Goal: Information Seeking & Learning: Learn about a topic

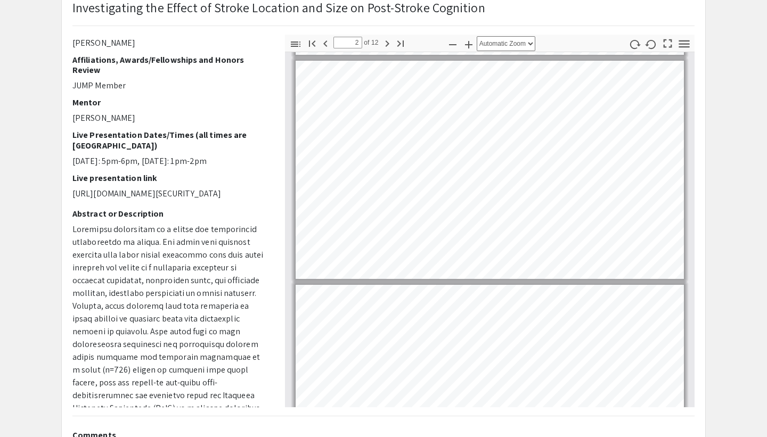
scroll to position [175, 0]
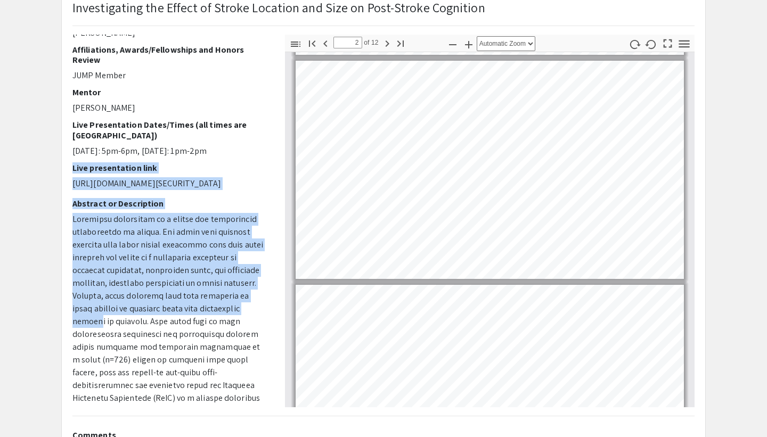
drag, startPoint x: 255, startPoint y: 185, endPoint x: 255, endPoint y: 327, distance: 141.2
click at [255, 325] on div "Voiceover Presenter(s) [PERSON_NAME] Affiliations, Awards/Fellowships and Honor…" at bounding box center [170, 221] width 197 height 373
click at [255, 327] on p at bounding box center [170, 405] width 197 height 384
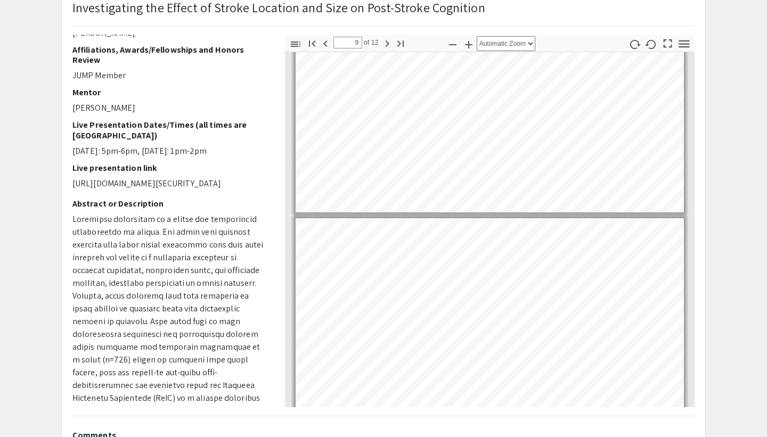
scroll to position [1637, 0]
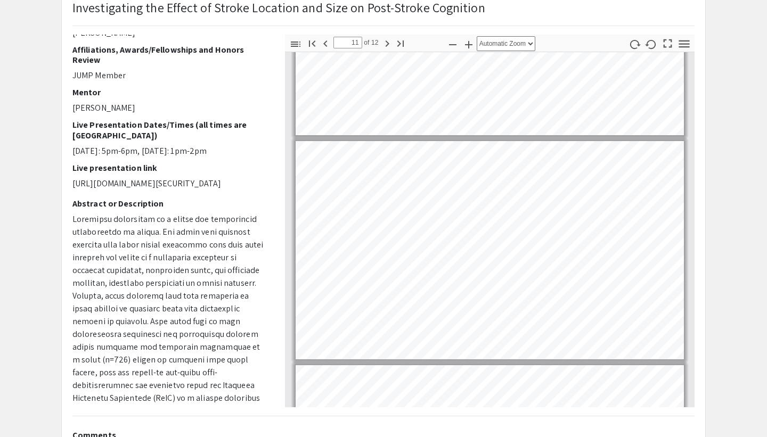
type input "12"
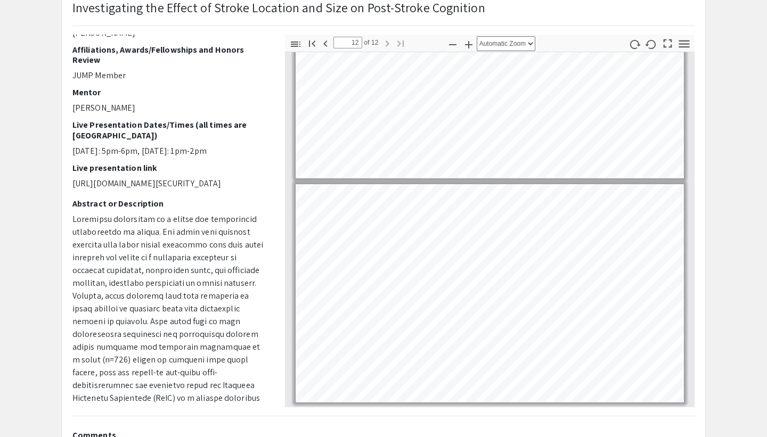
scroll to position [2295, 0]
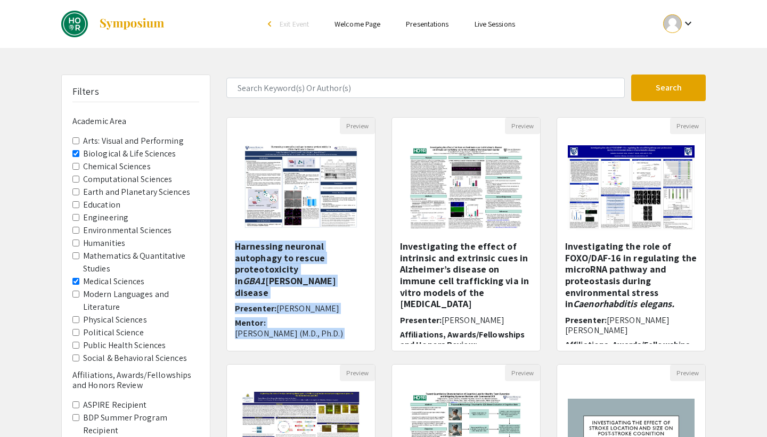
drag, startPoint x: 224, startPoint y: 360, endPoint x: 224, endPoint y: 248, distance: 111.3
click at [224, 248] on div "Preview Harnessing neuronal autophagy to rescue proteotoxicity in GBA1 [PERSON_…" at bounding box center [300, 240] width 165 height 247
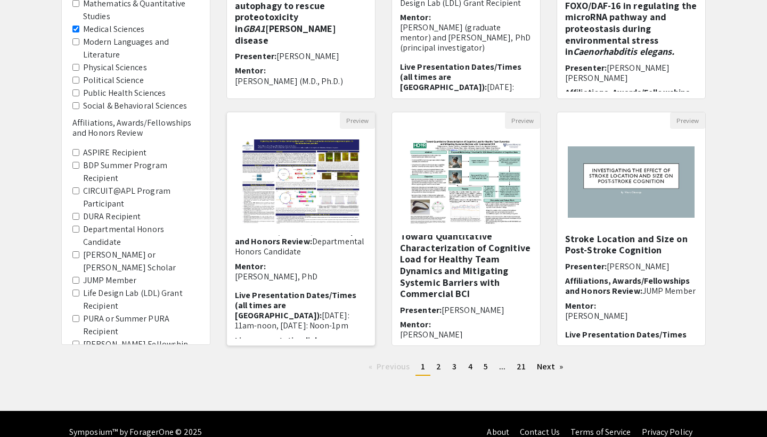
scroll to position [99, 0]
click at [445, 369] on link "page 2" at bounding box center [438, 367] width 15 height 16
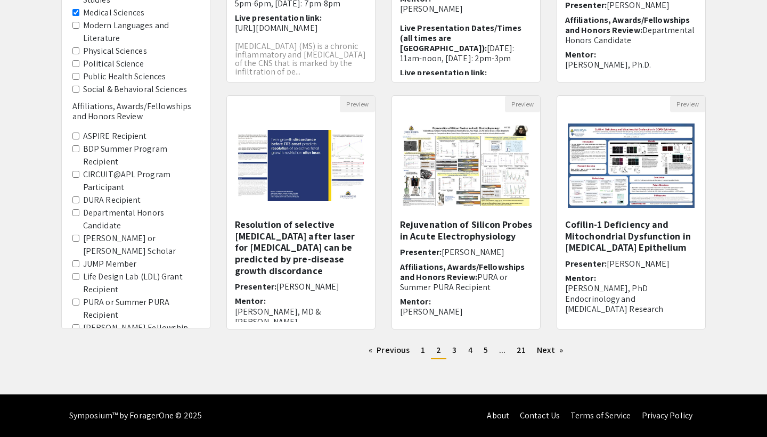
drag, startPoint x: 596, startPoint y: 243, endPoint x: 554, endPoint y: 254, distance: 43.5
click at [554, 254] on div "Preview Cofilin-1 Deficiency and Mitochondrial Dysfunction in [MEDICAL_DATA] Ep…" at bounding box center [631, 218] width 165 height 247
click at [457, 349] on link "page 3" at bounding box center [454, 351] width 15 height 16
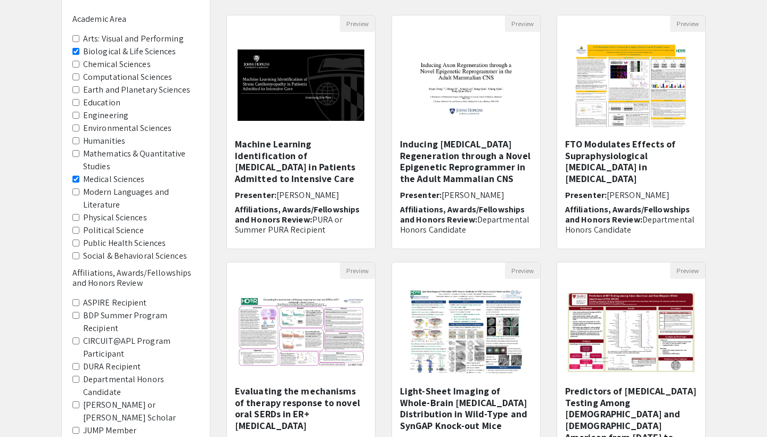
scroll to position [105, 0]
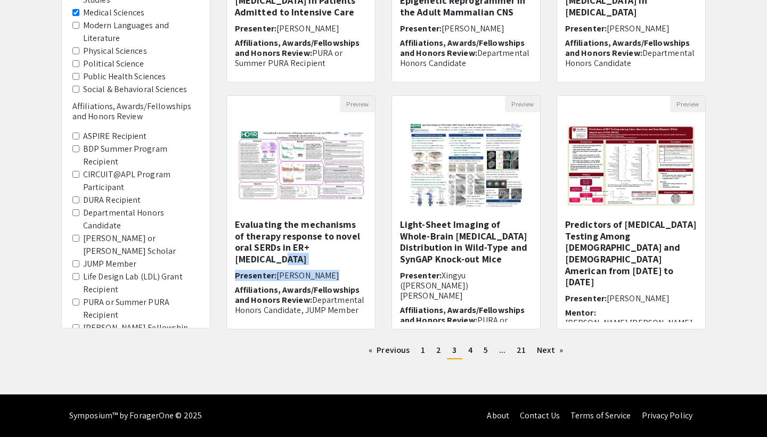
drag, startPoint x: 382, startPoint y: 282, endPoint x: 382, endPoint y: 248, distance: 34.1
click at [382, 248] on div "Preview Evaluating the mechanisms of therapy response to novel oral SERDs in ER…" at bounding box center [300, 218] width 165 height 247
click at [467, 350] on link "page 4" at bounding box center [470, 351] width 15 height 16
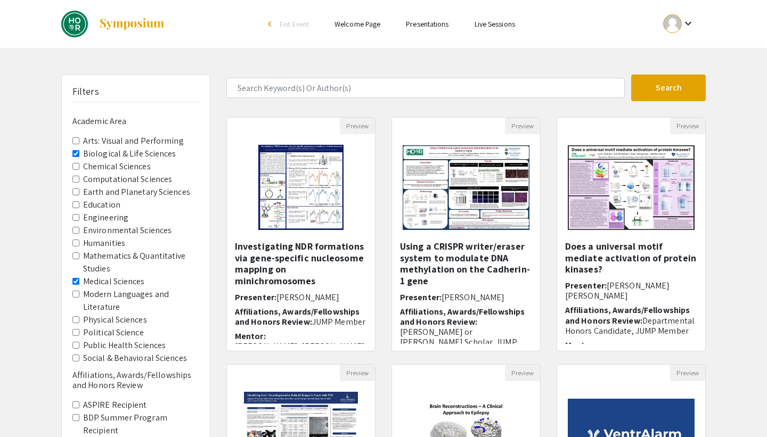
drag, startPoint x: 388, startPoint y: 269, endPoint x: 388, endPoint y: 307, distance: 37.8
click at [388, 298] on div "Preview Using a CRISPR writer/eraser system to modulate DNA methylation on the …" at bounding box center [466, 240] width 165 height 247
click at [388, 338] on div "Preview Using a CRISPR writer/eraser system to modulate DNA methylation on the …" at bounding box center [466, 240] width 165 height 247
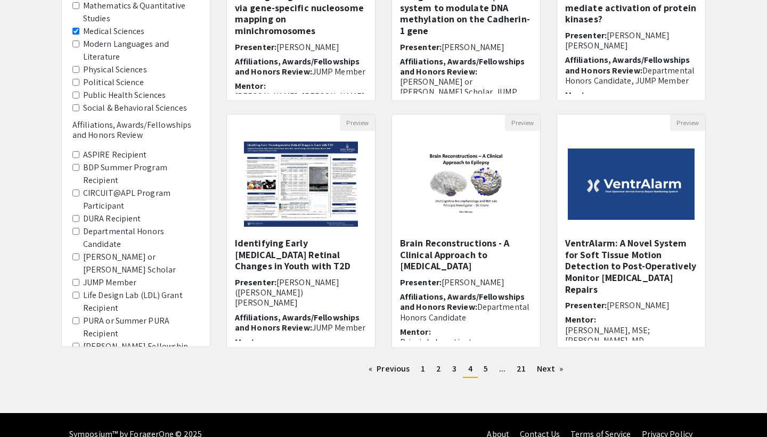
scroll to position [257, 0]
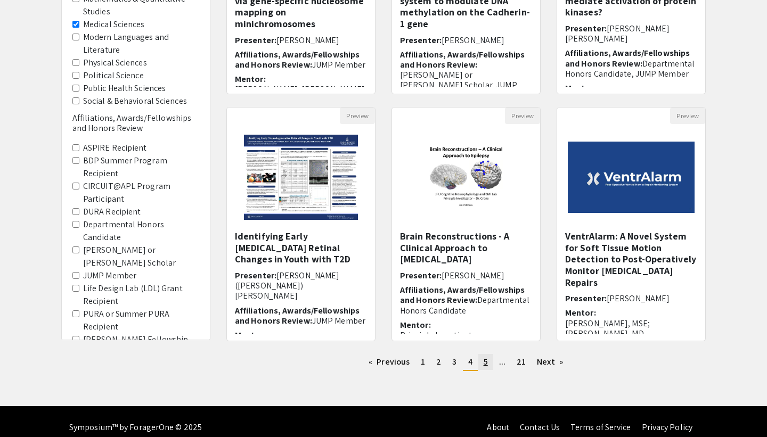
click at [485, 361] on span "5" at bounding box center [486, 361] width 4 height 11
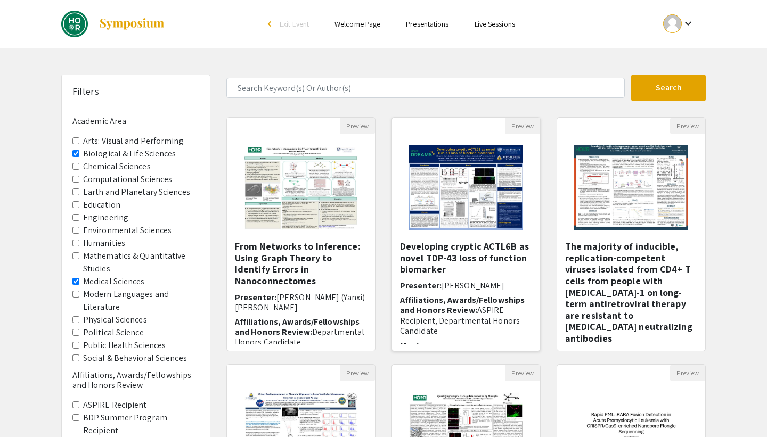
click at [426, 261] on h5 "Developing cryptic ACTL6B as novel TDP-43 loss of function biomarker" at bounding box center [466, 258] width 132 height 35
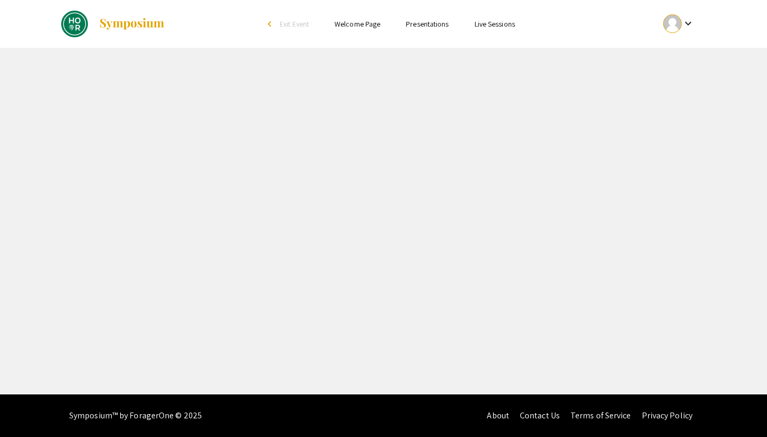
select select "custom"
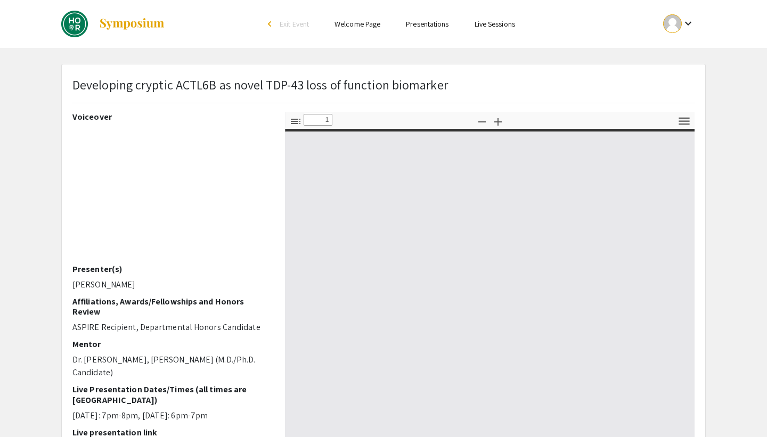
type input "0"
select select "custom"
type input "1"
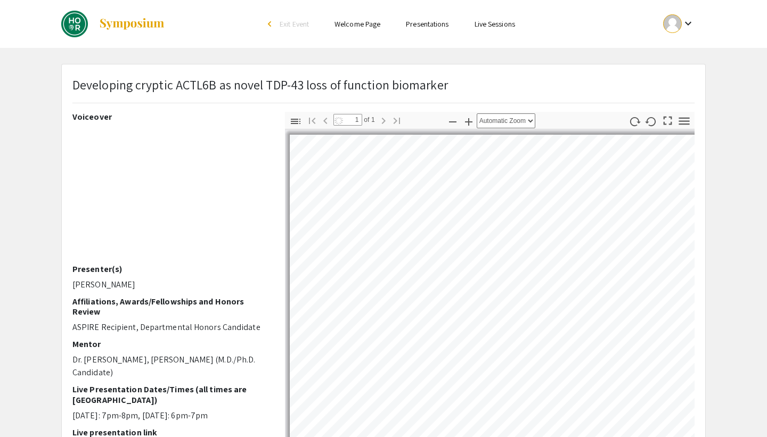
scroll to position [121, 0]
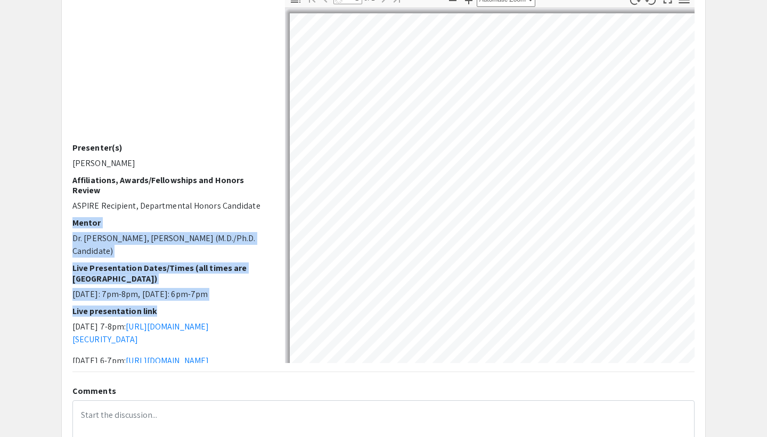
click at [261, 293] on div "Voiceover Presenter(s) [PERSON_NAME] Affiliations, Awards/Fellowships and Honor…" at bounding box center [170, 176] width 197 height 373
click at [261, 306] on h2 "Live presentation link" at bounding box center [170, 311] width 197 height 10
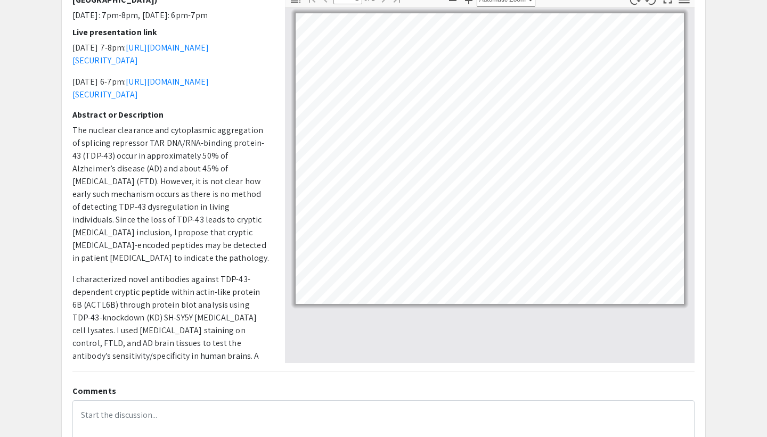
scroll to position [280, 0]
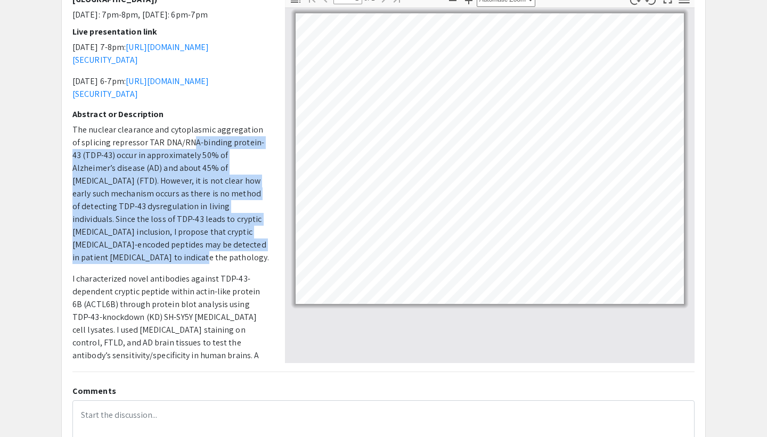
drag, startPoint x: 189, startPoint y: 267, endPoint x: 183, endPoint y: 151, distance: 116.8
click at [183, 151] on p "The nuclear clearance and cytoplasmic aggregation of splicing repressor TAR DNA…" at bounding box center [170, 194] width 197 height 141
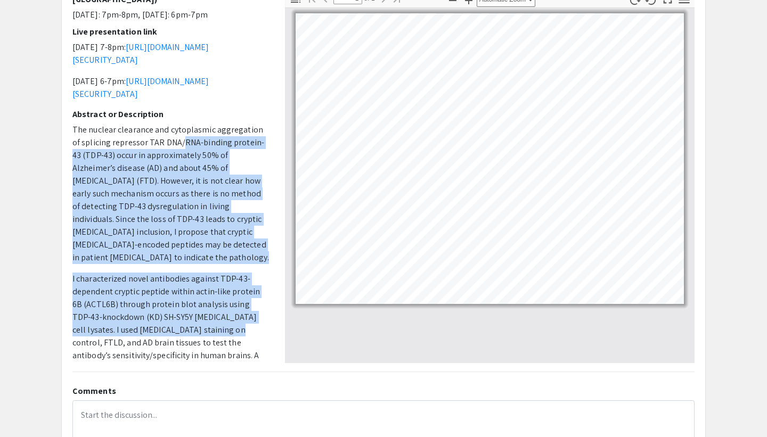
drag, startPoint x: 183, startPoint y: 151, endPoint x: 183, endPoint y: 341, distance: 190.2
click at [183, 341] on p "The nuclear clearance and cytoplasmic aggregation of splicing repressor TAR DNA…" at bounding box center [170, 367] width 197 height 486
click at [183, 341] on p "I characterized novel antibodies against TDP-43-dependent cryptic peptide withi…" at bounding box center [170, 330] width 197 height 115
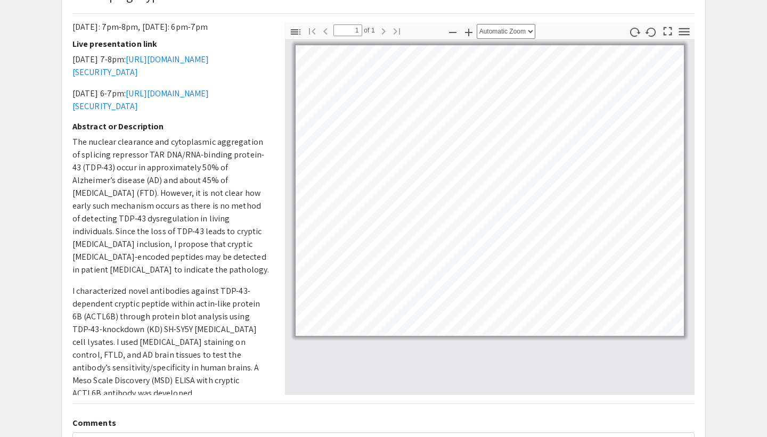
scroll to position [0, 0]
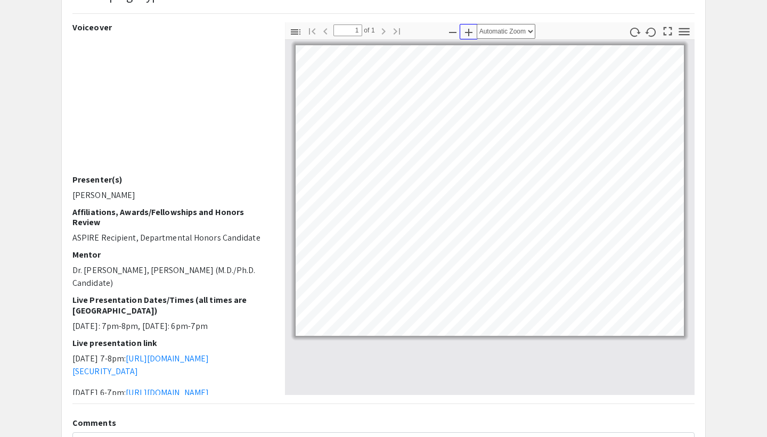
click at [472, 33] on icon "button" at bounding box center [468, 32] width 13 height 13
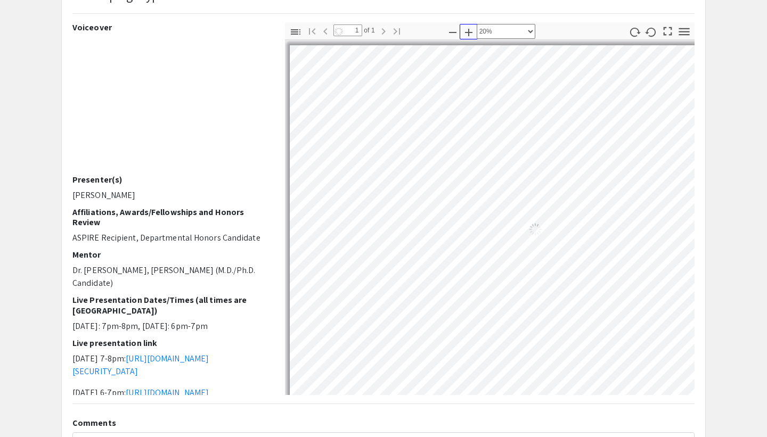
click at [472, 33] on icon "button" at bounding box center [468, 32] width 13 height 13
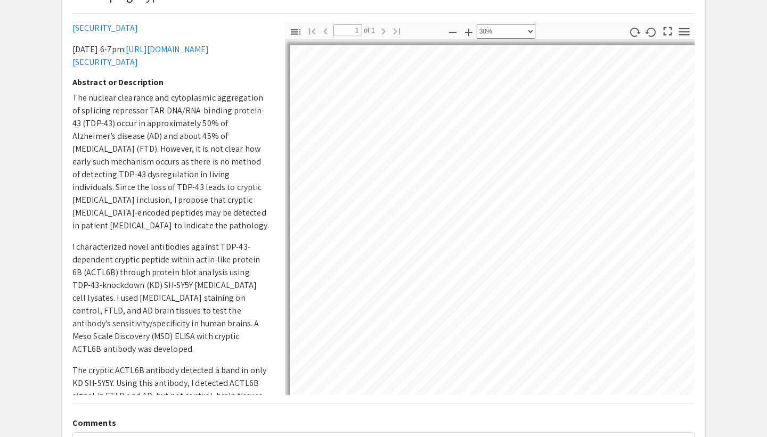
drag, startPoint x: 174, startPoint y: 263, endPoint x: 160, endPoint y: 151, distance: 112.7
click at [160, 151] on p "The nuclear clearance and cytoplasmic aggregation of splicing repressor TAR DNA…" at bounding box center [170, 335] width 197 height 486
click at [160, 151] on p "The nuclear clearance and cytoplasmic aggregation of splicing repressor TAR DNA…" at bounding box center [170, 162] width 197 height 141
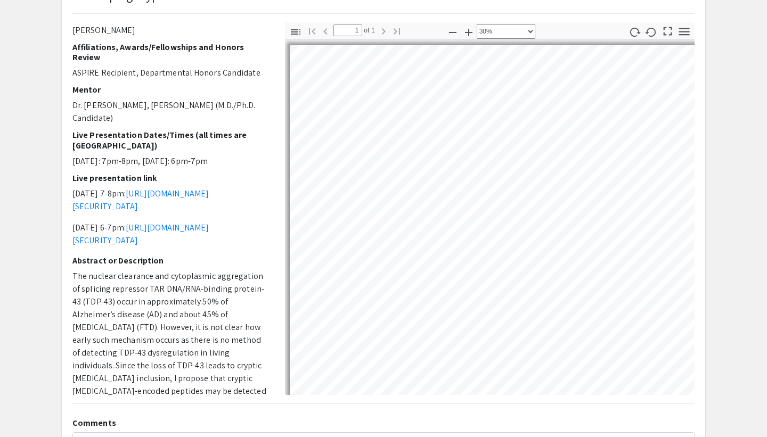
scroll to position [165, 0]
click at [469, 25] on button "Zoom In" at bounding box center [469, 31] width 18 height 15
select select "custom"
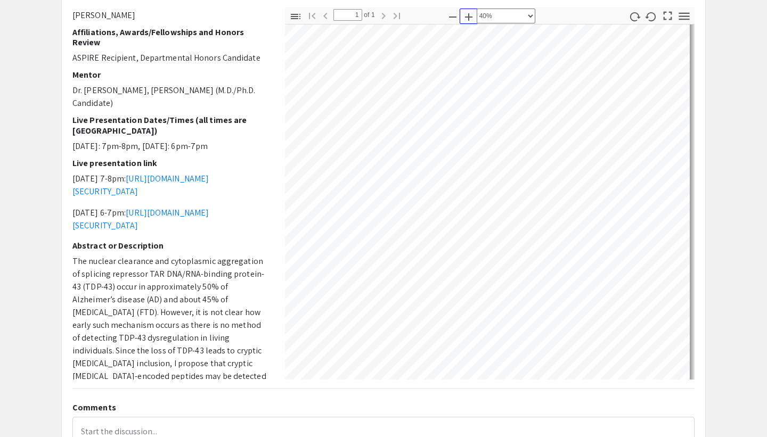
scroll to position [391, 582]
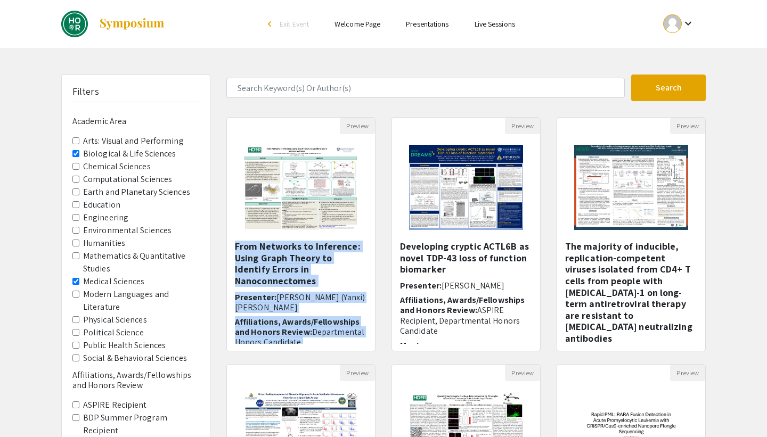
drag, startPoint x: 226, startPoint y: 249, endPoint x: 226, endPoint y: 352, distance: 102.8
click at [226, 352] on div "Preview From Networks to Inference: Using Graph Theory to Identify Errors in Na…" at bounding box center [300, 240] width 165 height 247
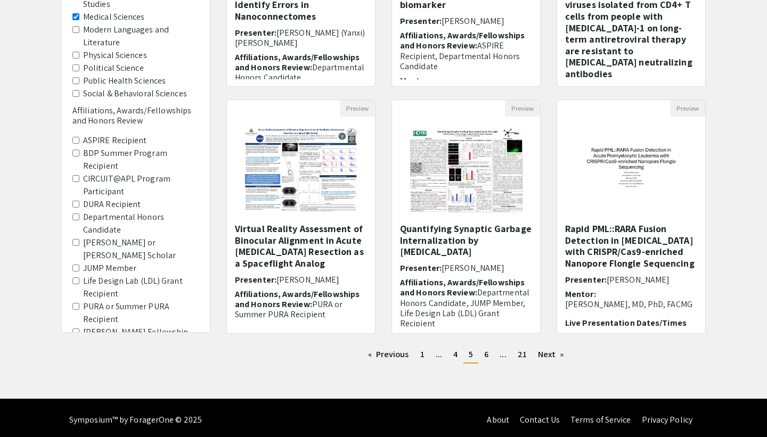
scroll to position [266, 0]
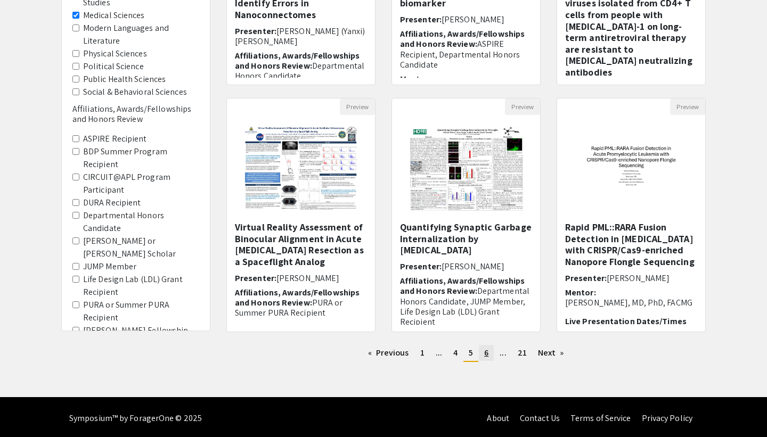
click at [491, 358] on link "page 6" at bounding box center [486, 353] width 15 height 16
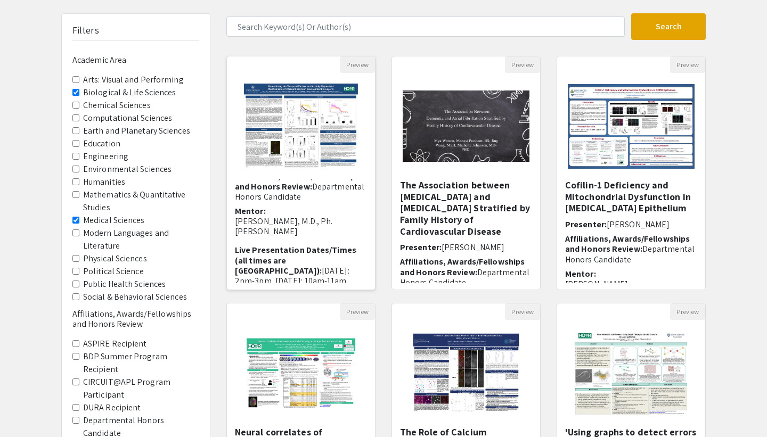
scroll to position [87, 0]
click at [336, 227] on p "[PERSON_NAME], M.D., Ph.[PERSON_NAME]" at bounding box center [301, 225] width 132 height 20
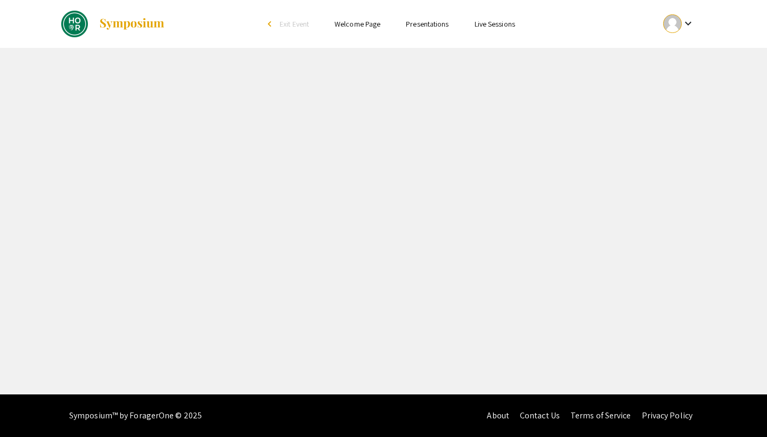
select select "custom"
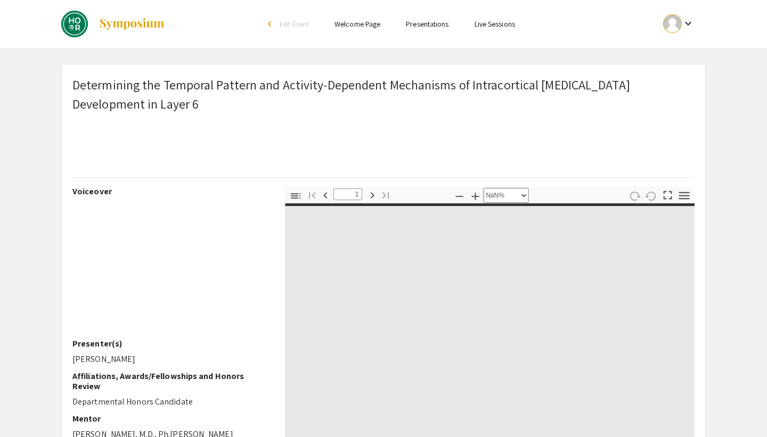
type input "0"
select select "custom"
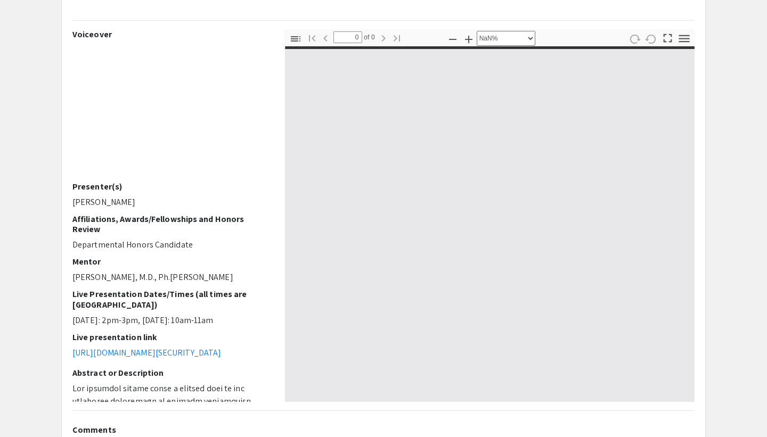
type input "1"
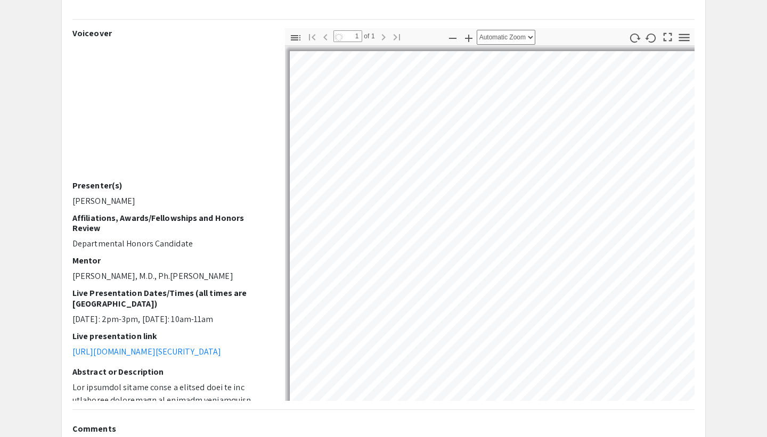
drag, startPoint x: 265, startPoint y: 214, endPoint x: 265, endPoint y: 342, distance: 128.4
click at [265, 342] on div "Voiceover Presenter(s) [PERSON_NAME] Affiliations, Awards/Fellowships and Honor…" at bounding box center [170, 214] width 197 height 373
click at [265, 346] on p "[URL][DOMAIN_NAME][SECURITY_DATA]" at bounding box center [170, 352] width 197 height 13
select select "auto"
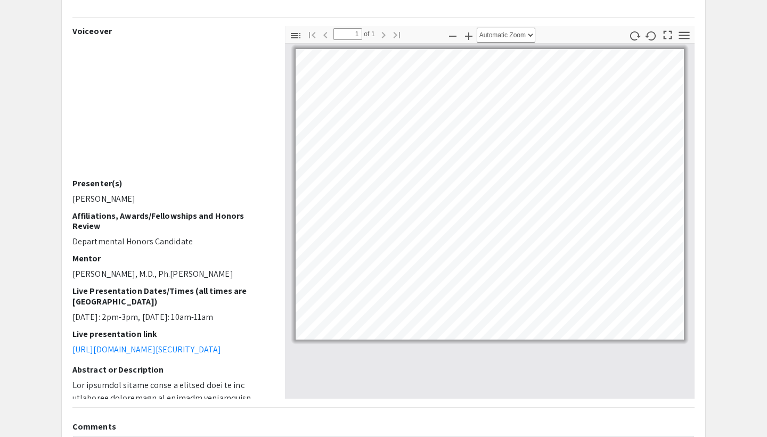
scroll to position [158, 0]
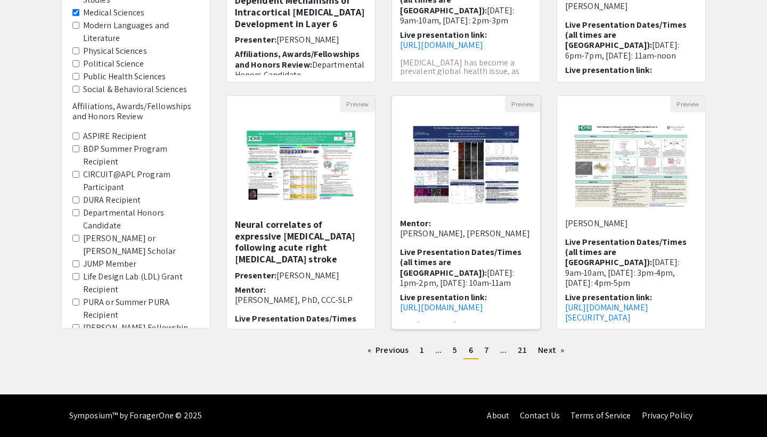
scroll to position [68, 0]
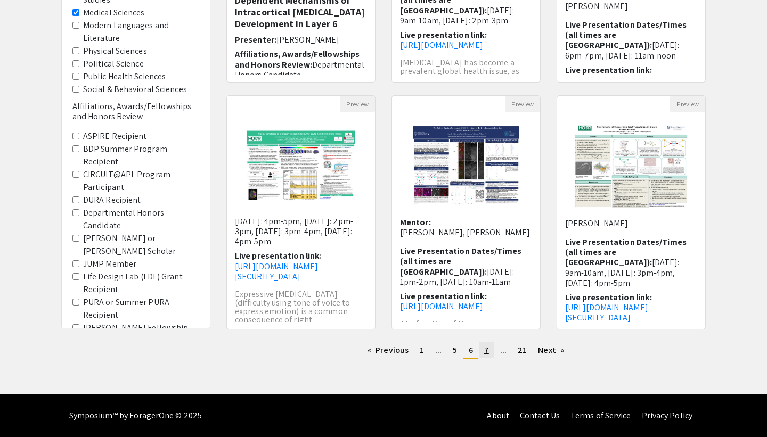
click at [491, 348] on link "page 7" at bounding box center [486, 351] width 15 height 16
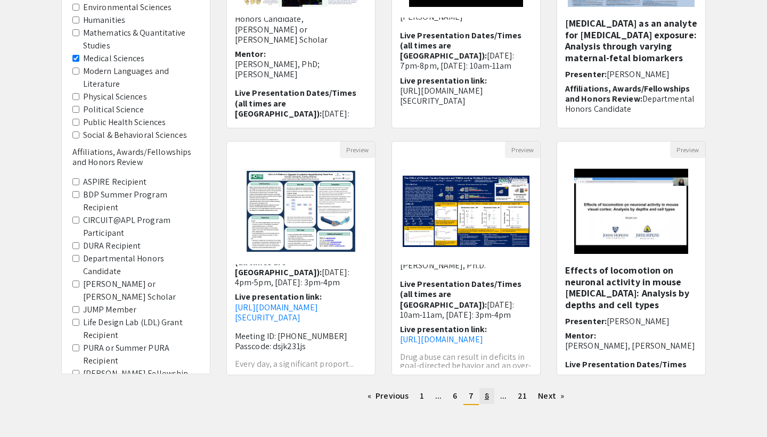
click at [485, 396] on span "8" at bounding box center [487, 395] width 4 height 11
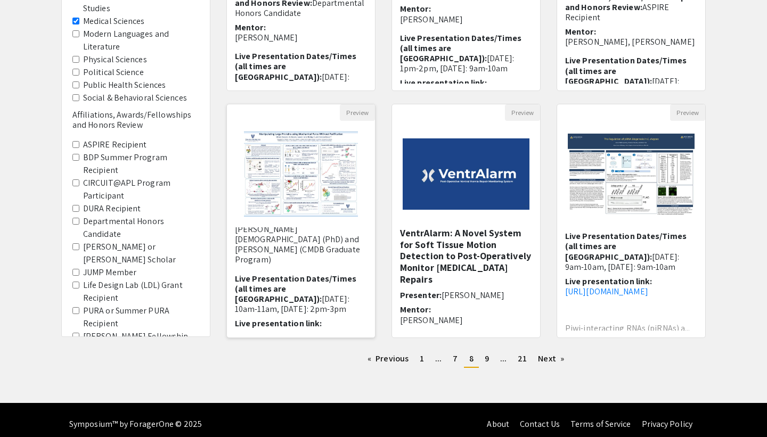
scroll to position [118, 0]
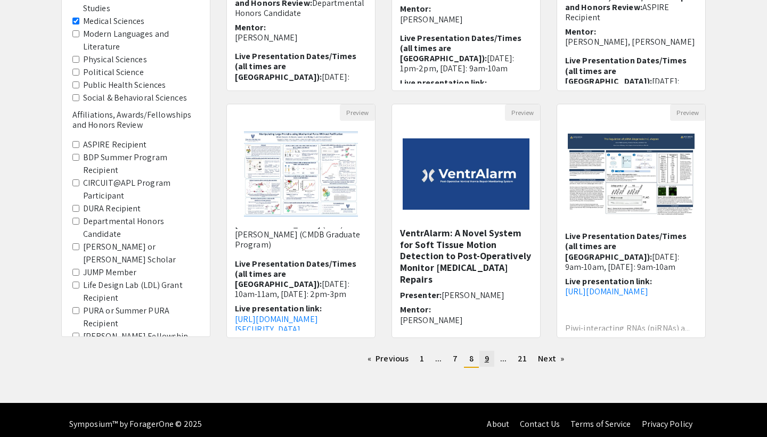
click at [480, 364] on link "page 9" at bounding box center [486, 359] width 15 height 16
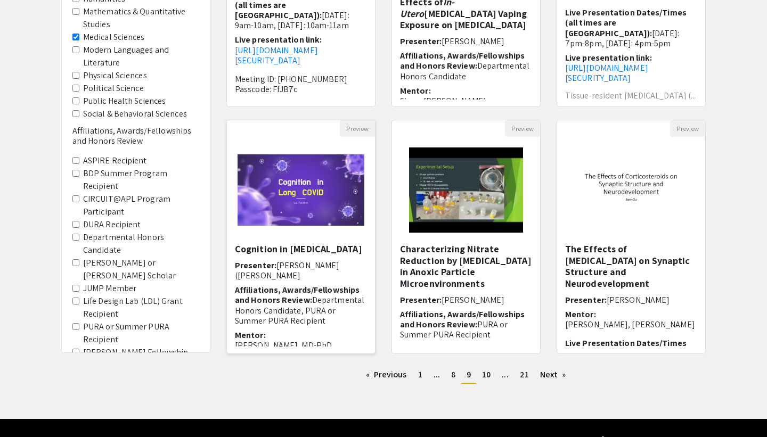
click at [293, 250] on h5 "Cognition in [MEDICAL_DATA]" at bounding box center [301, 249] width 132 height 12
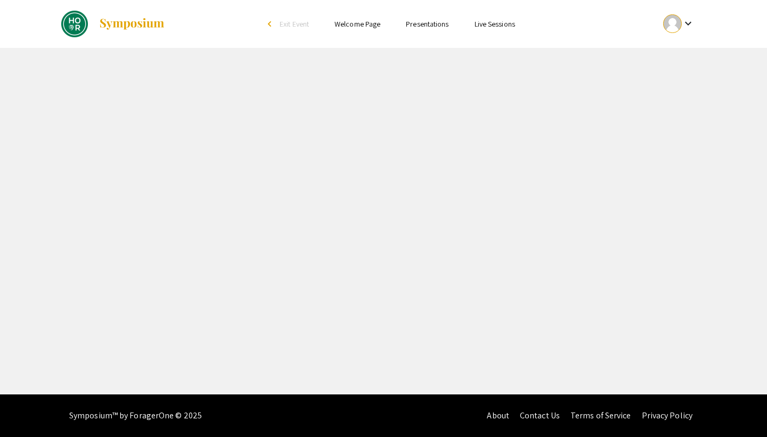
select select "custom"
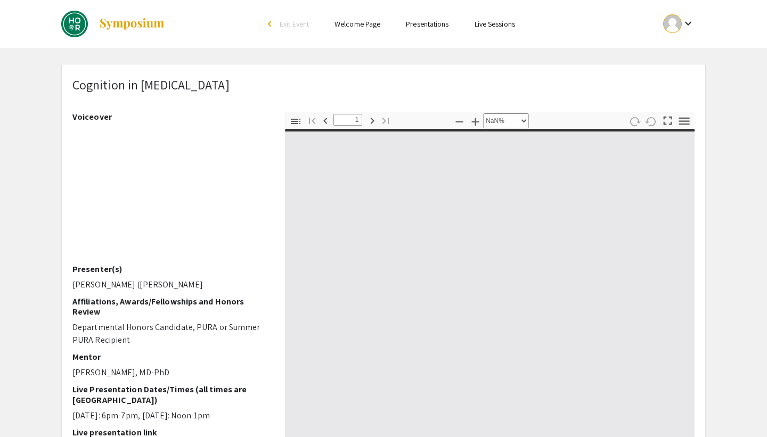
type input "0"
select select "auto"
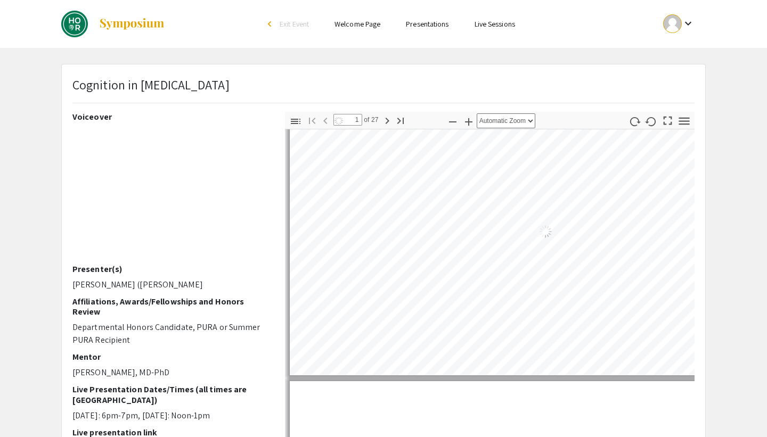
scroll to position [74, 0]
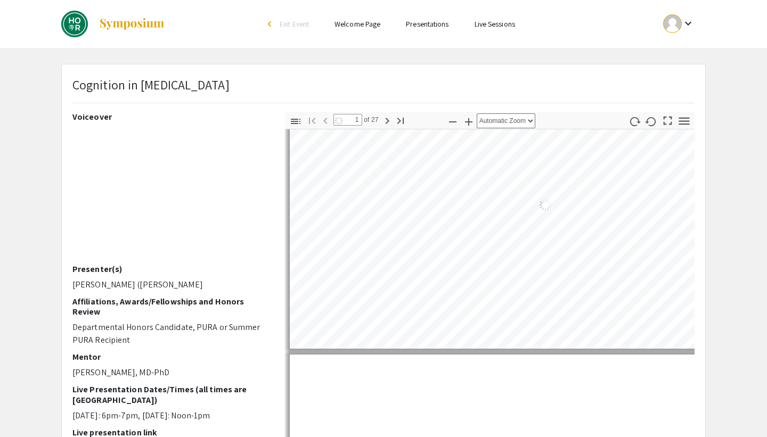
type input "1"
select select "auto"
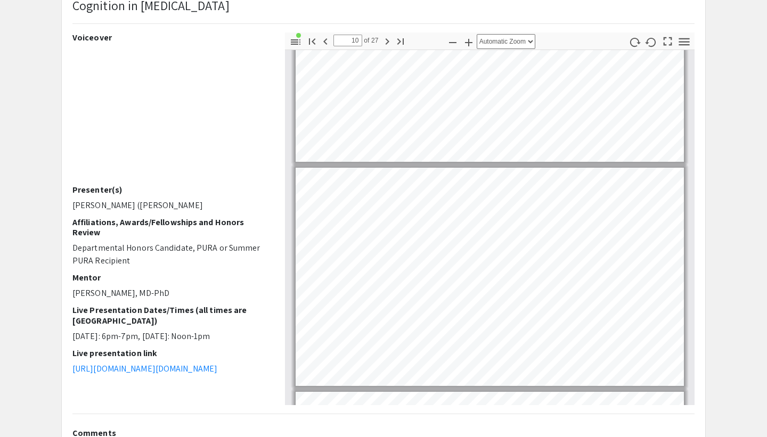
scroll to position [1974, 0]
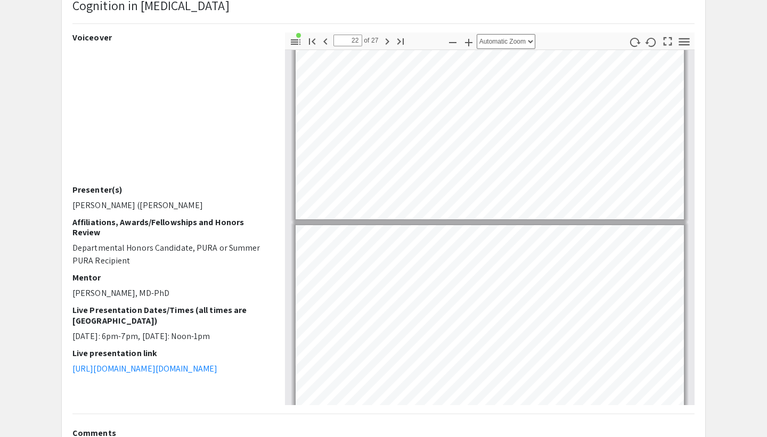
type input "23"
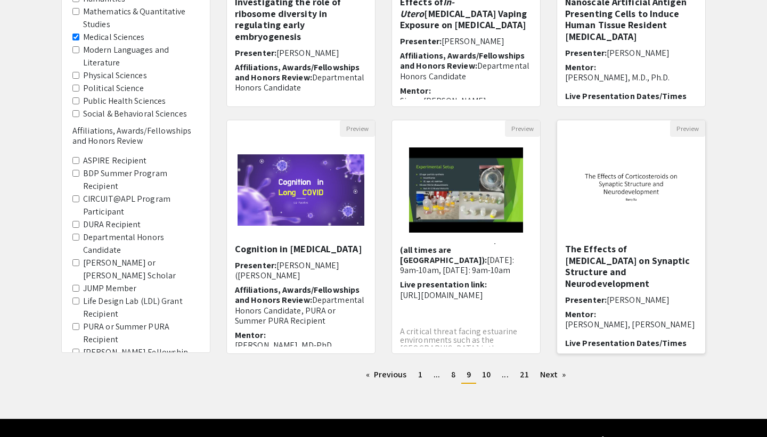
scroll to position [1, 0]
click at [491, 379] on link "page 10" at bounding box center [486, 375] width 19 height 16
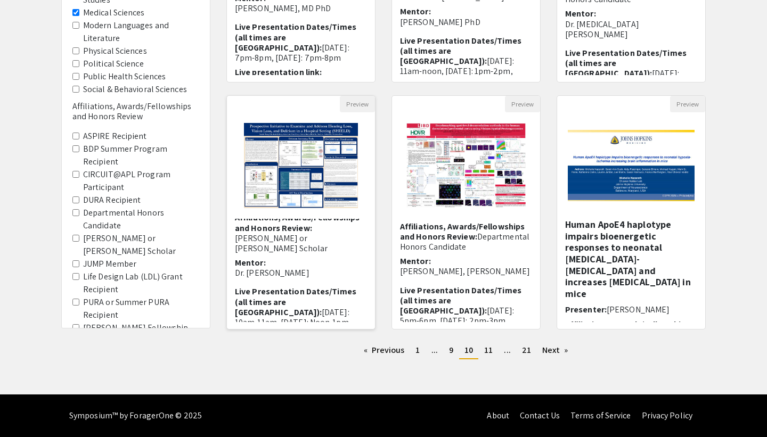
scroll to position [134, 1]
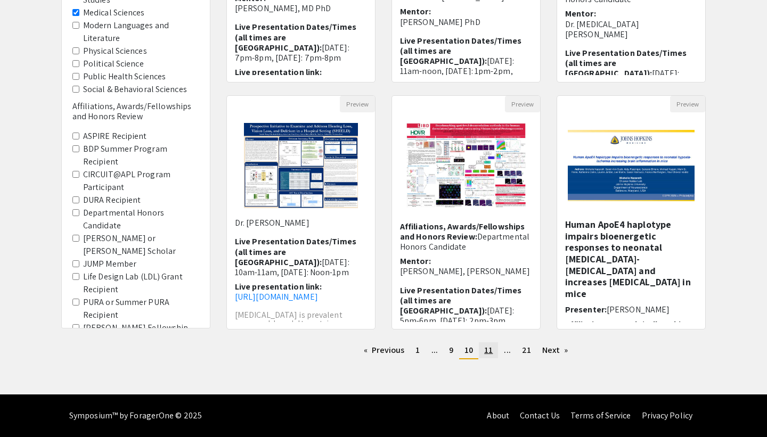
click at [485, 346] on span "11" at bounding box center [488, 350] width 9 height 11
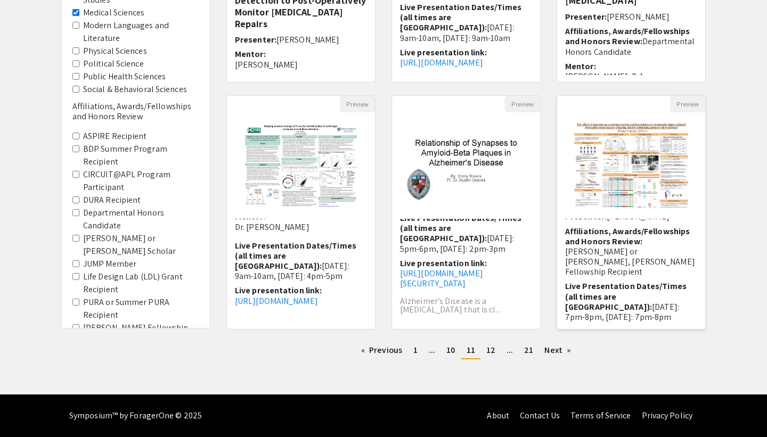
scroll to position [107, 0]
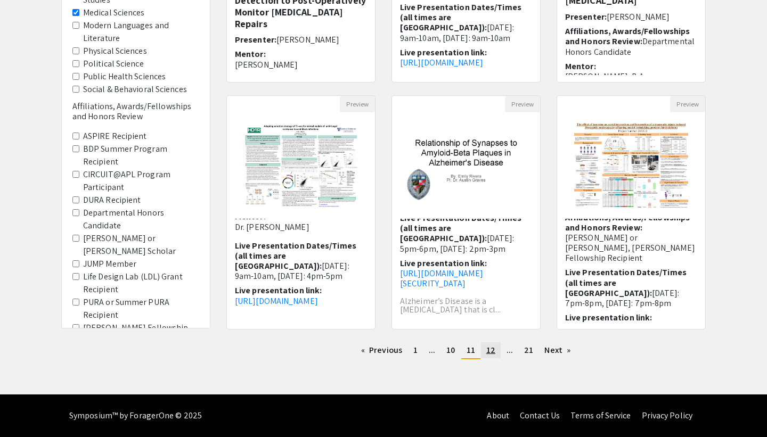
click at [494, 350] on span "12" at bounding box center [490, 350] width 9 height 11
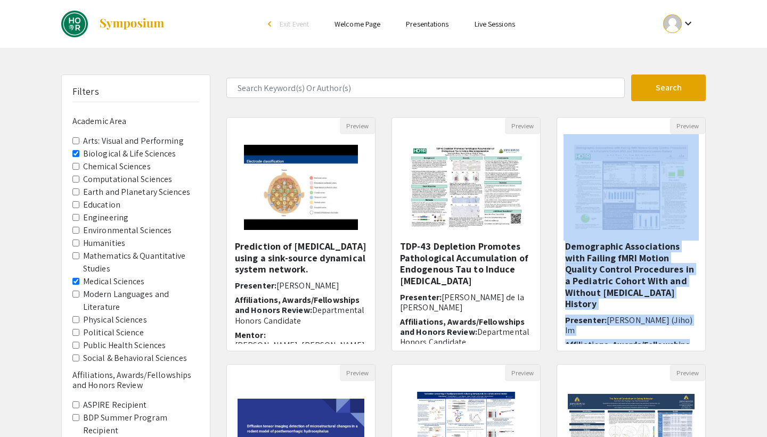
drag, startPoint x: 734, startPoint y: 187, endPoint x: 734, endPoint y: 328, distance: 141.2
click at [734, 328] on div "Filters Academic Area Arts: Visual and Performing Biological & Life Sciences Ch…" at bounding box center [383, 356] width 767 height 563
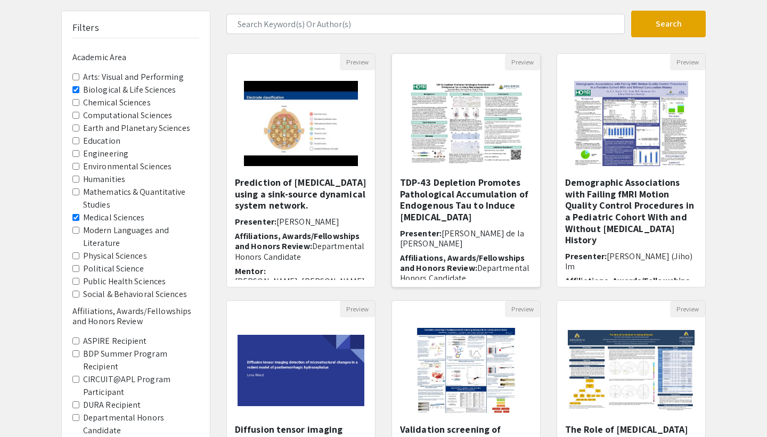
click at [453, 207] on h5 "TDP-43 Depletion Promotes Pathological Accumulation of Endogenous Tau to Induce…" at bounding box center [466, 200] width 132 height 46
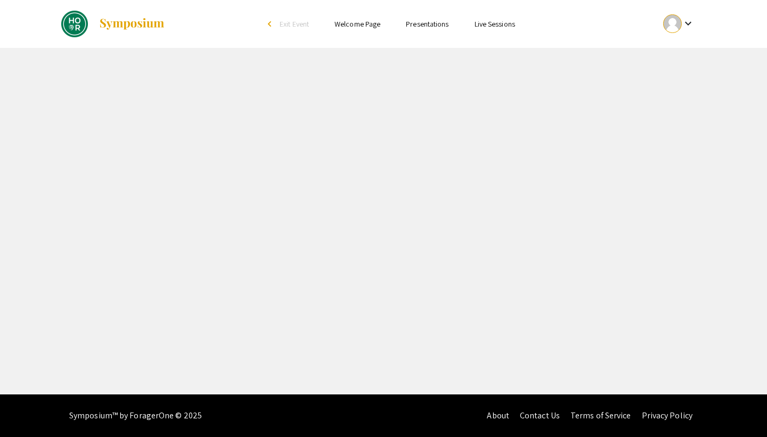
select select "custom"
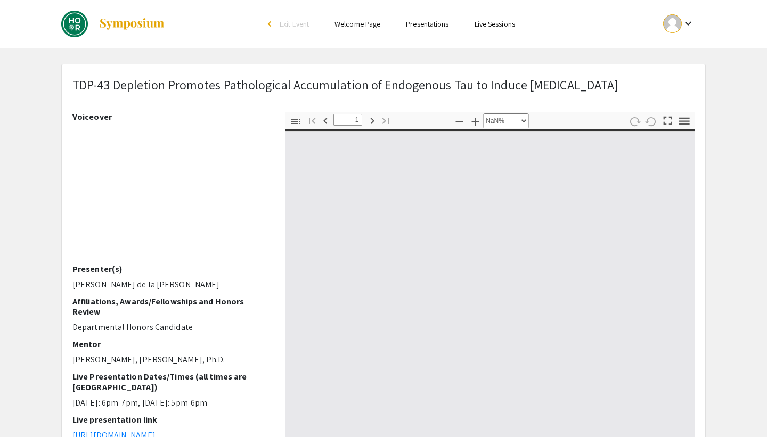
type input "0"
select select "custom"
type input "1"
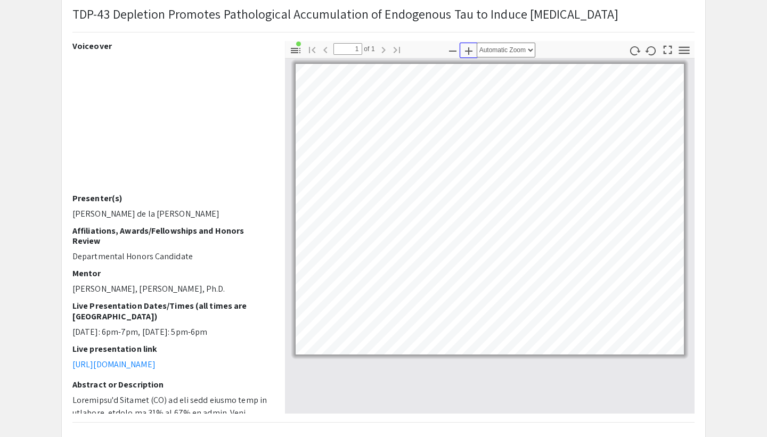
click at [464, 51] on icon "button" at bounding box center [468, 51] width 13 height 13
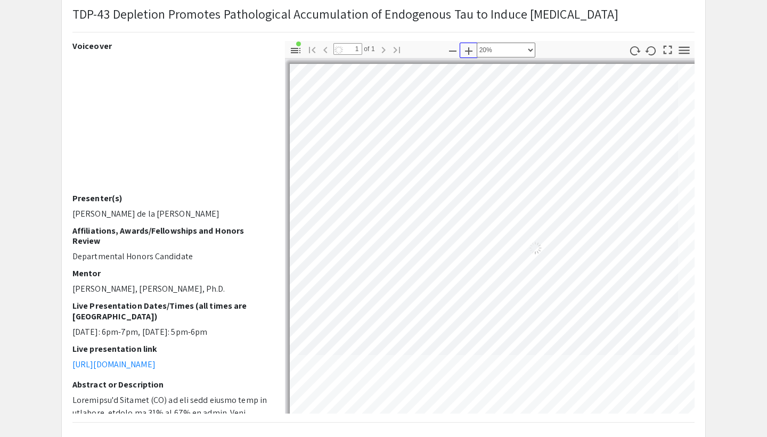
click at [464, 51] on icon "button" at bounding box center [468, 51] width 13 height 13
click at [464, 50] on icon "button" at bounding box center [468, 51] width 13 height 13
select select "custom"
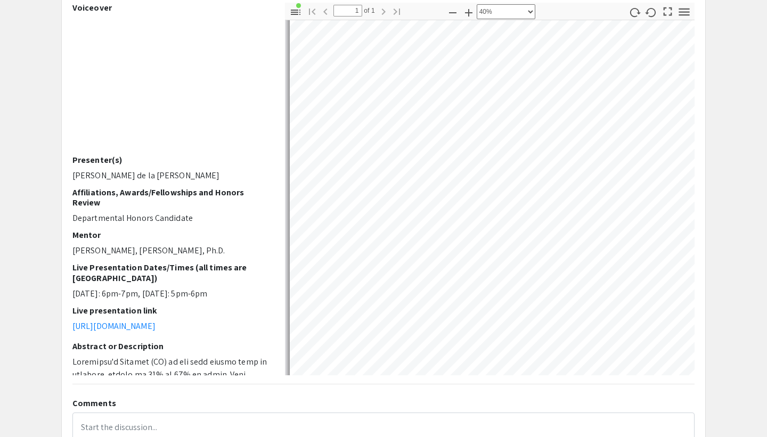
scroll to position [391, 0]
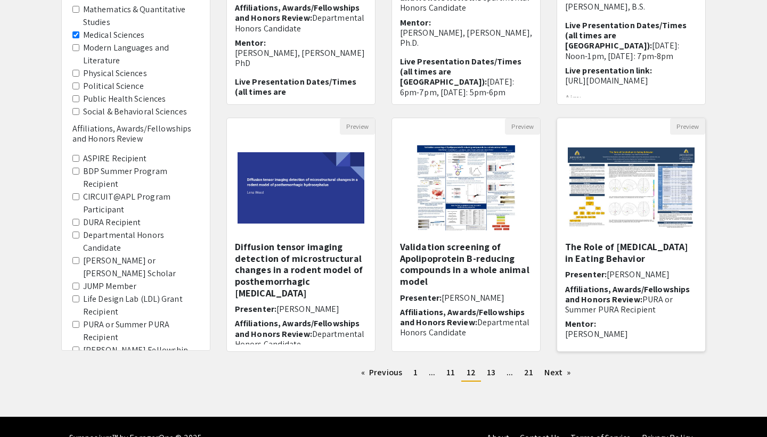
scroll to position [1, 0]
click at [594, 251] on h5 "The Role of [MEDICAL_DATA] in Eating Behavior" at bounding box center [631, 251] width 132 height 23
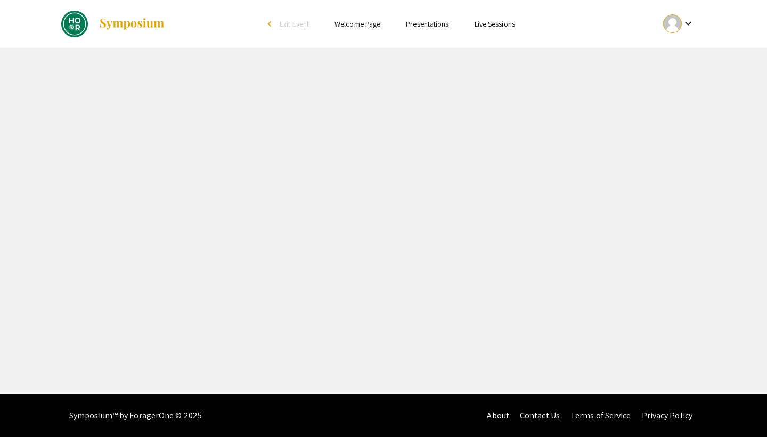
select select "custom"
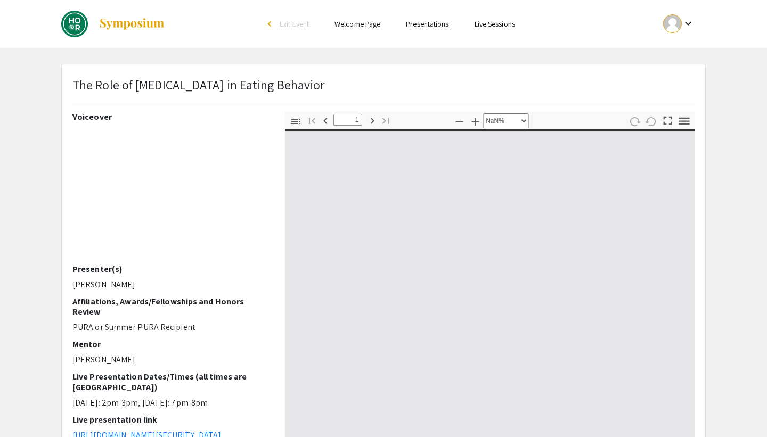
type input "0"
select select "custom"
type input "1"
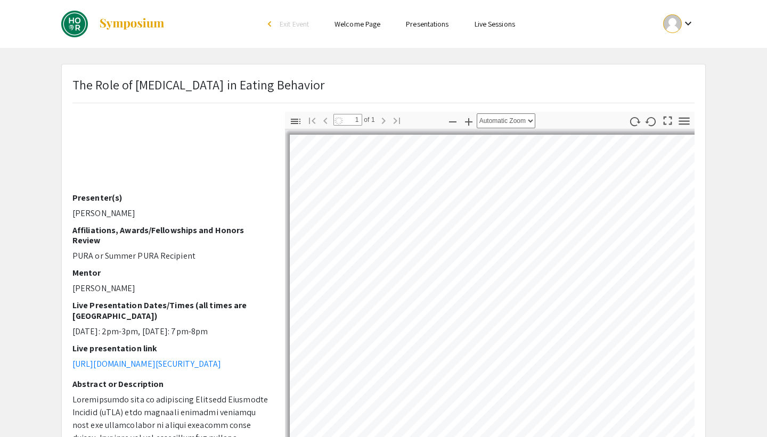
select select "auto"
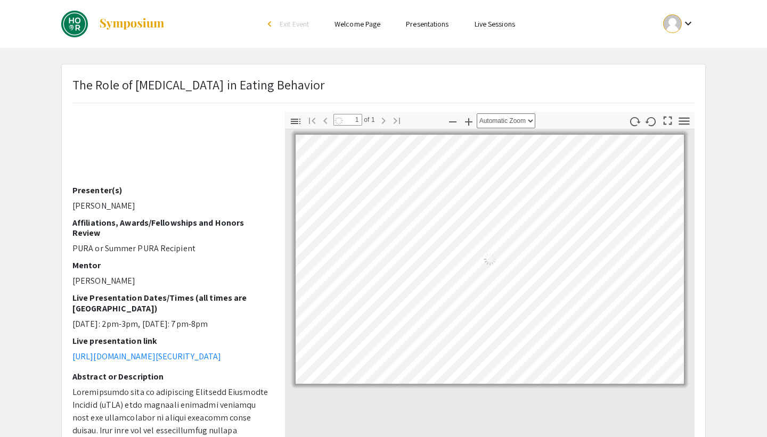
scroll to position [80, 0]
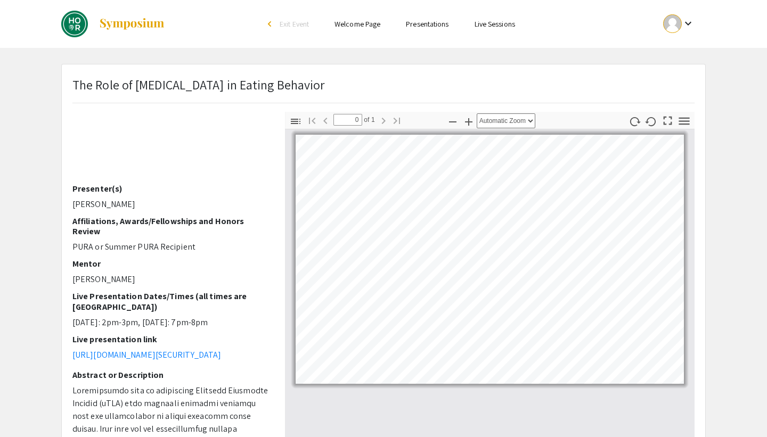
scroll to position [247, 0]
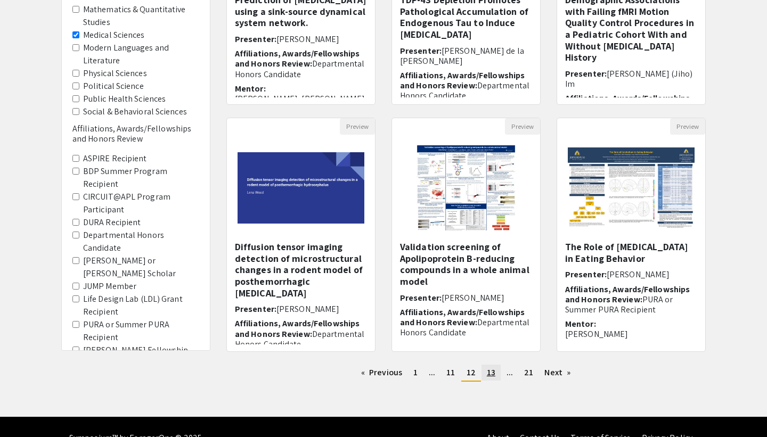
click at [491, 377] on span "13" at bounding box center [491, 372] width 9 height 11
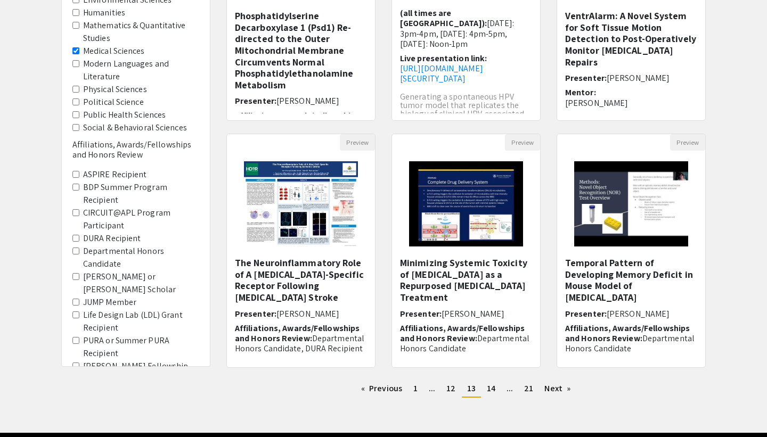
scroll to position [233, 0]
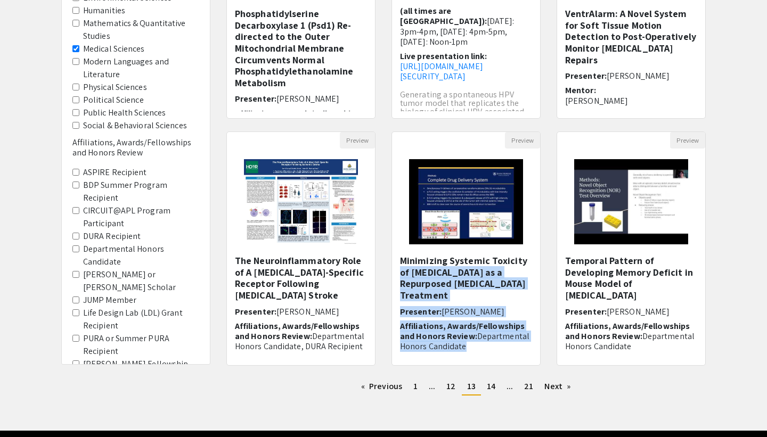
drag, startPoint x: 387, startPoint y: 268, endPoint x: 388, endPoint y: 364, distance: 95.3
click at [388, 364] on div "Preview Minimizing Systemic Toxicity of [MEDICAL_DATA] as a Repurposed [MEDICAL…" at bounding box center [466, 255] width 165 height 247
click at [385, 320] on div "Preview Minimizing Systemic Toxicity of [MEDICAL_DATA] as a Repurposed [MEDICAL…" at bounding box center [466, 255] width 165 height 247
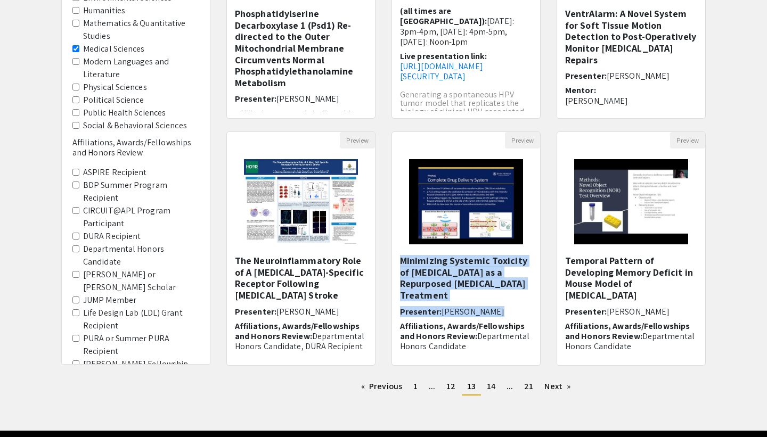
drag, startPoint x: 385, startPoint y: 318, endPoint x: 385, endPoint y: 258, distance: 60.2
click at [385, 258] on div "Preview Minimizing Systemic Toxicity of [MEDICAL_DATA] as a Repurposed [MEDICAL…" at bounding box center [466, 255] width 165 height 247
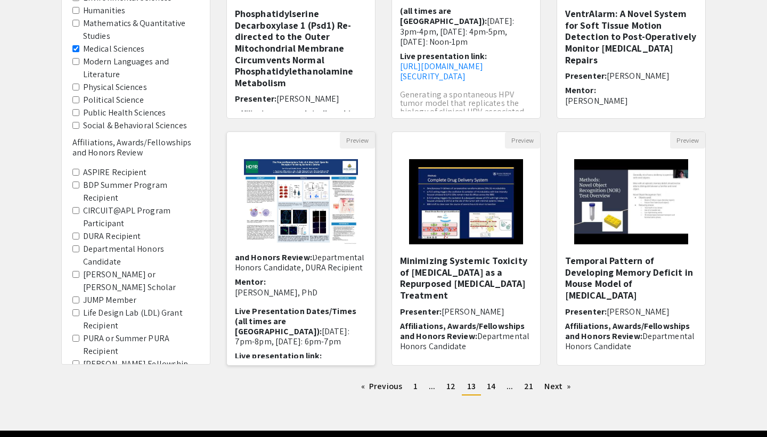
scroll to position [0, 0]
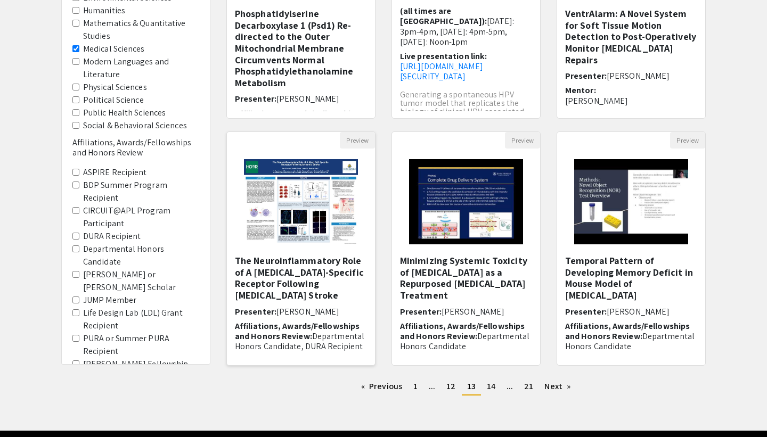
click at [313, 280] on h5 "The Neuroinflammatory Role of A [MEDICAL_DATA]-Specific Receptor Following [MED…" at bounding box center [301, 278] width 132 height 46
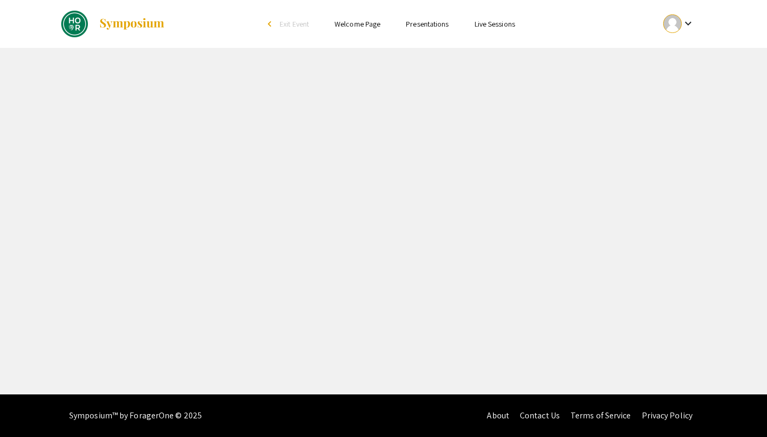
select select "custom"
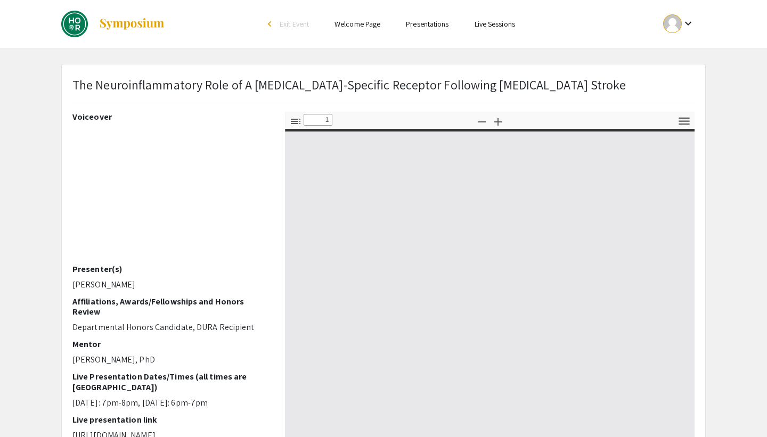
type input "0"
select select "custom"
type input "1"
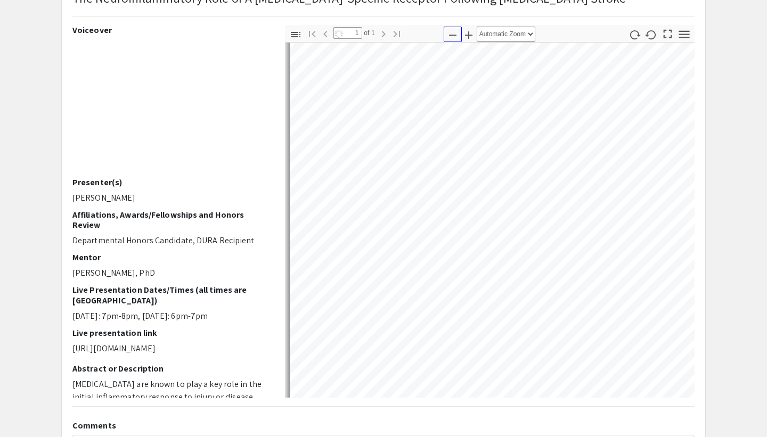
click at [452, 36] on icon "button" at bounding box center [452, 35] width 13 height 13
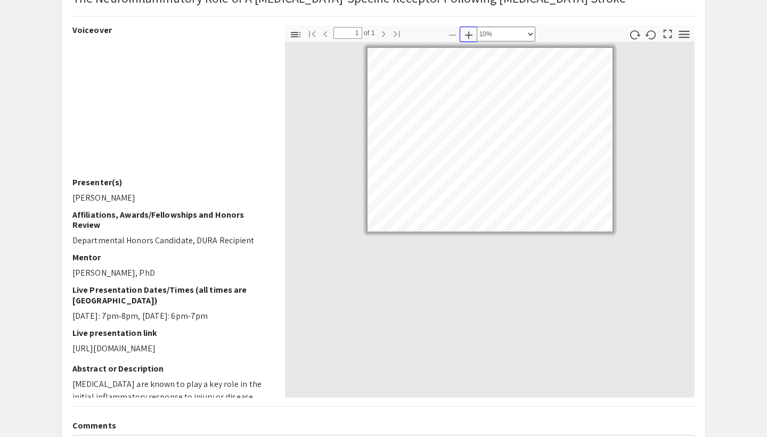
click at [470, 34] on icon "button" at bounding box center [468, 35] width 13 height 13
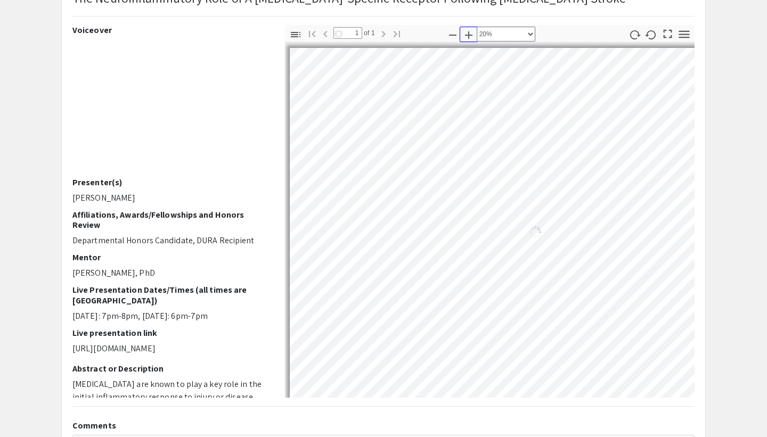
click at [470, 34] on icon "button" at bounding box center [468, 35] width 13 height 13
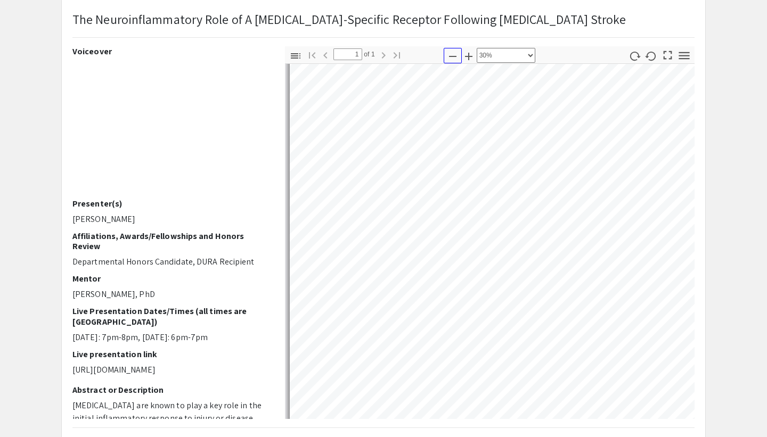
click at [452, 55] on icon "button" at bounding box center [452, 56] width 13 height 13
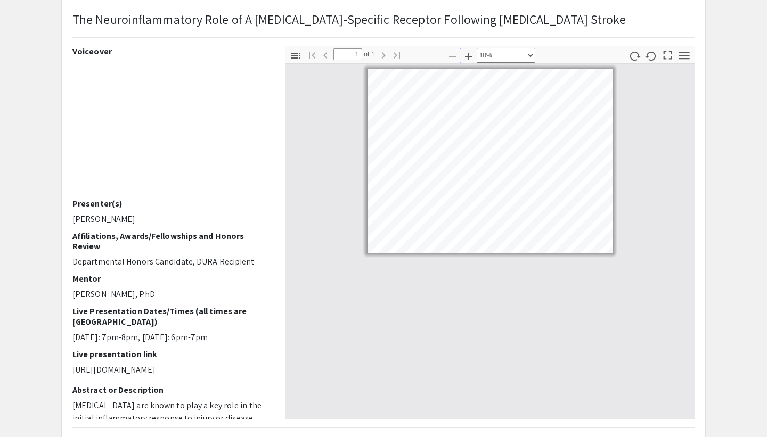
click at [470, 52] on icon "button" at bounding box center [468, 56] width 13 height 13
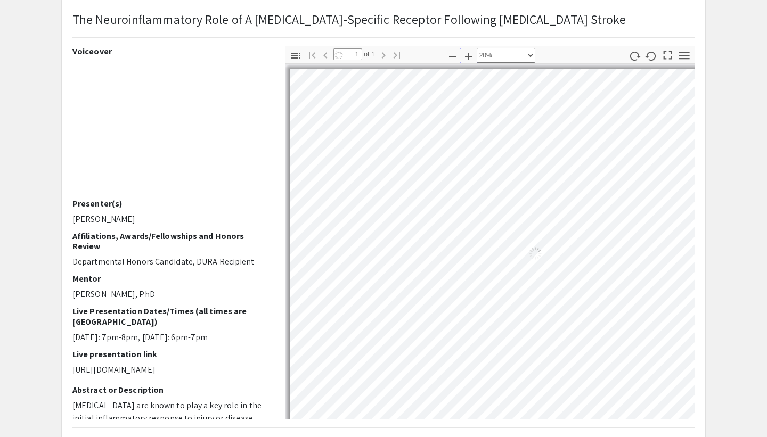
click at [470, 52] on icon "button" at bounding box center [468, 56] width 13 height 13
select select "custom"
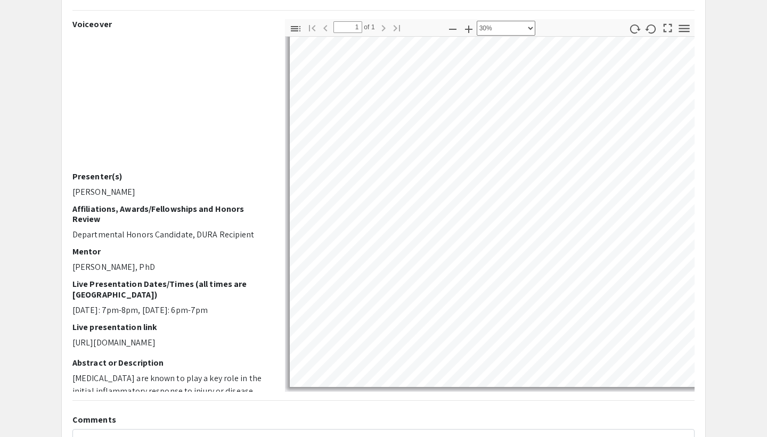
drag, startPoint x: 255, startPoint y: 309, endPoint x: 255, endPoint y: 208, distance: 100.7
click at [255, 208] on div "Voiceover Presenter(s) [PERSON_NAME] Affiliations, Awards/Fellowships and Honor…" at bounding box center [170, 205] width 197 height 373
click at [255, 208] on h2 "Affiliations, Awards/Fellowships and Honors Review" at bounding box center [170, 214] width 197 height 20
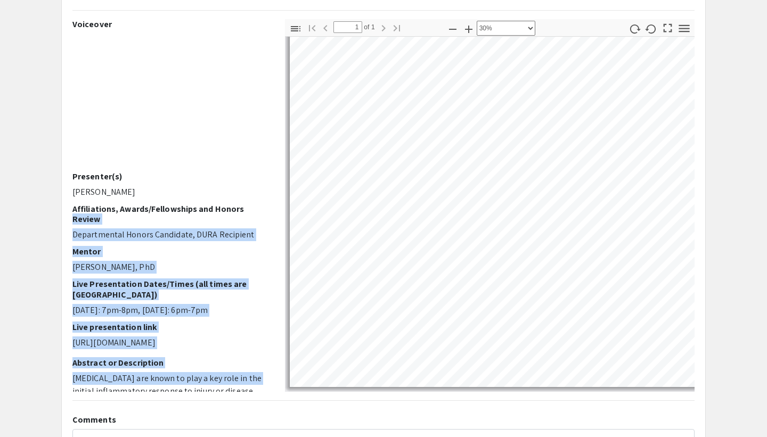
drag, startPoint x: 255, startPoint y: 208, endPoint x: 244, endPoint y: 381, distance: 172.9
click at [244, 382] on div "Voiceover Presenter(s) [PERSON_NAME] Affiliations, Awards/Fellowships and Honor…" at bounding box center [170, 205] width 197 height 373
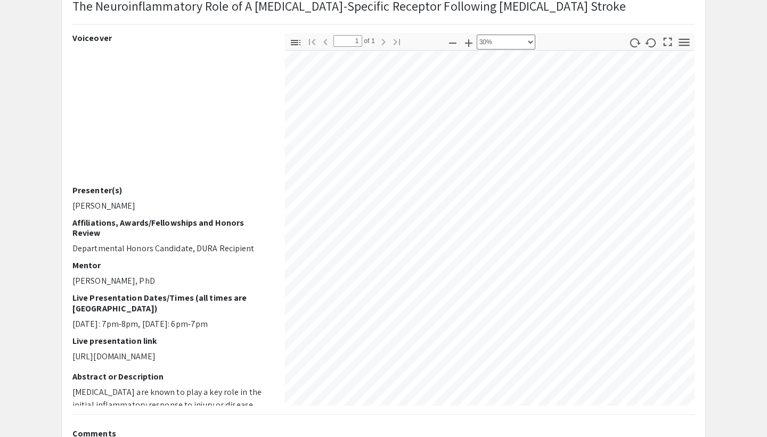
scroll to position [102, 214]
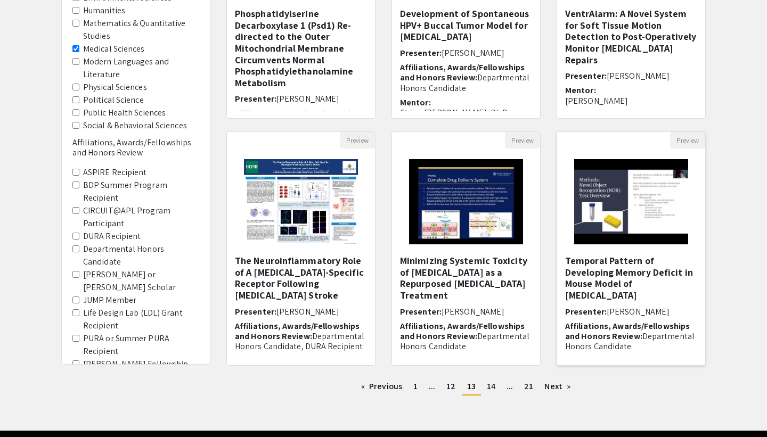
click at [627, 276] on h5 "Temporal Pattern of Developing Memory Deficit in Mouse Model of [MEDICAL_DATA]" at bounding box center [631, 278] width 132 height 46
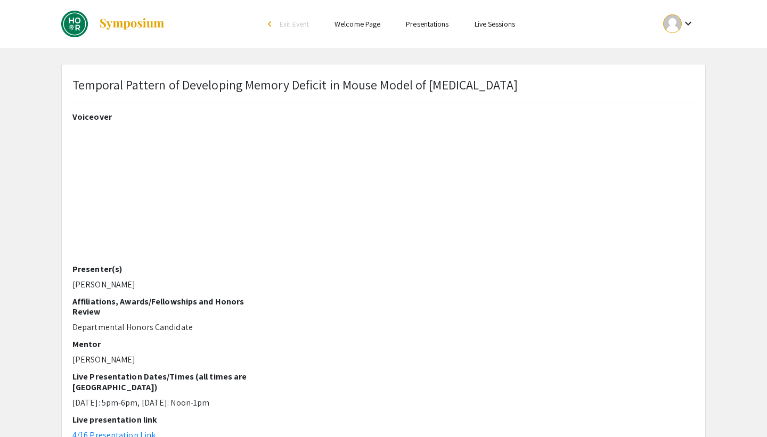
scroll to position [233, 0]
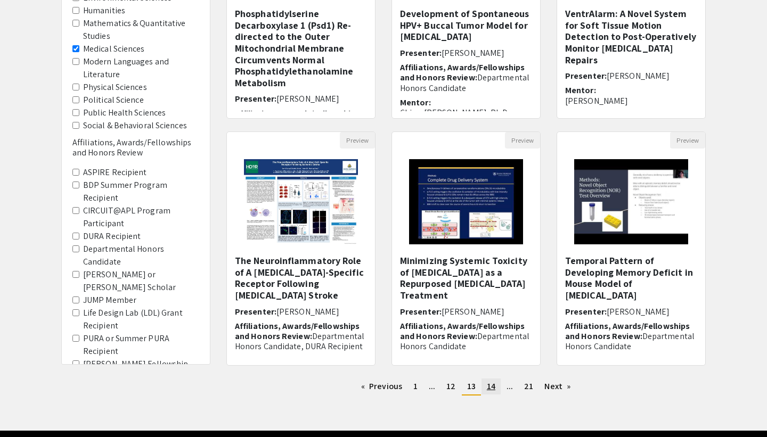
click at [488, 384] on span "14" at bounding box center [491, 386] width 9 height 11
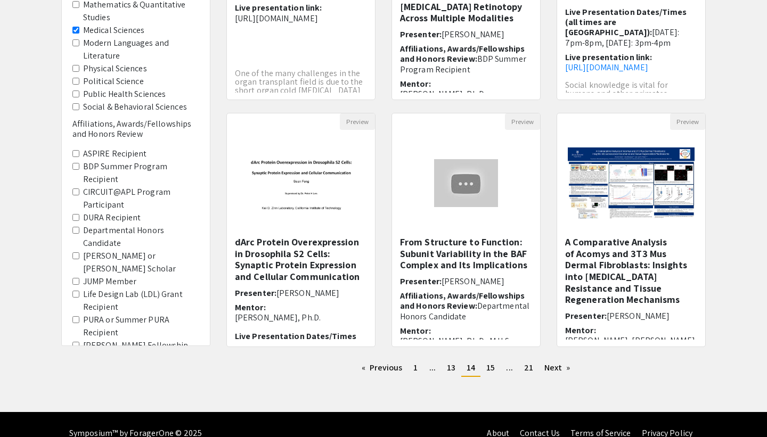
scroll to position [269, 0]
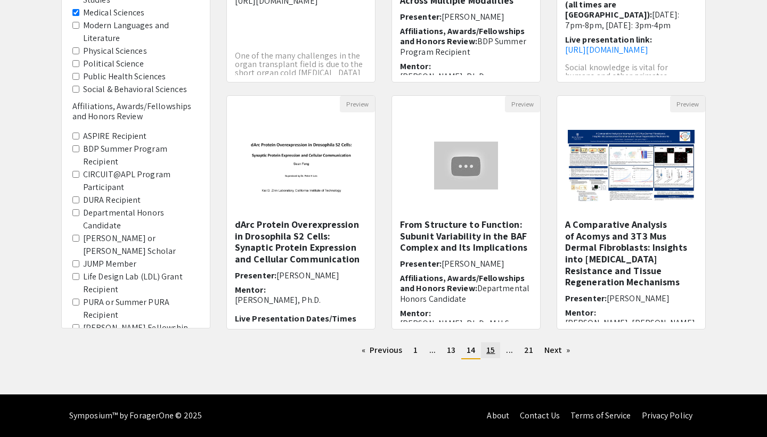
click at [495, 354] on link "page 15" at bounding box center [490, 351] width 19 height 16
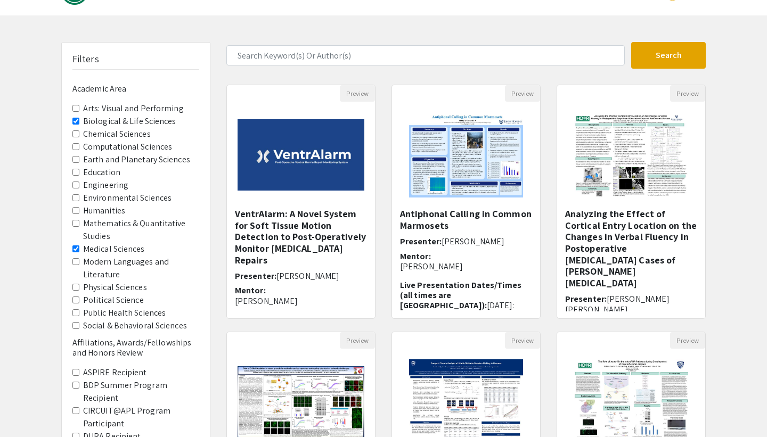
scroll to position [33, 0]
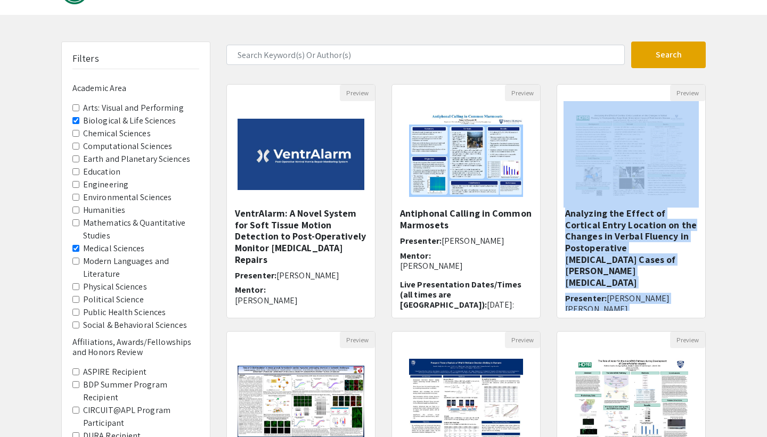
drag, startPoint x: 749, startPoint y: 196, endPoint x: 749, endPoint y: 300, distance: 103.9
click at [749, 300] on div "Filters Academic Area Arts: Visual and Performing Biological & Life Sciences Ch…" at bounding box center [383, 323] width 767 height 563
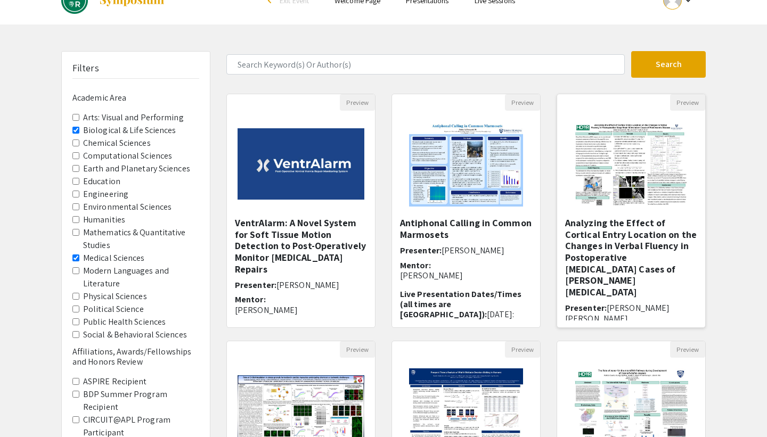
scroll to position [23, 0]
click at [626, 261] on h5 "Analyzing the Effect of Cortical Entry Location on the Changes in Verbal Fluenc…" at bounding box center [631, 258] width 132 height 80
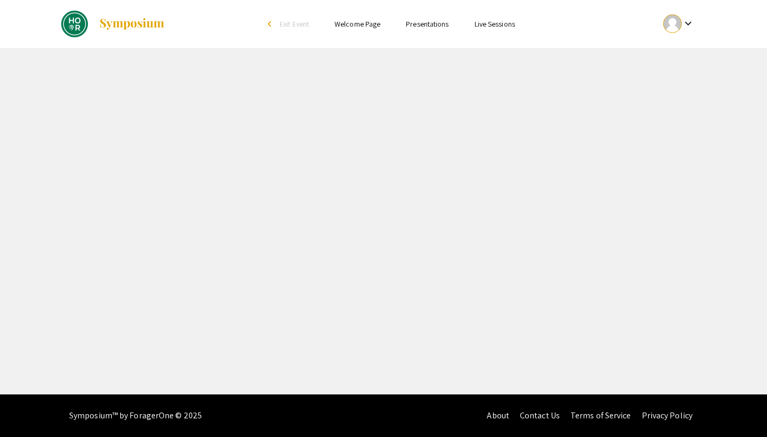
select select "custom"
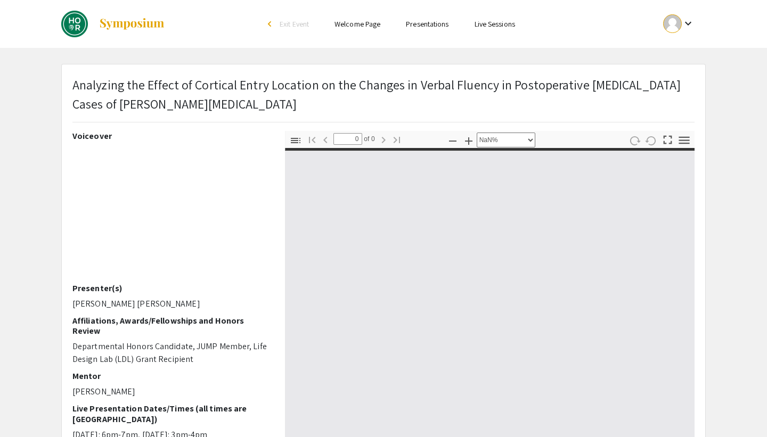
type input "1"
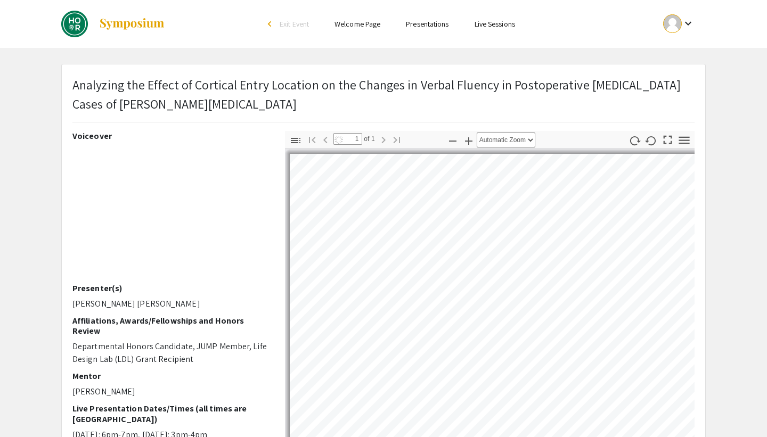
select select "auto"
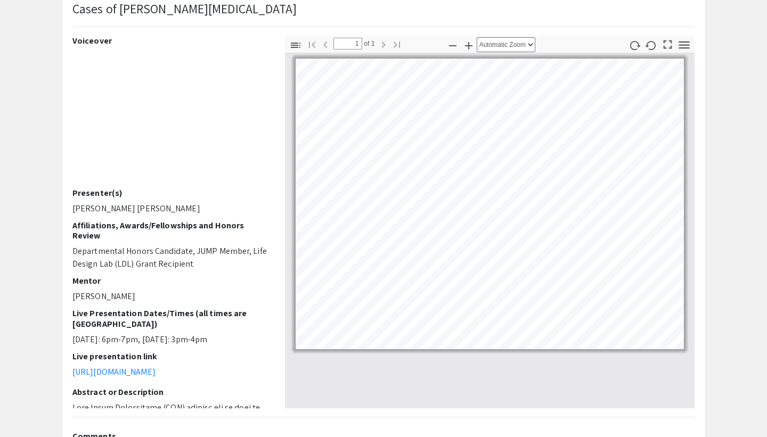
scroll to position [96, 0]
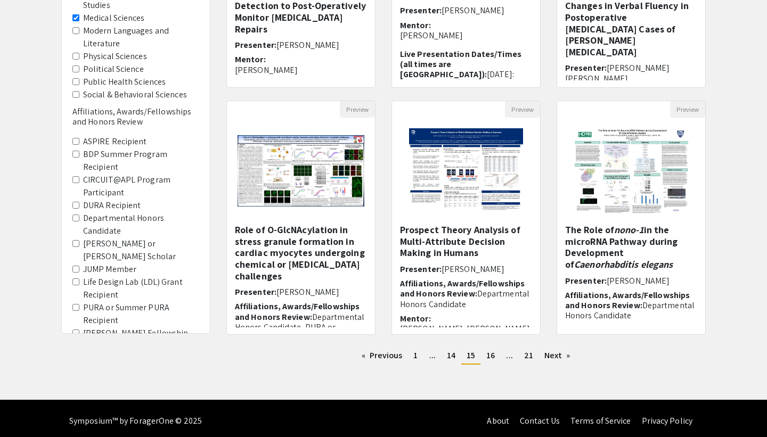
scroll to position [269, 0]
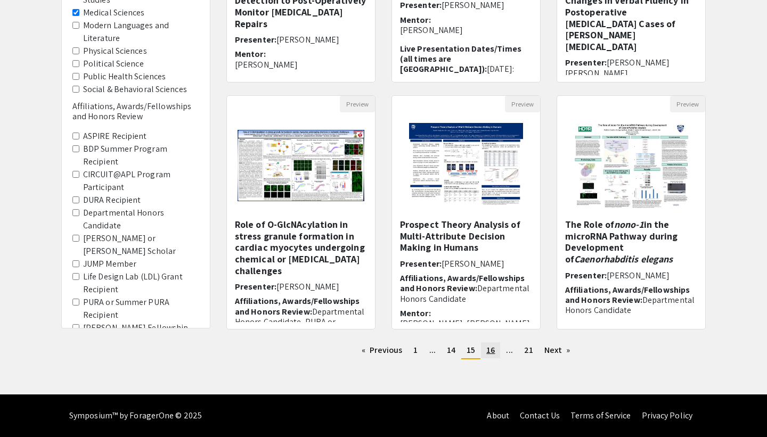
click at [494, 355] on span "16" at bounding box center [490, 350] width 9 height 11
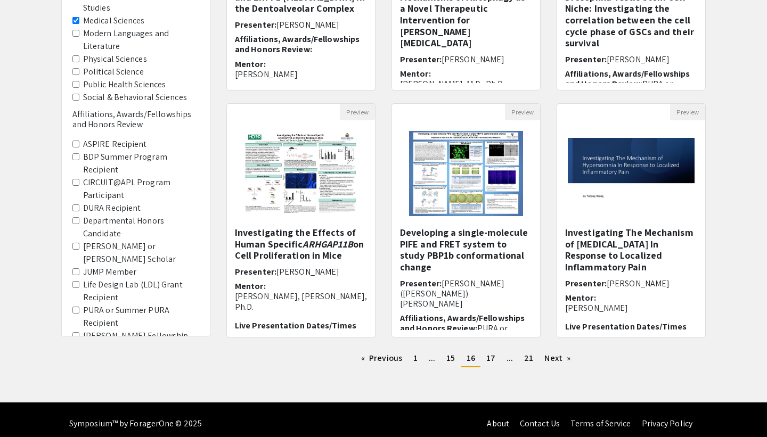
scroll to position [269, 0]
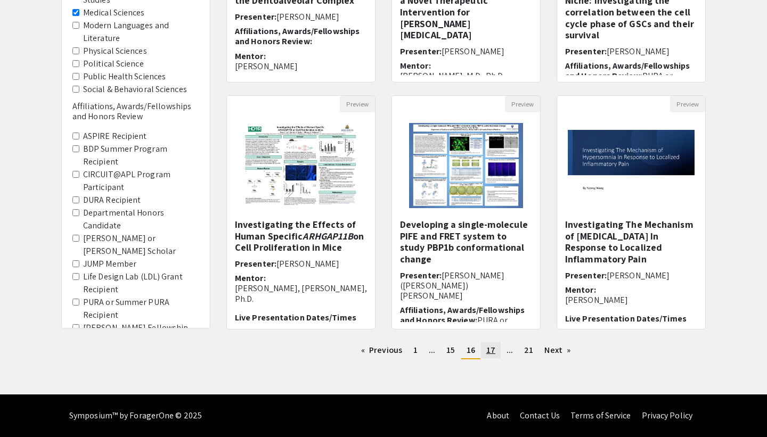
click at [486, 356] on link "page 17" at bounding box center [491, 351] width 20 height 16
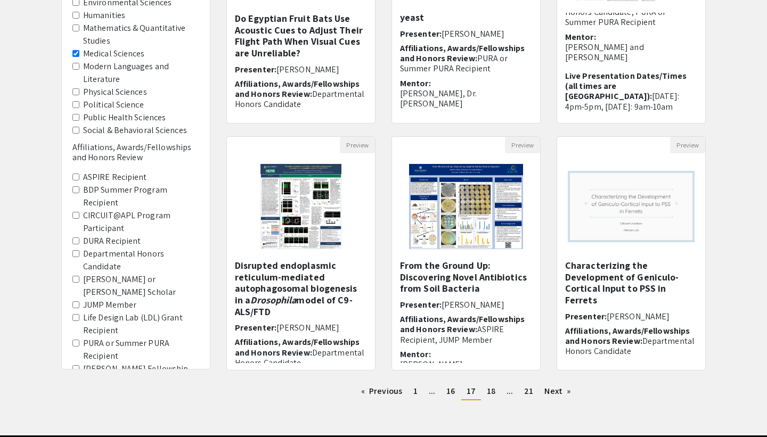
scroll to position [269, 0]
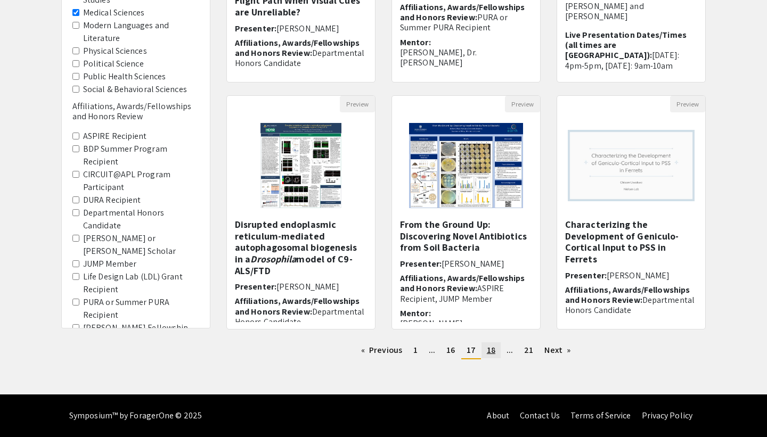
click at [496, 354] on link "page 18" at bounding box center [491, 351] width 19 height 16
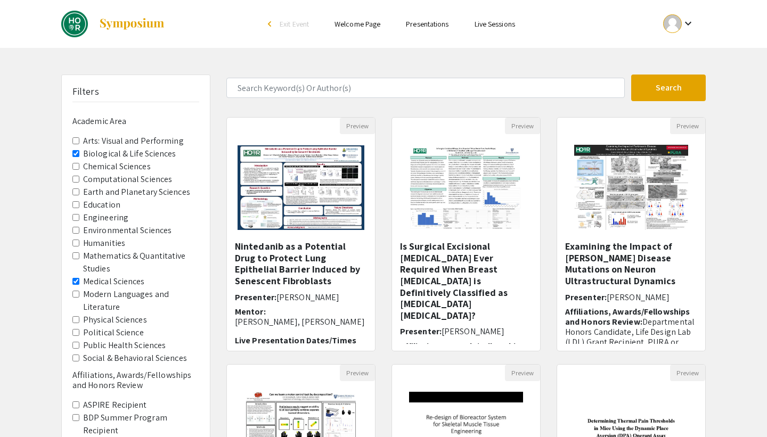
scroll to position [9, 0]
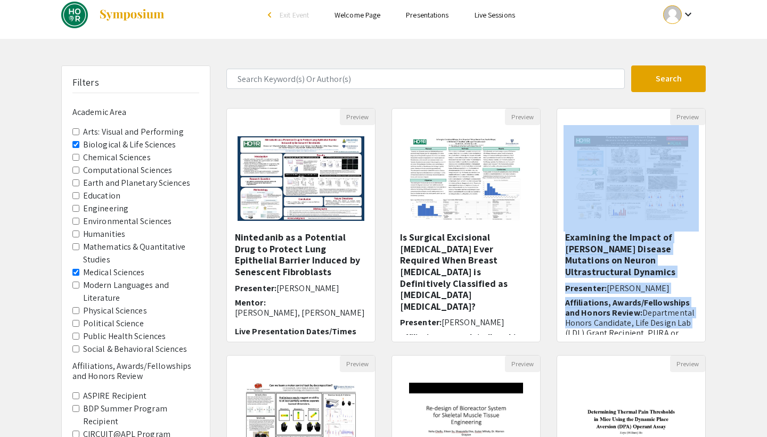
drag, startPoint x: 722, startPoint y: 211, endPoint x: 722, endPoint y: 324, distance: 112.4
click at [722, 324] on div "Filters Academic Area Arts: Visual and Performing Biological & Life Sciences Ch…" at bounding box center [383, 347] width 767 height 563
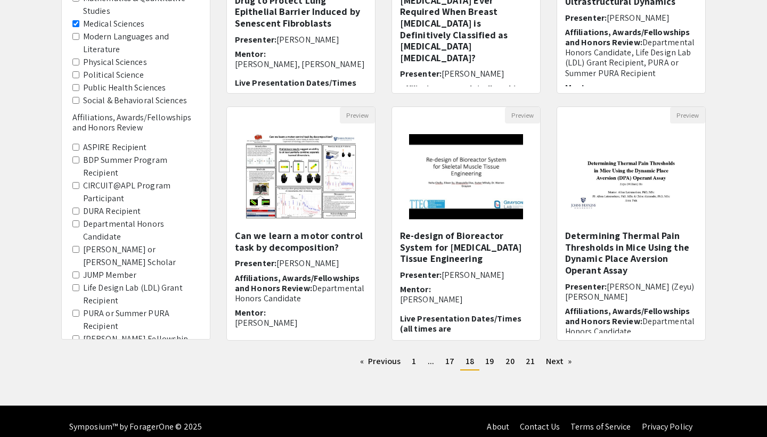
scroll to position [257, 0]
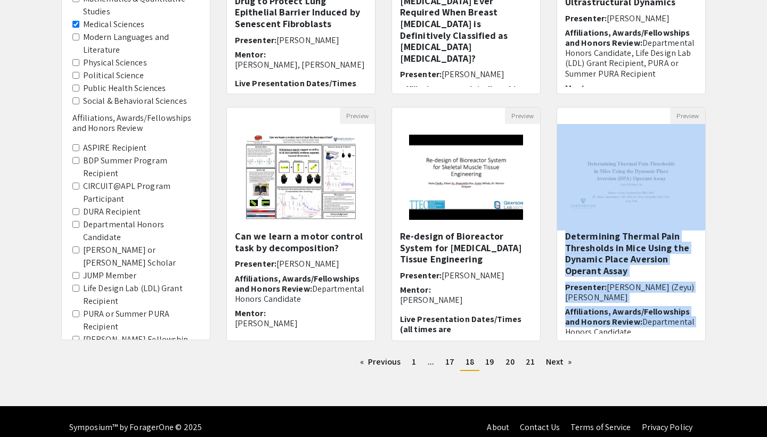
drag, startPoint x: 736, startPoint y: 213, endPoint x: 736, endPoint y: 317, distance: 104.4
click at [736, 317] on div "Filters Academic Area Arts: Visual and Performing Biological & Life Sciences Ch…" at bounding box center [383, 98] width 767 height 563
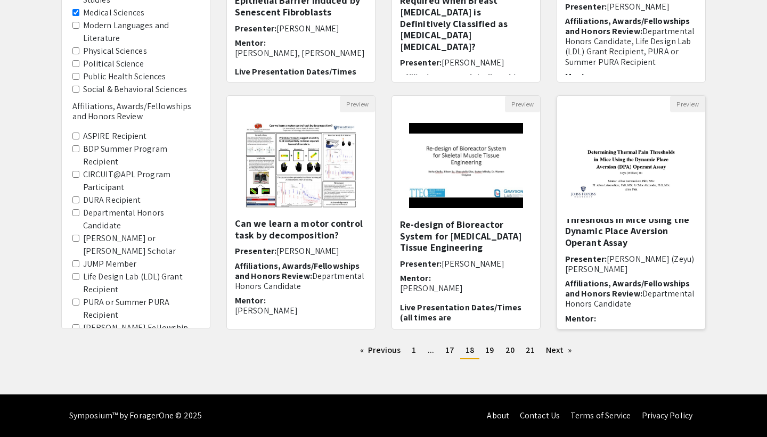
scroll to position [0, 0]
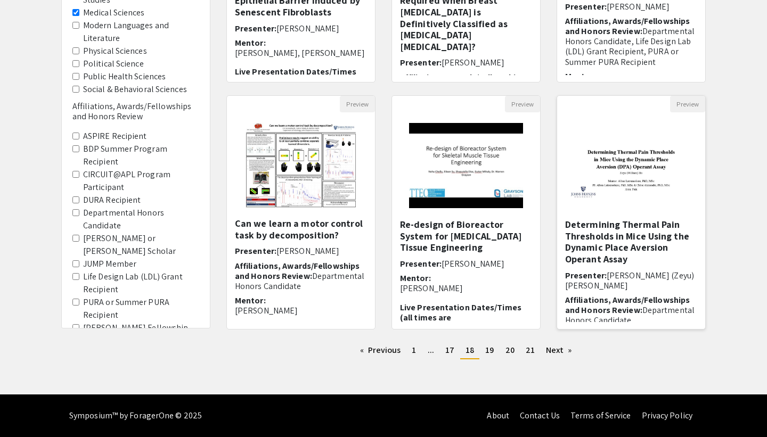
click at [592, 249] on h5 "Determining Thermal Pain Thresholds in Mice Using the Dynamic Place Aversion Op…" at bounding box center [631, 242] width 132 height 46
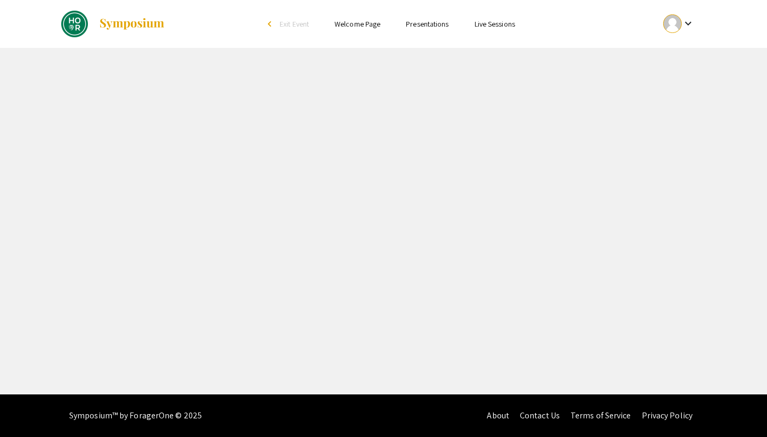
select select "custom"
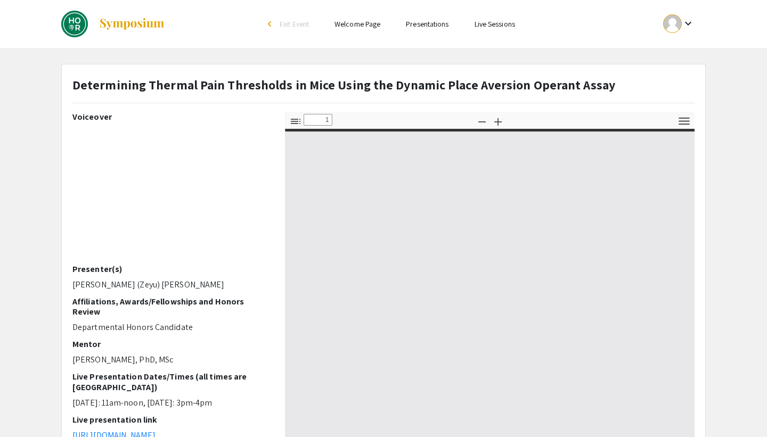
type input "0"
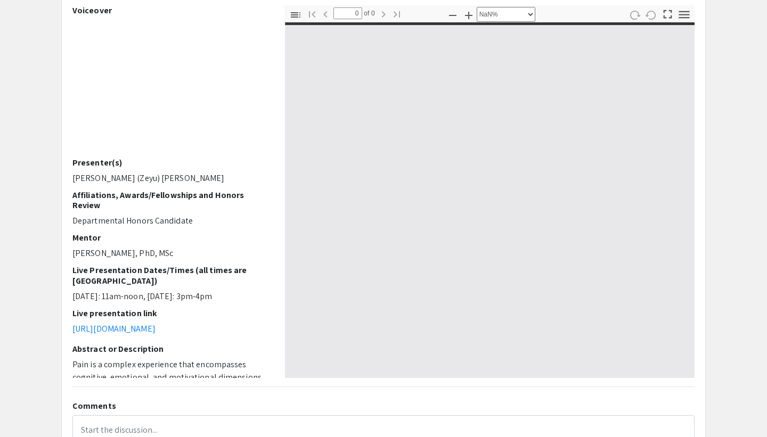
select select "auto"
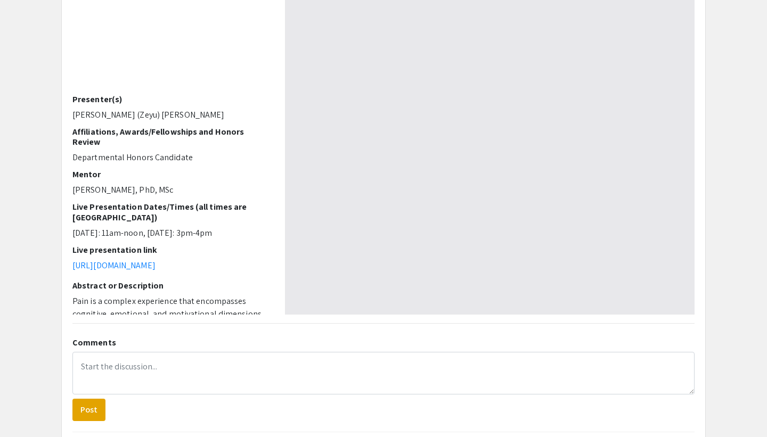
type input "1"
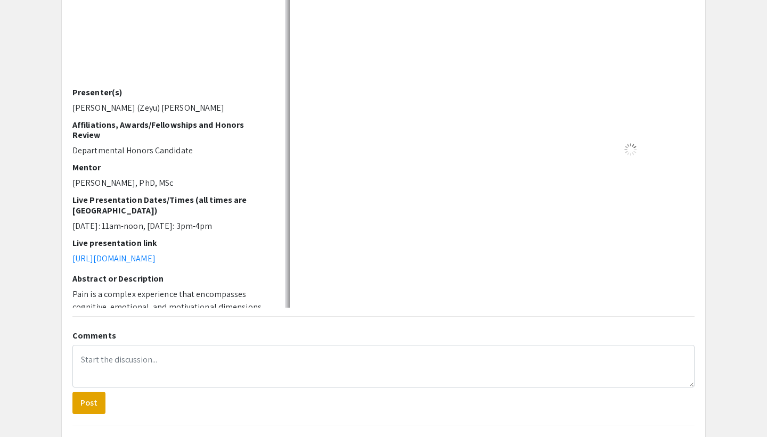
select select "auto"
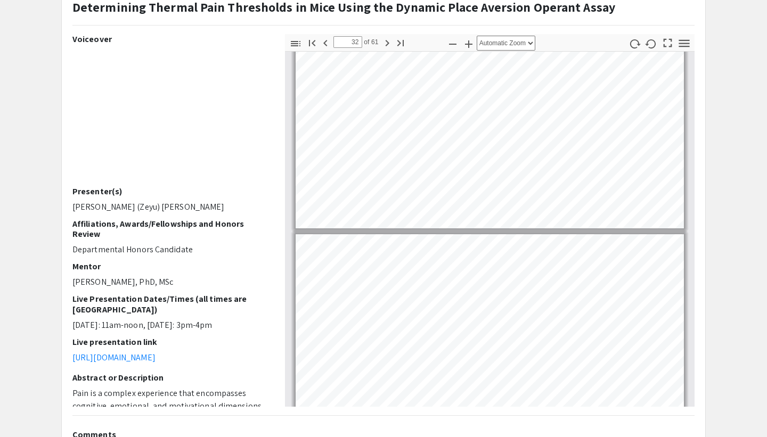
scroll to position [7350, 0]
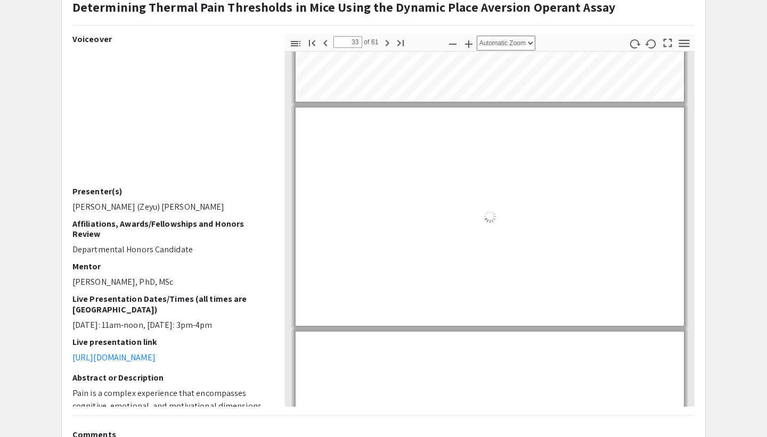
type input "34"
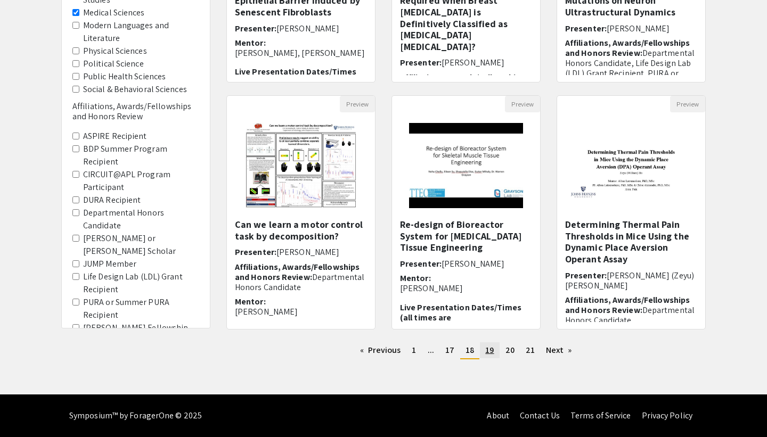
click at [491, 353] on span "19" at bounding box center [489, 350] width 9 height 11
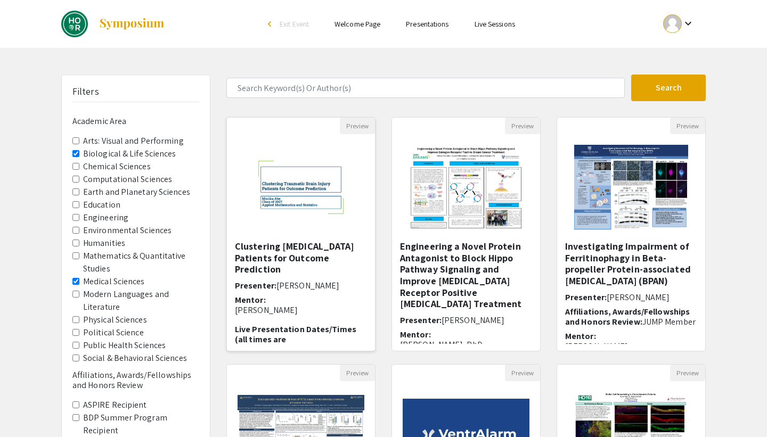
scroll to position [1, 0]
click at [300, 246] on h5 "Clustering [MEDICAL_DATA] Patients for Outcome Prediction" at bounding box center [301, 257] width 132 height 35
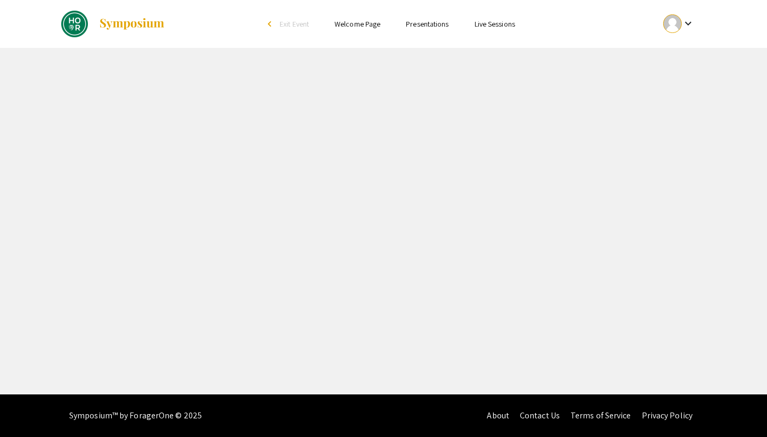
select select "custom"
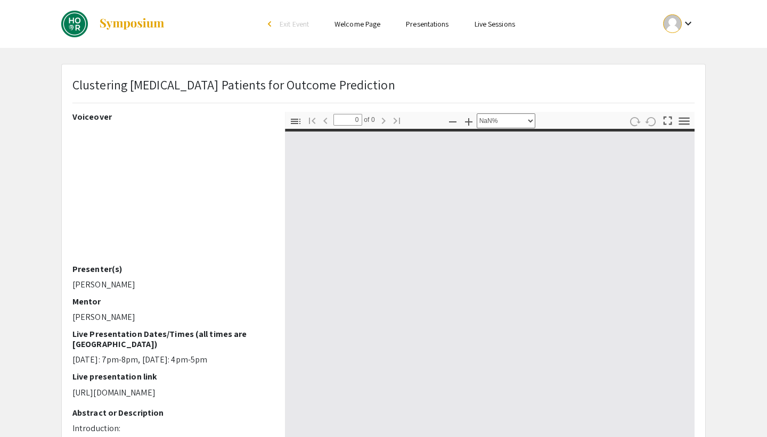
type input "1"
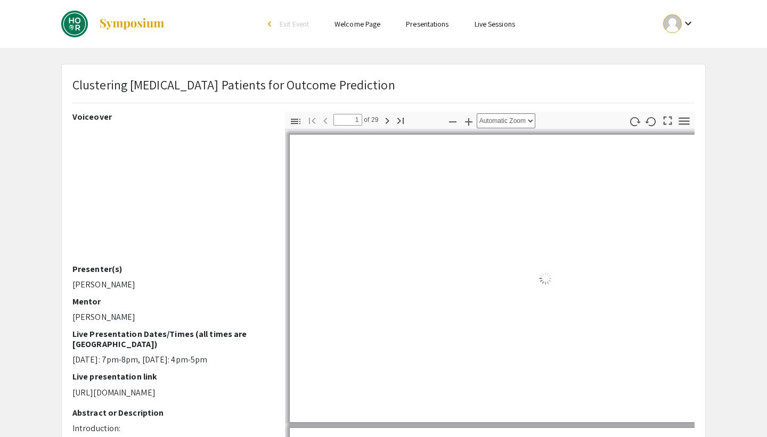
select select "auto"
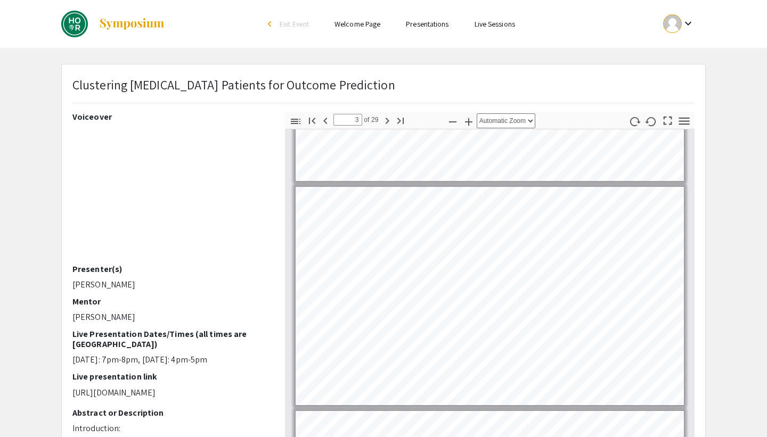
type input "4"
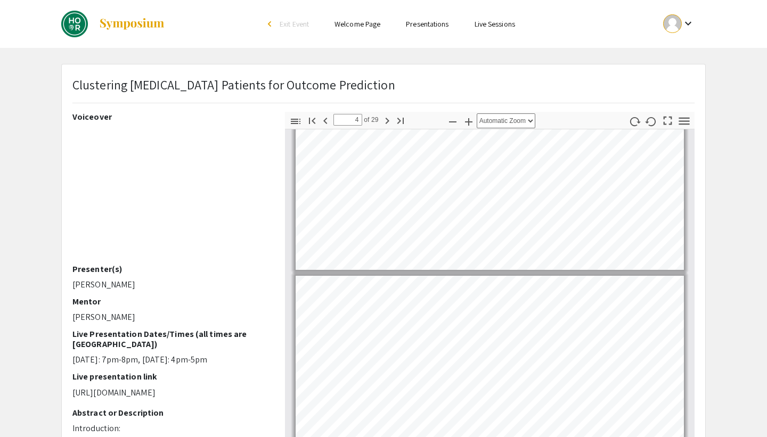
scroll to position [623, 0]
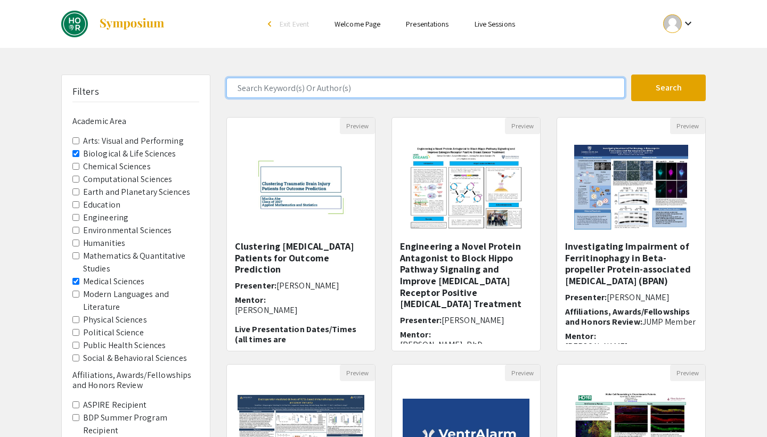
click at [366, 88] on input "Search Keyword(s) Or Author(s)" at bounding box center [425, 88] width 398 height 20
click at [631, 75] on button "Search" at bounding box center [668, 88] width 75 height 27
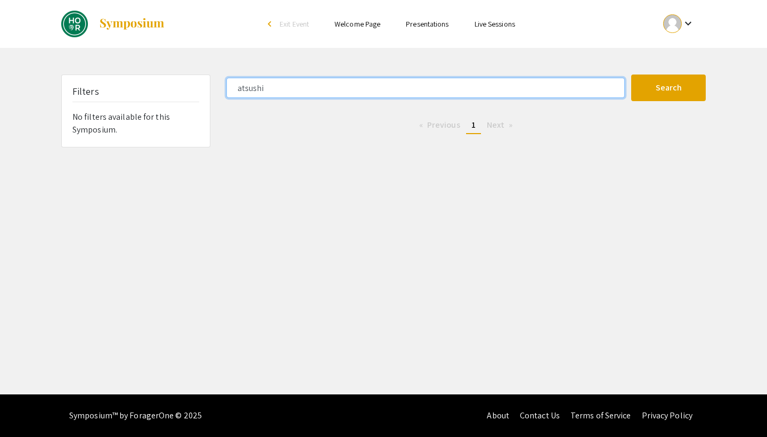
click at [364, 91] on input "atsushi" at bounding box center [425, 88] width 398 height 20
type input "feiyi"
click at [631, 75] on button "Search" at bounding box center [668, 88] width 75 height 27
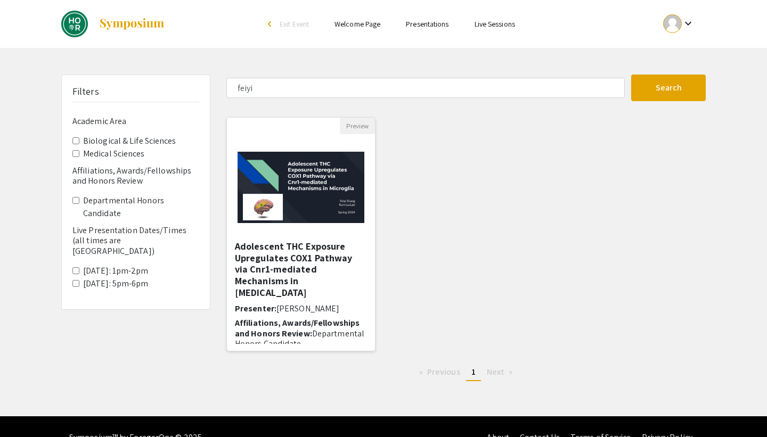
click at [297, 250] on h5 "Adolescent THC Exposure Upregulates COX1 Pathway via Cnr1-mediated Mechanisms i…" at bounding box center [301, 270] width 132 height 58
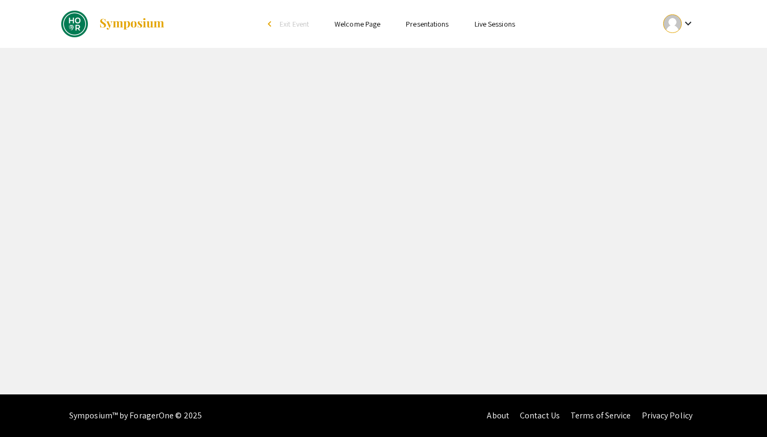
select select "custom"
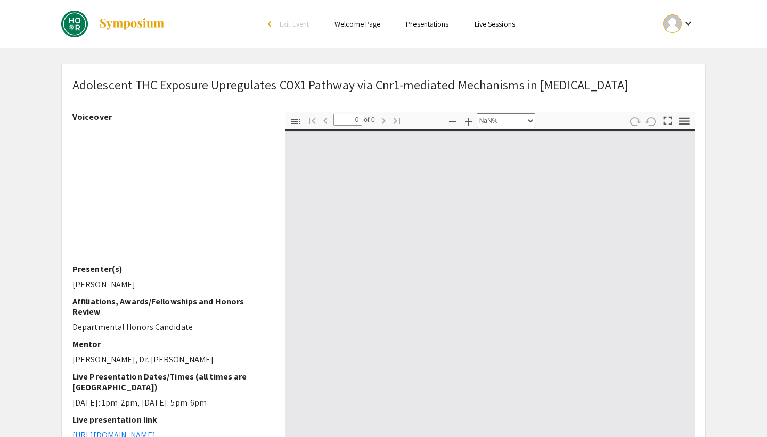
type input "1"
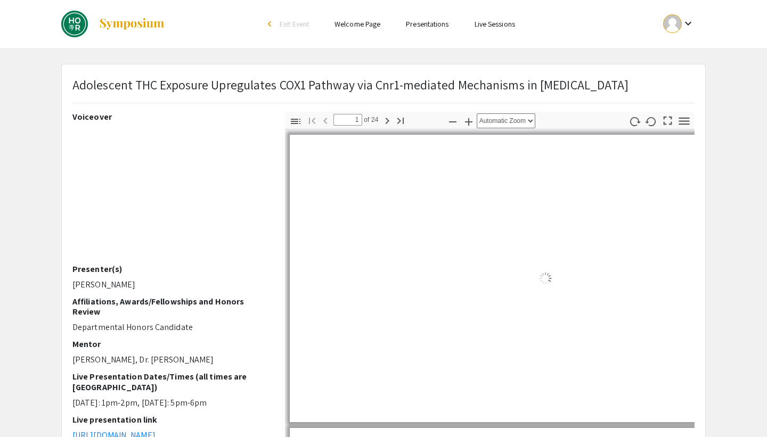
select select "auto"
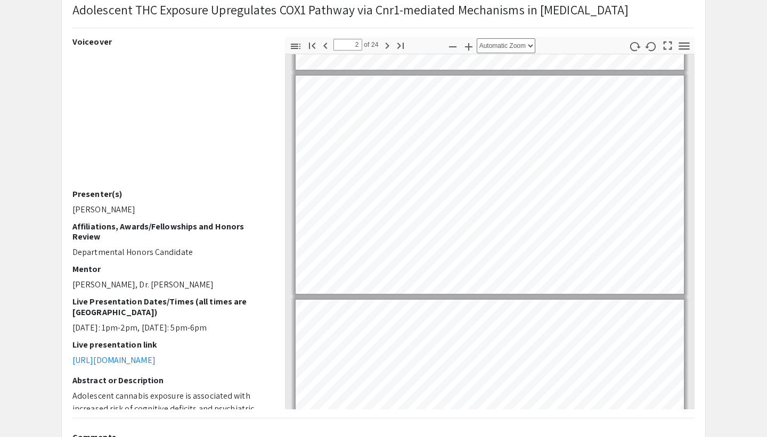
type input "3"
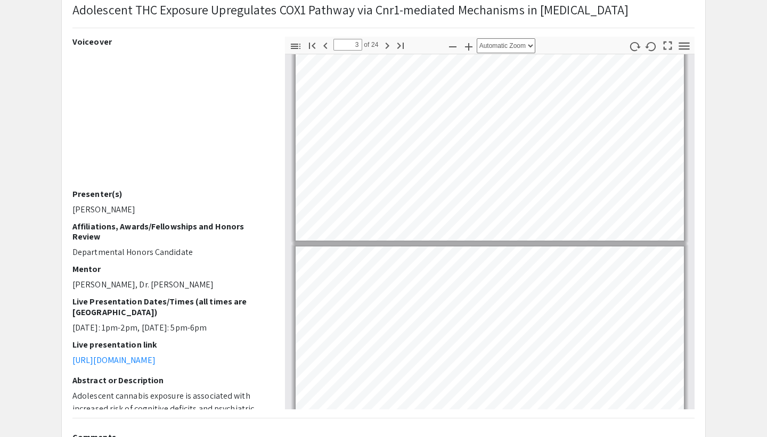
scroll to position [494, 0]
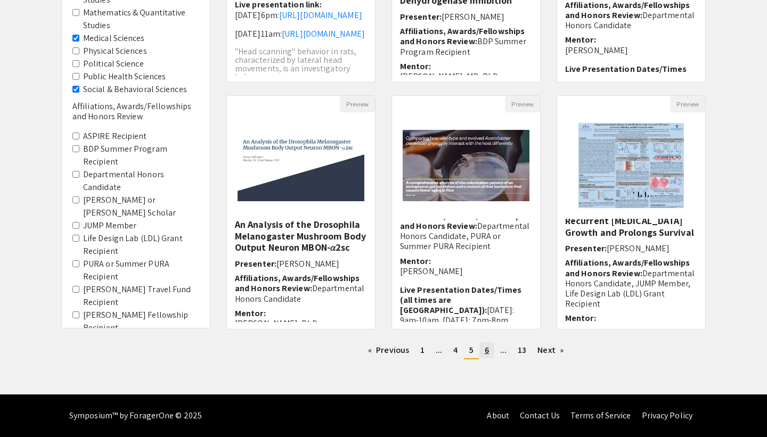
click at [488, 355] on link "page 6" at bounding box center [486, 351] width 15 height 16
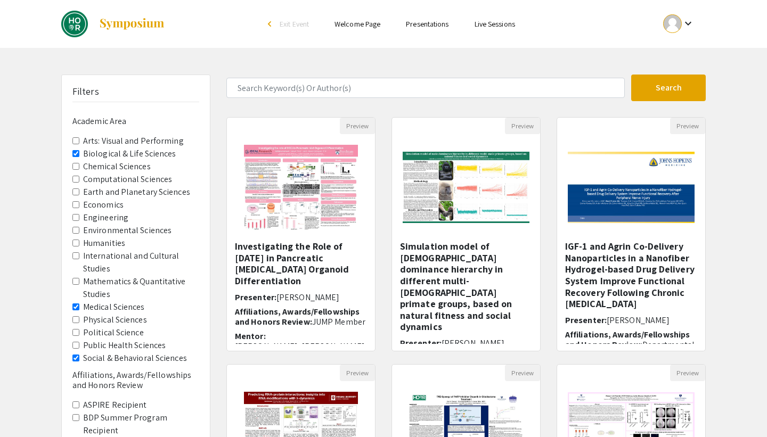
drag, startPoint x: 372, startPoint y: 264, endPoint x: 372, endPoint y: 343, distance: 78.3
click at [372, 343] on div "Investigating the Role of DEC2 in Pancreatic Islet Organoid Differentiation Pre…" at bounding box center [301, 296] width 148 height 111
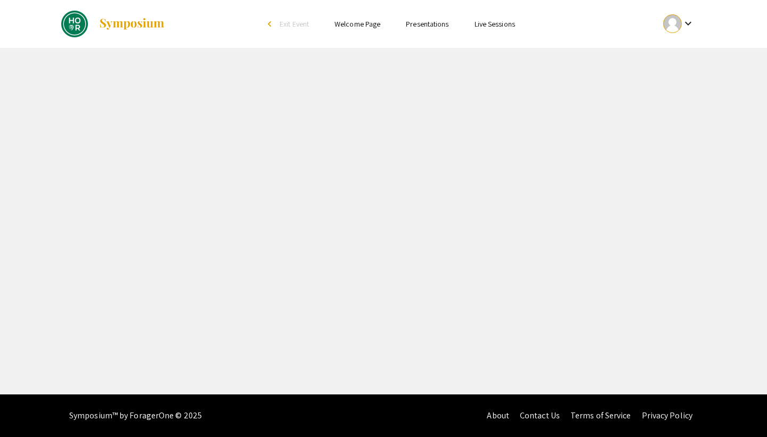
select select "custom"
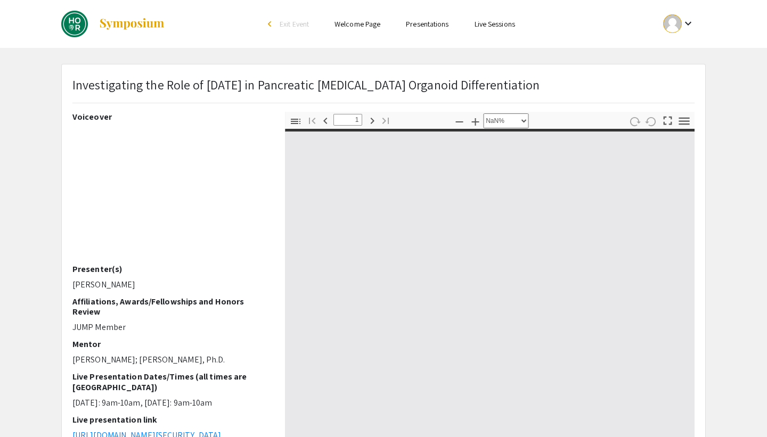
type input "0"
select select "custom"
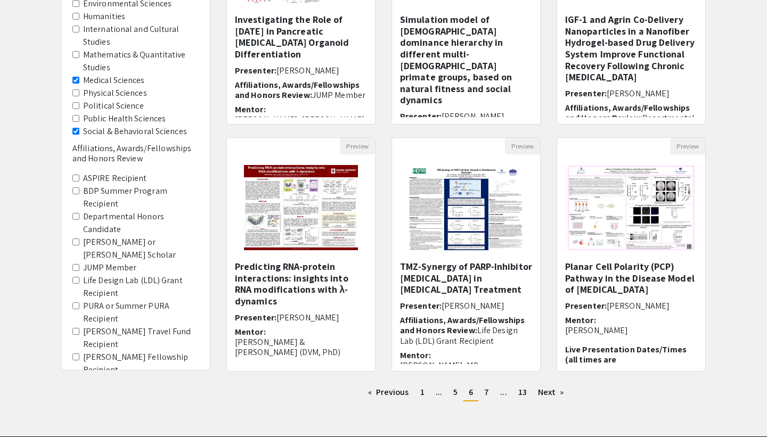
scroll to position [269, 0]
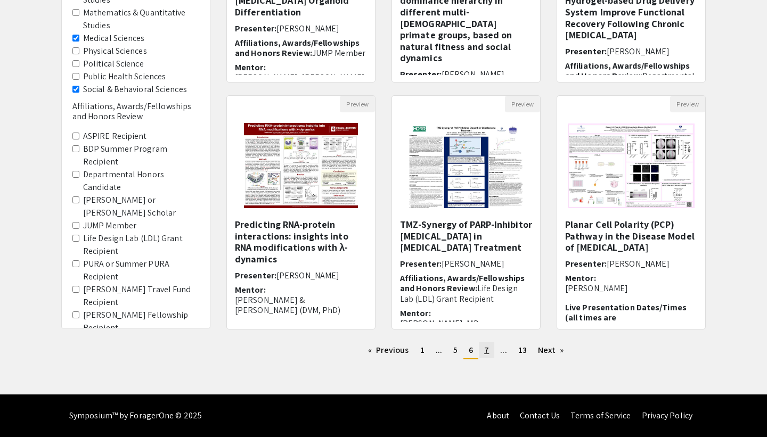
click at [491, 354] on link "page 7" at bounding box center [486, 351] width 15 height 16
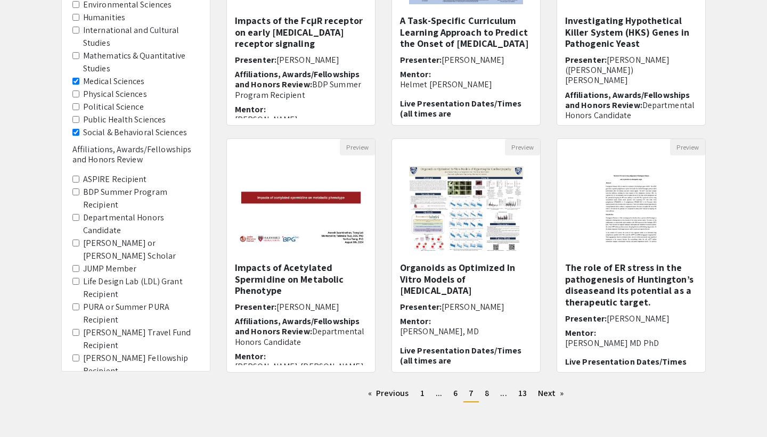
scroll to position [227, 0]
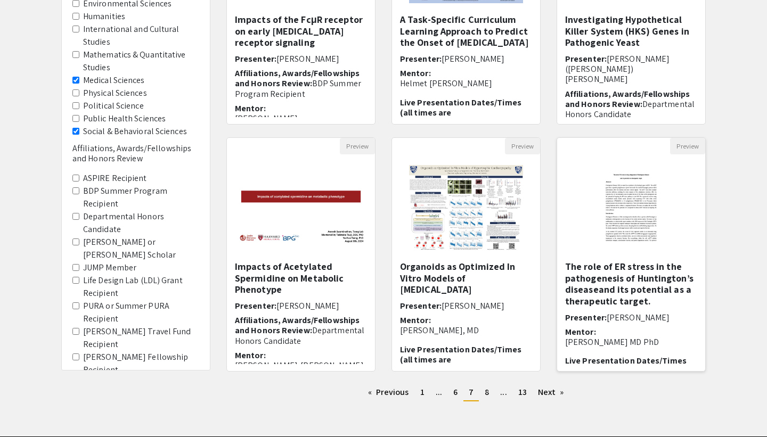
click at [659, 292] on h5 "The role of ER stress in the pathogenesis of Huntington’s diseaseand its potent…" at bounding box center [631, 284] width 132 height 46
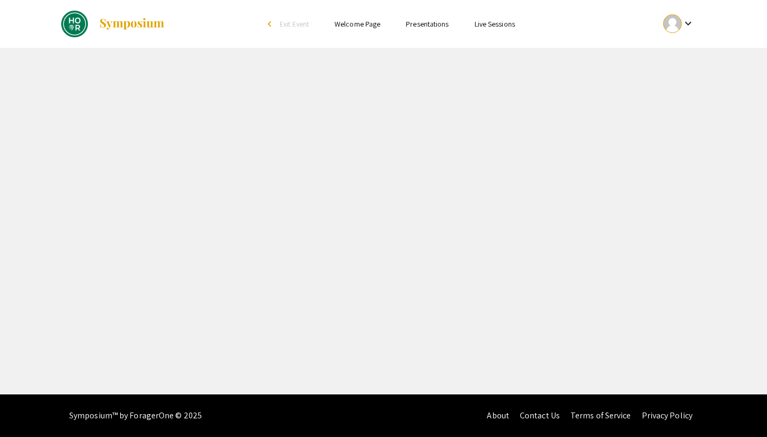
select select "custom"
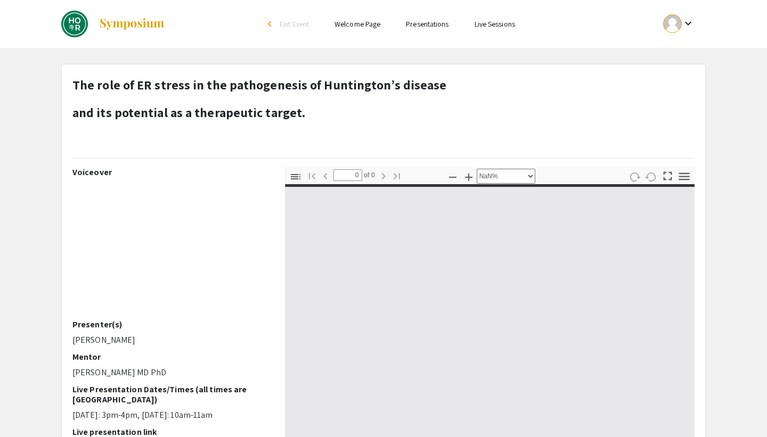
type input "1"
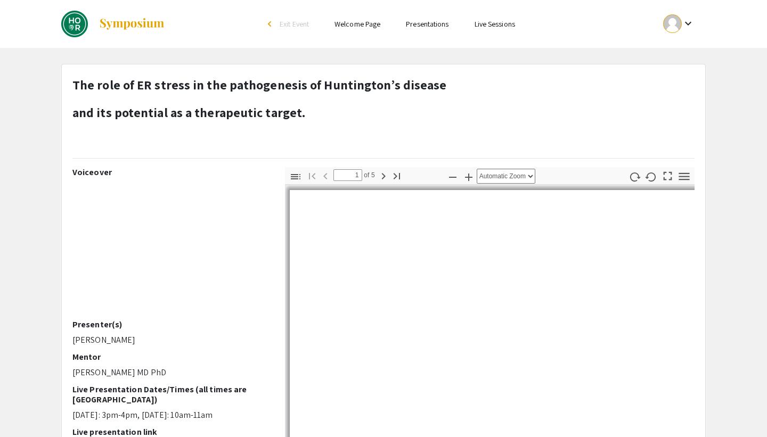
select select "auto"
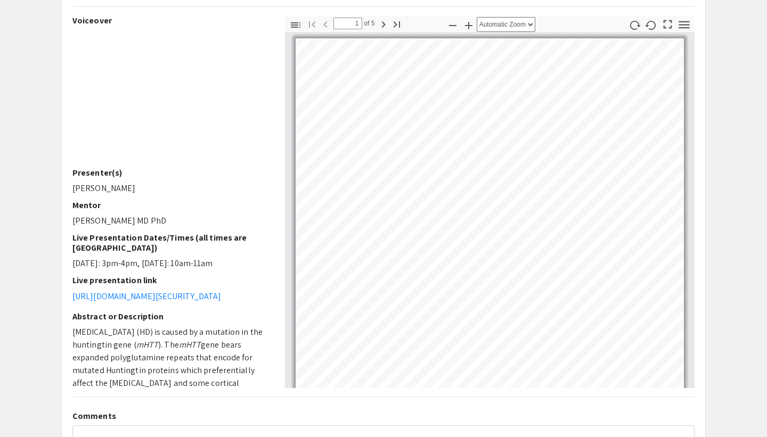
scroll to position [255, 0]
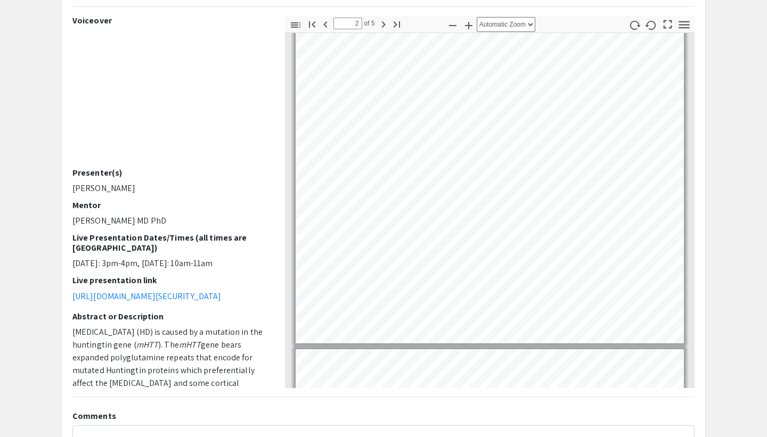
type input "3"
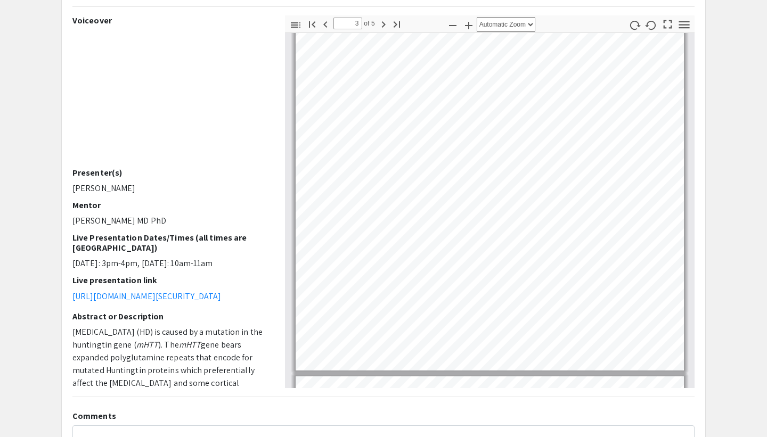
scroll to position [1188, 0]
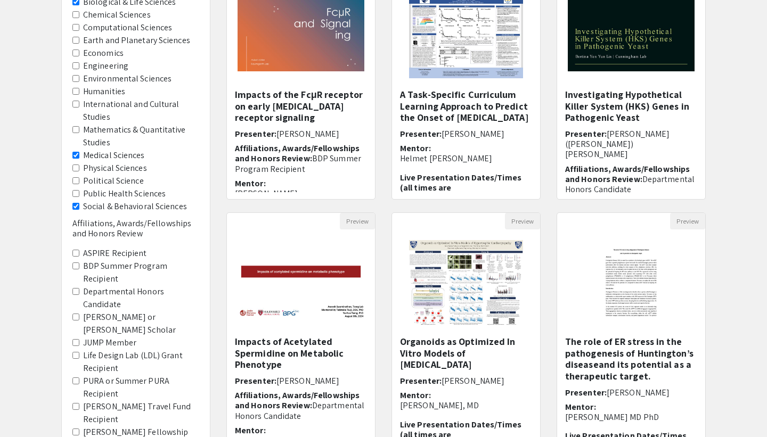
scroll to position [227, 0]
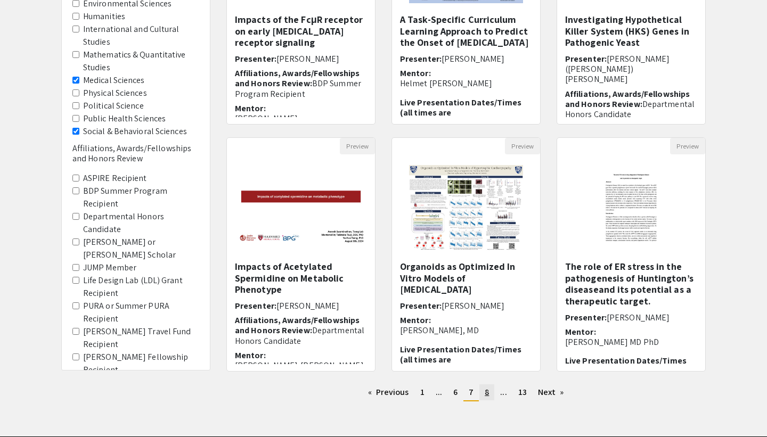
click at [489, 389] on link "page 8" at bounding box center [486, 393] width 15 height 16
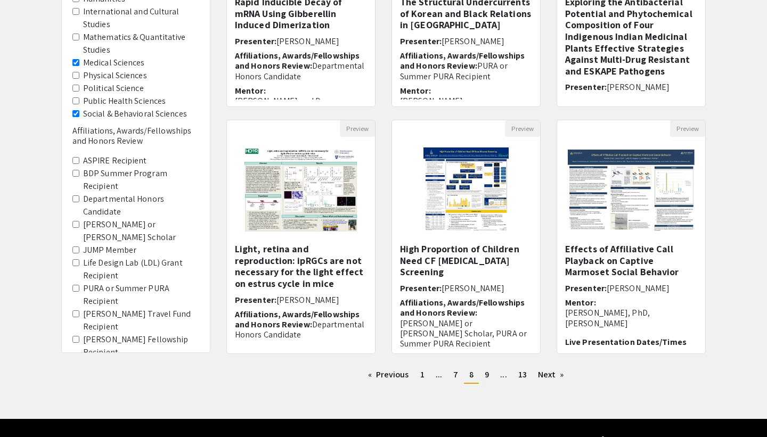
scroll to position [247, 0]
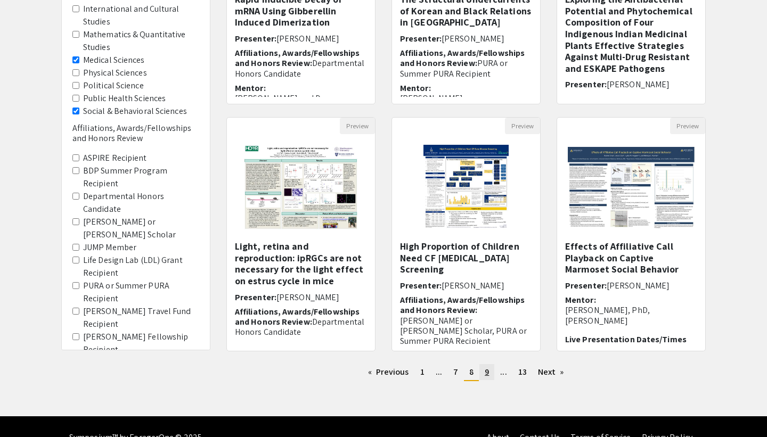
click at [491, 377] on link "page 9" at bounding box center [486, 372] width 15 height 16
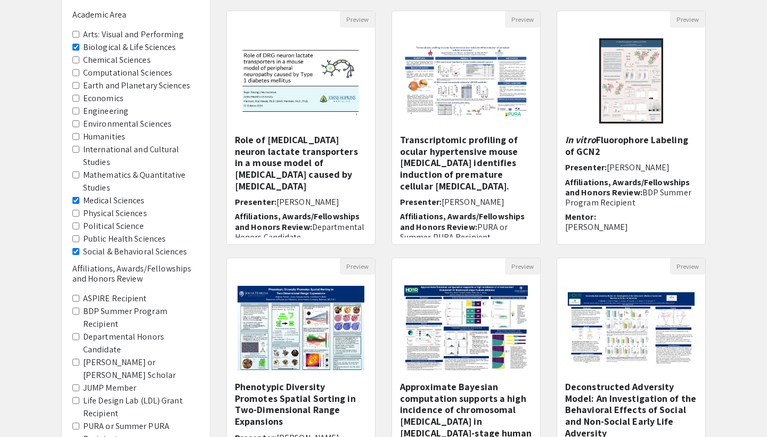
scroll to position [107, 0]
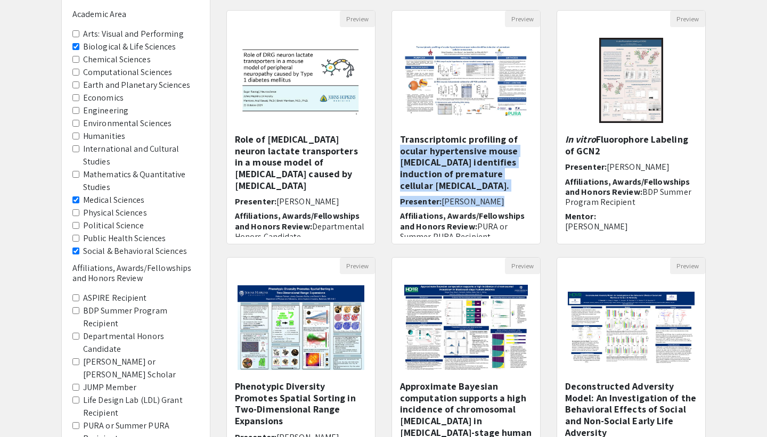
drag, startPoint x: 386, startPoint y: 191, endPoint x: 386, endPoint y: 145, distance: 45.8
click at [386, 145] on div "Preview Transcriptomic profiling of ocular hypertensive mouse sclera identifies…" at bounding box center [466, 133] width 165 height 247
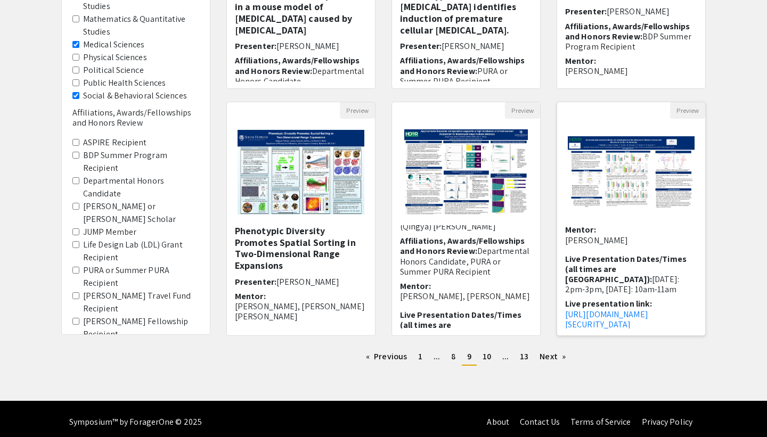
scroll to position [0, 0]
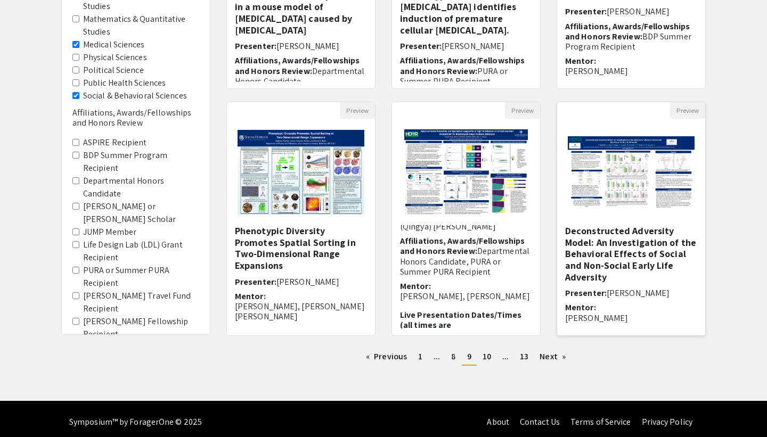
click at [594, 251] on h5 "Deconstructed Adversity Model: An Investigation of the Behavioral Effects of So…" at bounding box center [631, 254] width 132 height 58
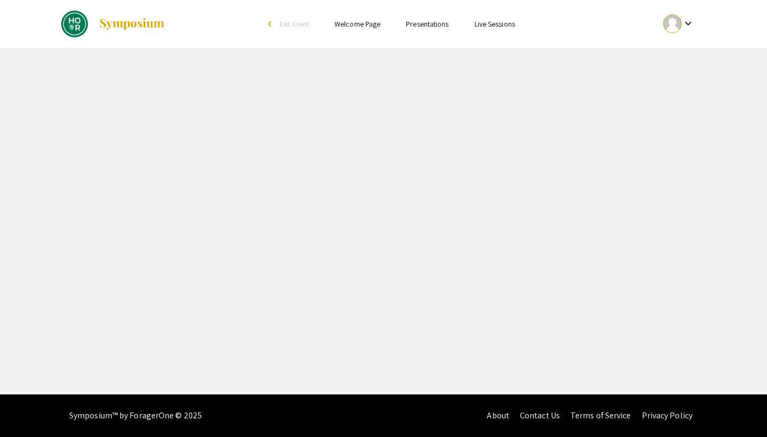
select select "custom"
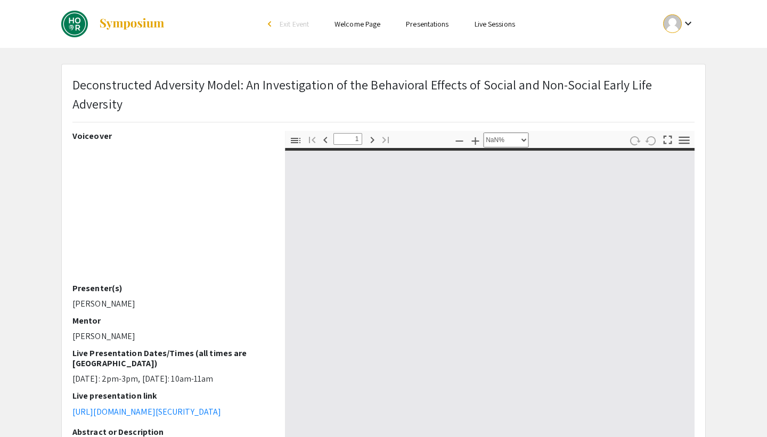
type input "0"
select select "custom"
type input "1"
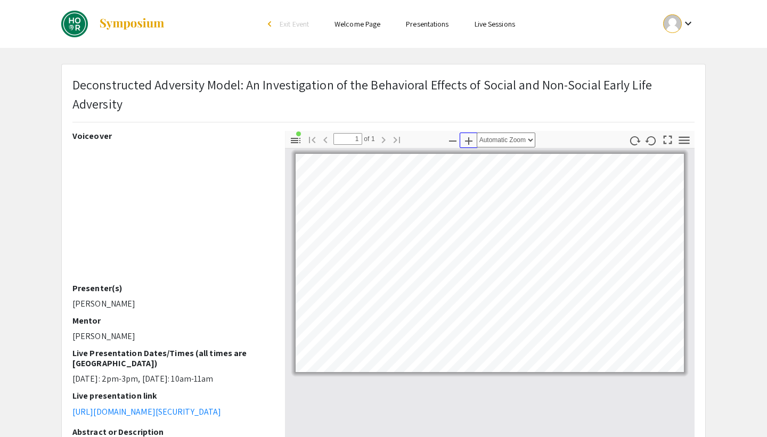
click at [471, 143] on icon "button" at bounding box center [468, 141] width 13 height 13
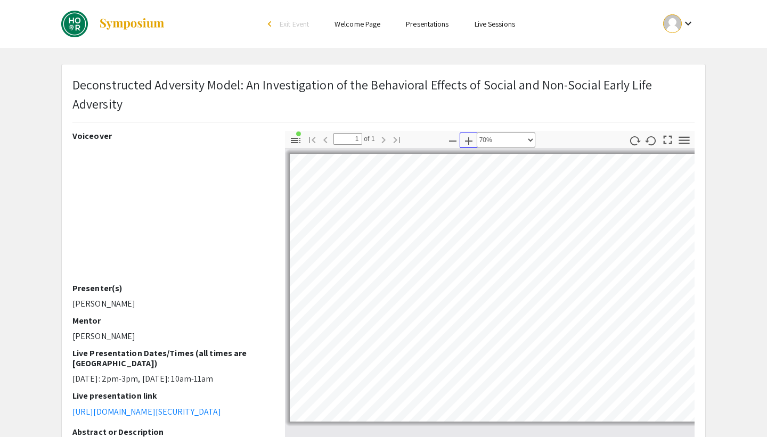
click at [471, 143] on icon "button" at bounding box center [468, 141] width 13 height 13
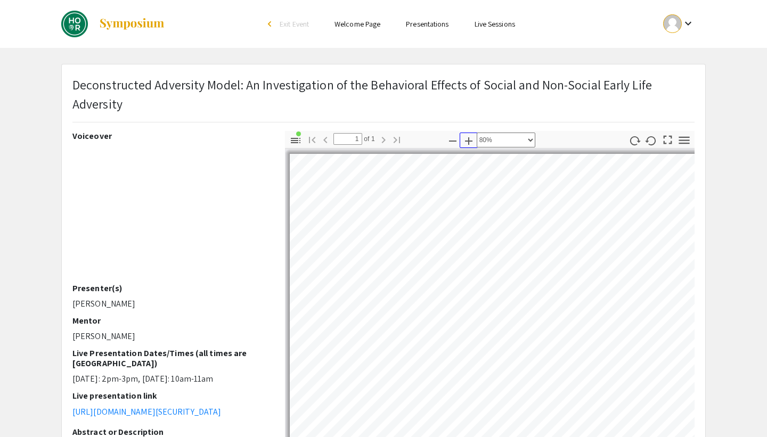
click at [471, 143] on icon "button" at bounding box center [468, 141] width 13 height 13
select select "custom"
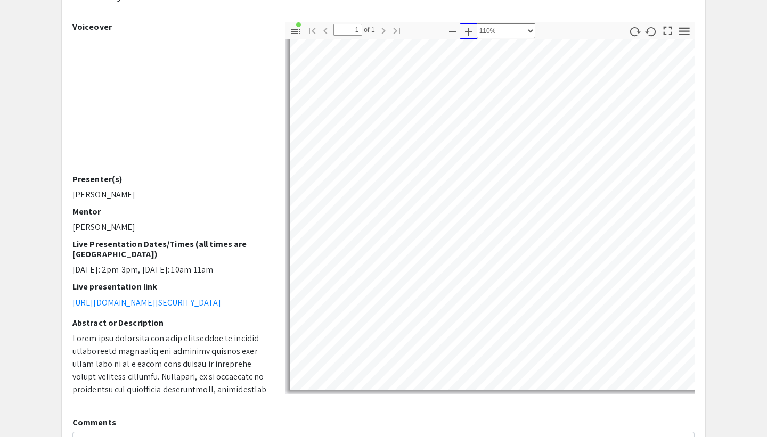
scroll to position [109, 0]
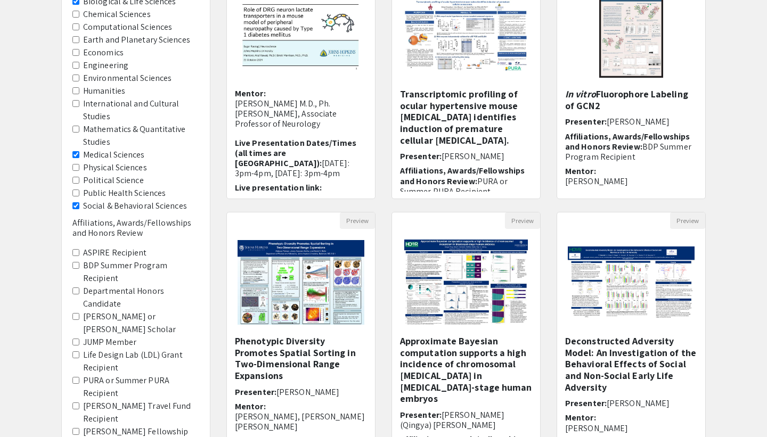
scroll to position [269, 0]
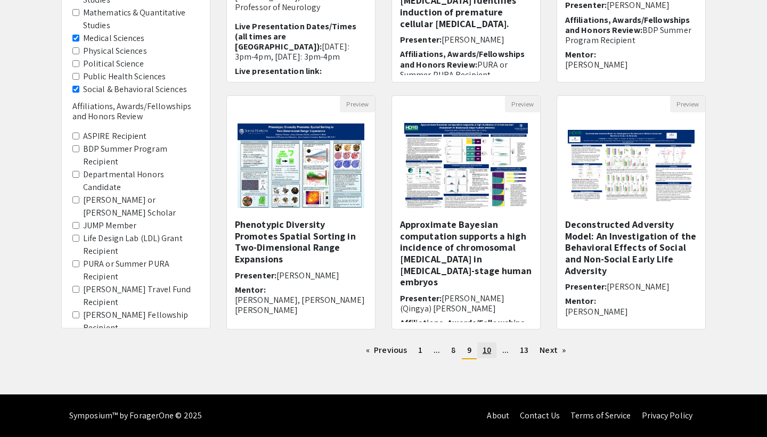
click at [494, 347] on link "page 10" at bounding box center [486, 351] width 19 height 16
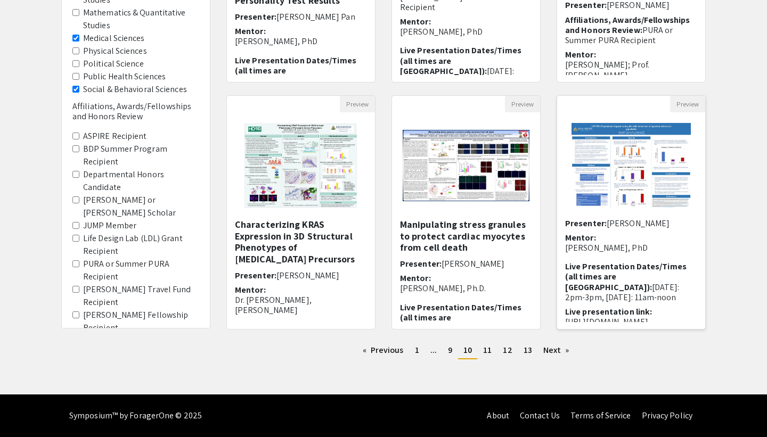
scroll to position [53, 0]
click at [491, 352] on span "11" at bounding box center [487, 350] width 9 height 11
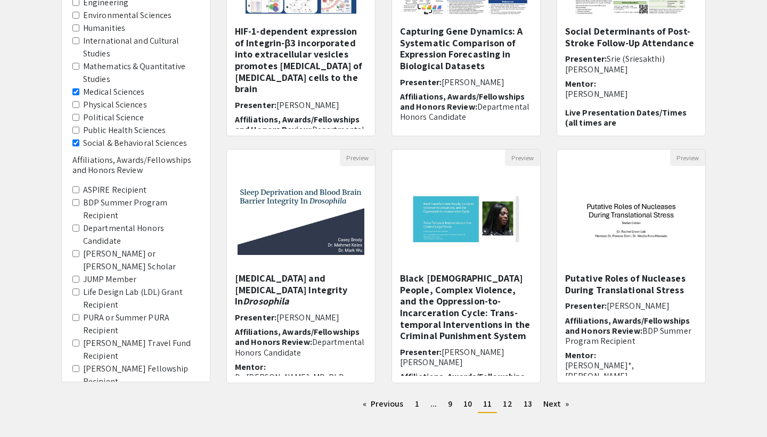
scroll to position [269, 0]
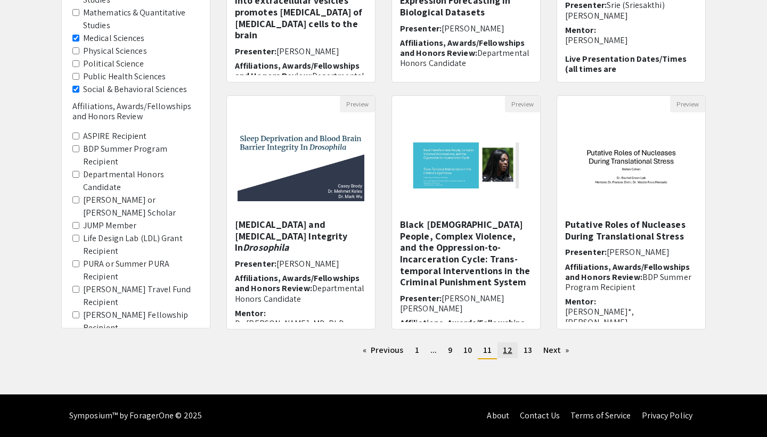
click at [509, 351] on span "12" at bounding box center [507, 350] width 9 height 11
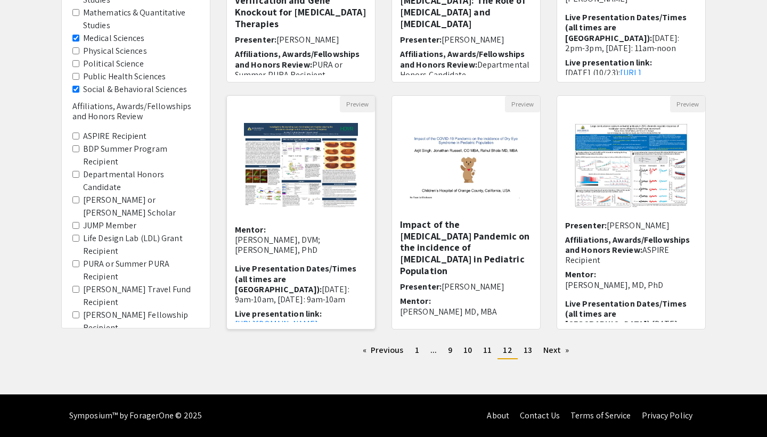
scroll to position [113, 0]
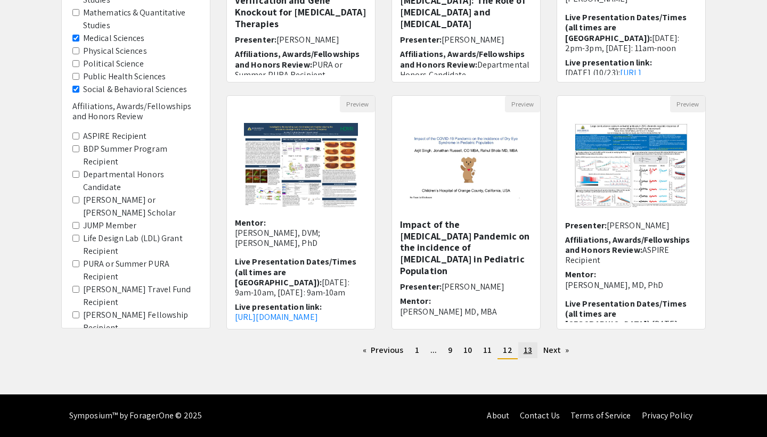
click at [530, 353] on span "13" at bounding box center [528, 350] width 9 height 11
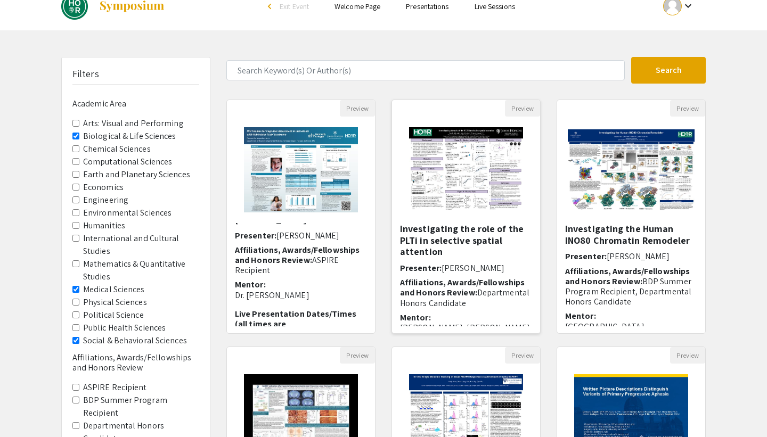
scroll to position [124, 0]
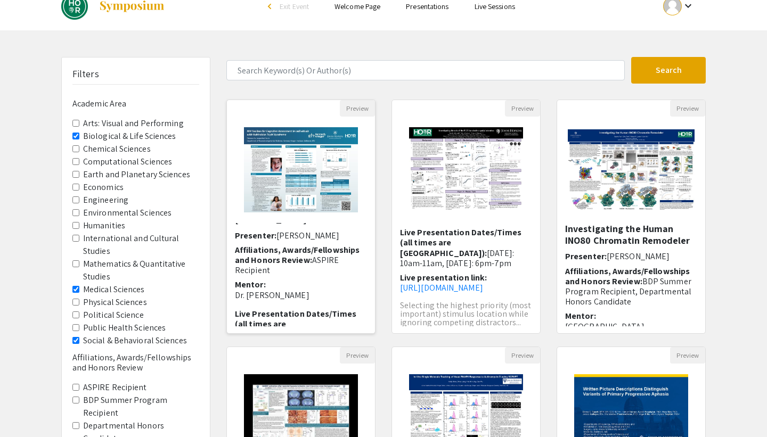
click at [298, 244] on span "Affiliations, Awards/Fellowships and Honors Review:" at bounding box center [297, 254] width 125 height 21
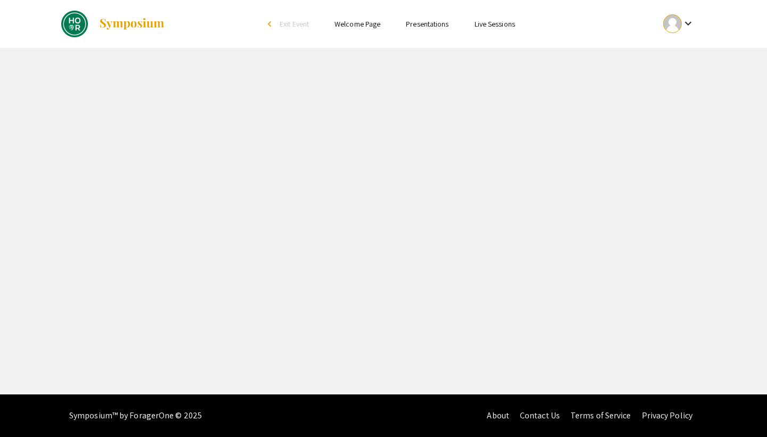
select select "custom"
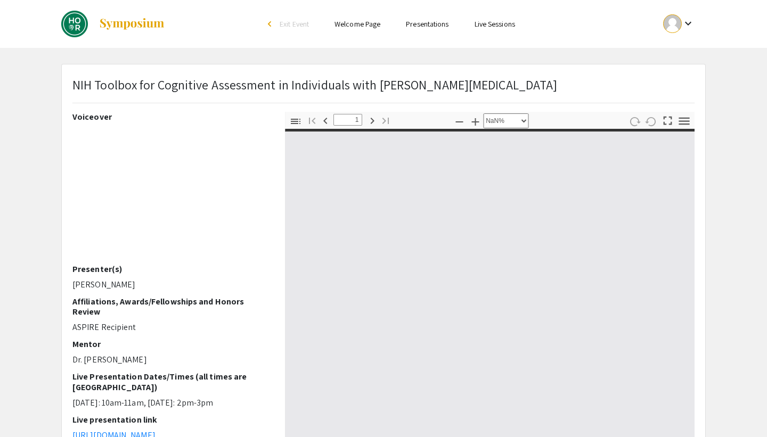
type input "0"
select select "custom"
type input "1"
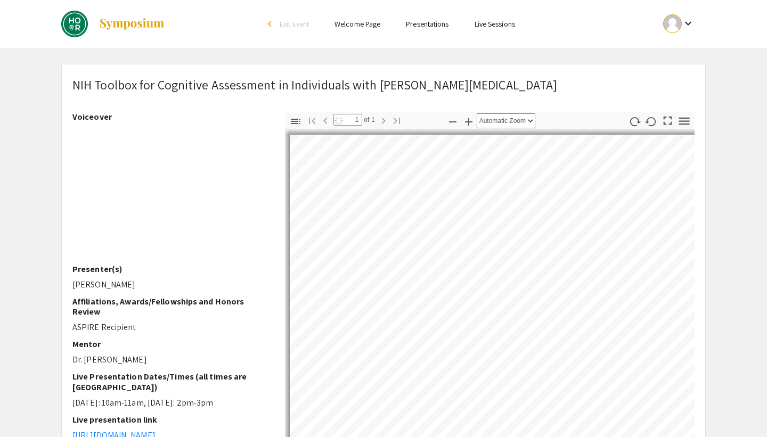
select select "auto"
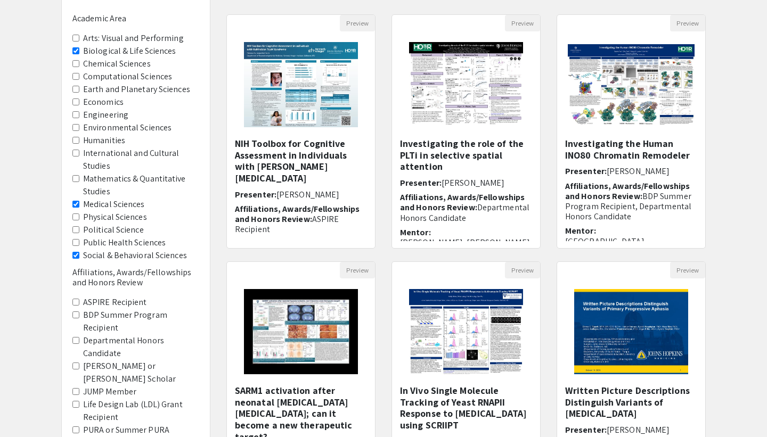
scroll to position [246, 0]
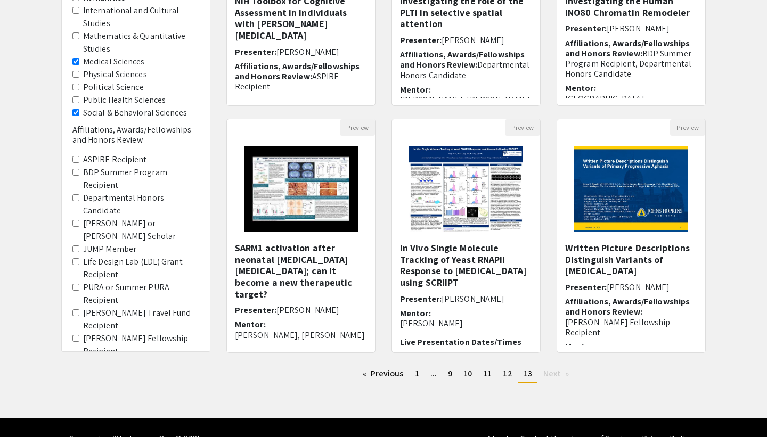
drag, startPoint x: 738, startPoint y: 224, endPoint x: 736, endPoint y: 326, distance: 102.3
click at [736, 326] on div "Filters Academic Area Arts: Visual and Performing Biological & Life Sciences Ch…" at bounding box center [383, 110] width 767 height 563
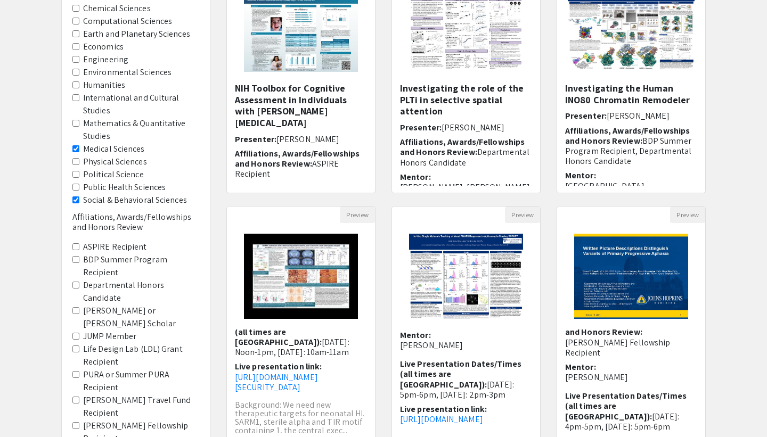
scroll to position [0, 0]
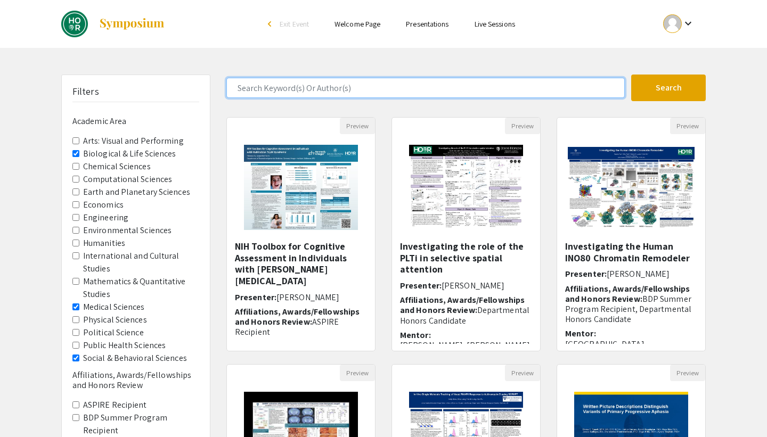
click at [311, 94] on input "Search Keyword(s) Or Author(s)" at bounding box center [425, 88] width 398 height 20
click at [631, 75] on button "Search" at bounding box center [668, 88] width 75 height 27
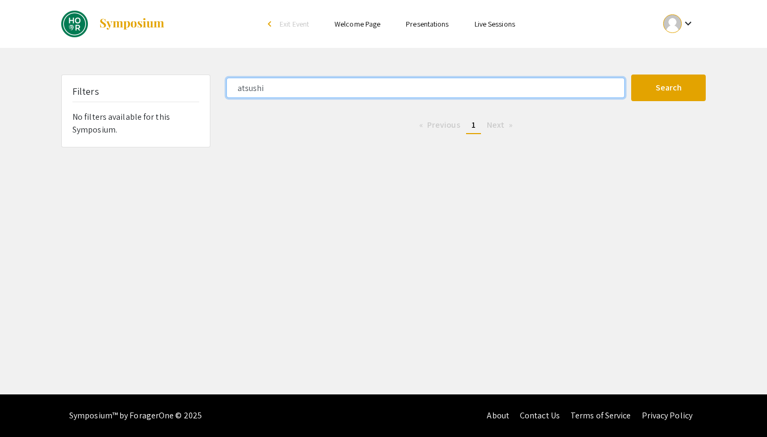
click at [318, 93] on input "atsushi" at bounding box center [425, 88] width 398 height 20
type input "feiyi"
click at [631, 75] on button "Search" at bounding box center [668, 88] width 75 height 27
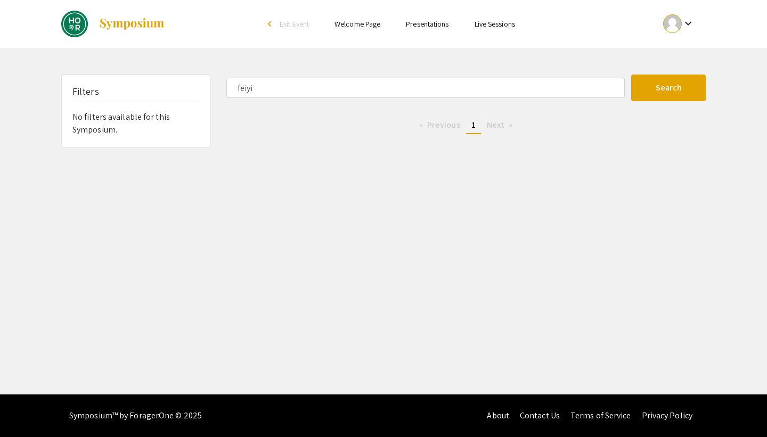
click at [100, 30] on link at bounding box center [113, 24] width 104 height 27
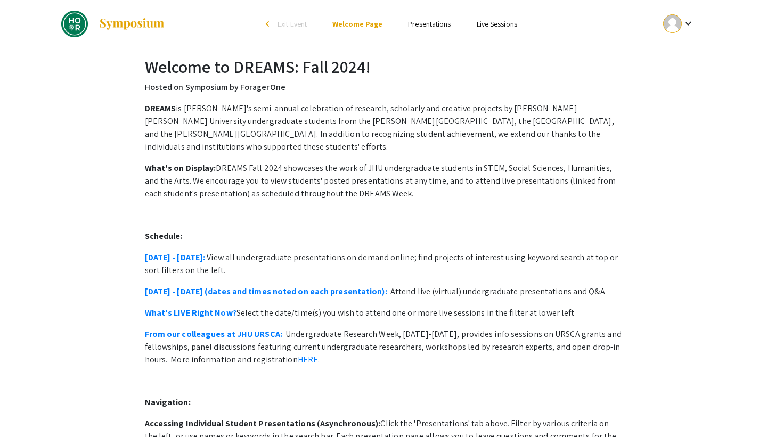
click at [411, 23] on link "Presentations" at bounding box center [429, 24] width 43 height 10
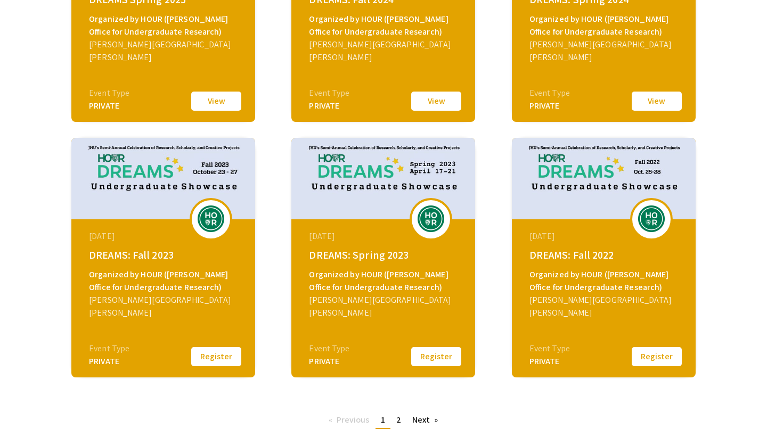
scroll to position [386, 0]
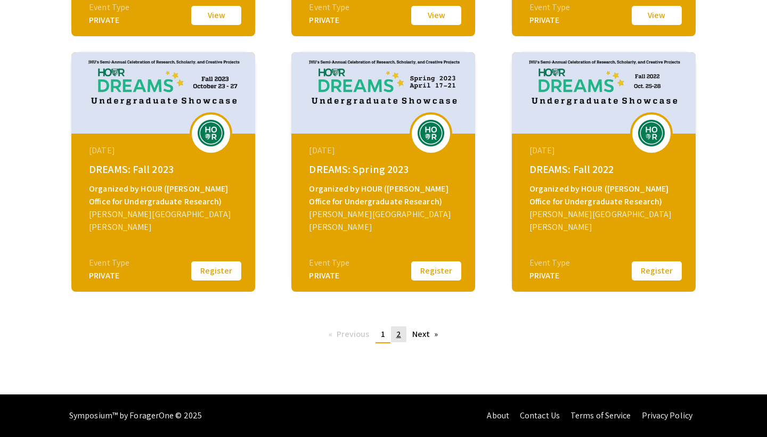
click at [395, 335] on link "page 2" at bounding box center [398, 335] width 15 height 16
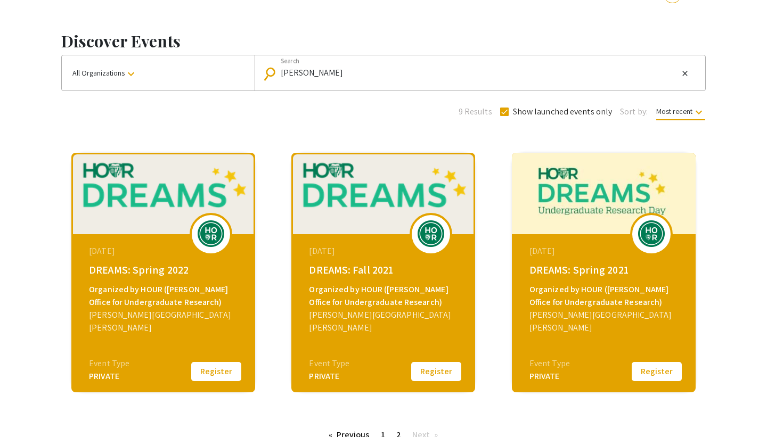
scroll to position [31, 0]
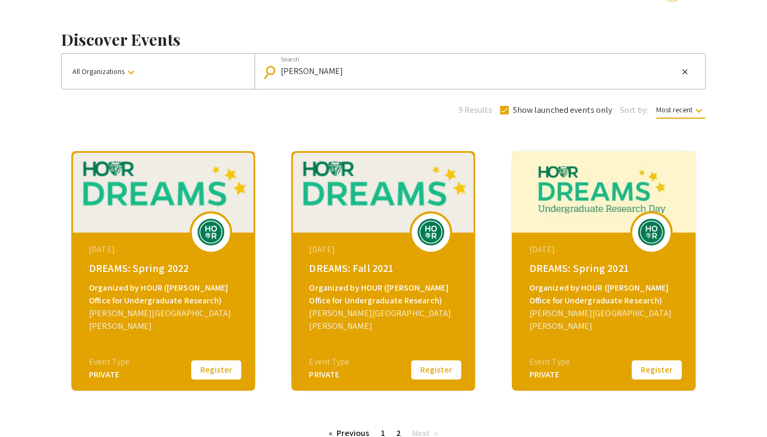
click at [163, 300] on div "Organized by HOUR (Hopkins Office for Undergraduate Research)" at bounding box center [164, 295] width 151 height 26
click at [125, 250] on div "April 17, 2022" at bounding box center [164, 249] width 151 height 13
click at [235, 214] on img at bounding box center [163, 191] width 184 height 81
click at [197, 224] on img at bounding box center [211, 232] width 32 height 27
click at [211, 238] on img at bounding box center [211, 232] width 32 height 27
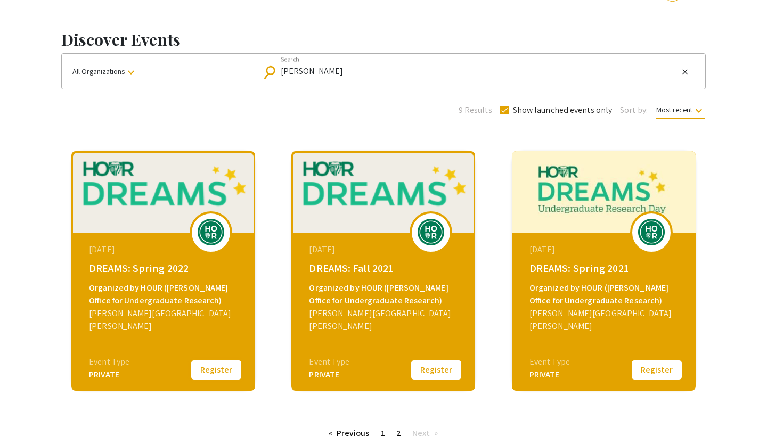
click at [211, 368] on button "Register" at bounding box center [216, 370] width 53 height 22
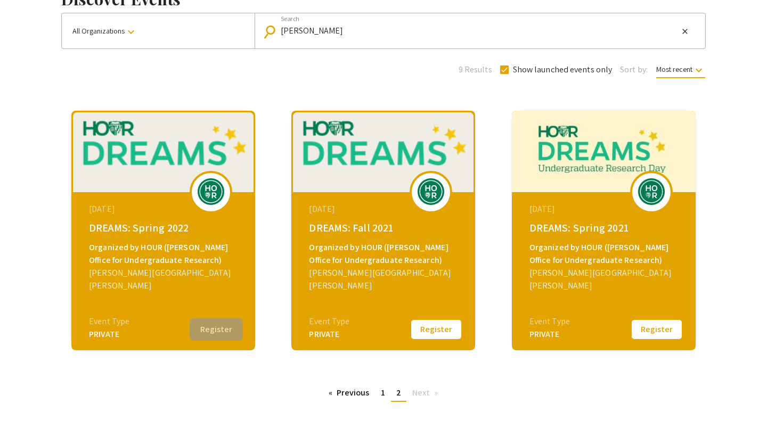
scroll to position [73, 0]
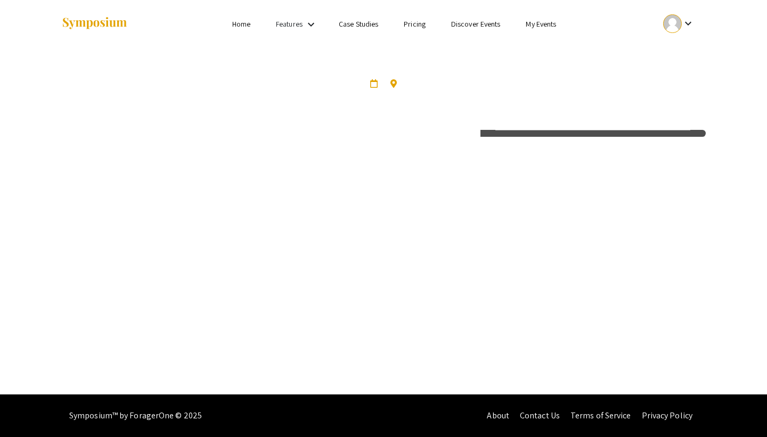
click at [178, 264] on div "Skip navigation Home Features keyboard_arrow_down Case Studies Pricing Discover…" at bounding box center [383, 197] width 767 height 395
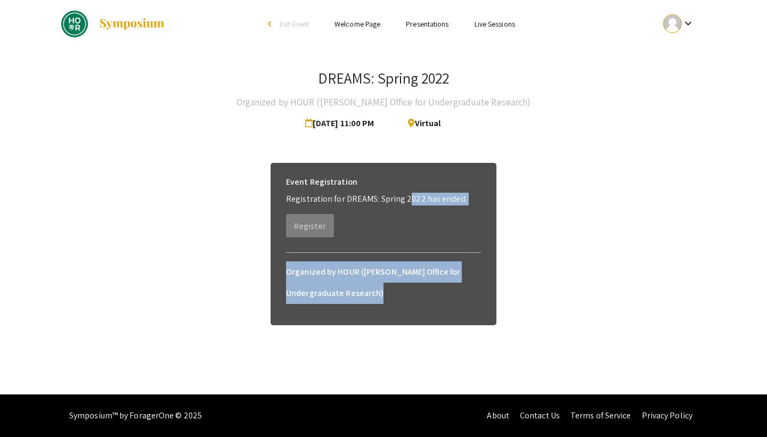
drag, startPoint x: 407, startPoint y: 193, endPoint x: 403, endPoint y: 319, distance: 125.3
click at [403, 319] on div "Event Registration Registration for DREAMS: Spring 2022 has ended. Register Org…" at bounding box center [384, 244] width 226 height 162
click at [403, 319] on div at bounding box center [384, 316] width 212 height 17
drag, startPoint x: 408, startPoint y: 300, endPoint x: 408, endPoint y: 180, distance: 119.9
click at [408, 180] on div "Event Registration Registration for DREAMS: Spring 2022 has ended. Register Org…" at bounding box center [384, 244] width 226 height 162
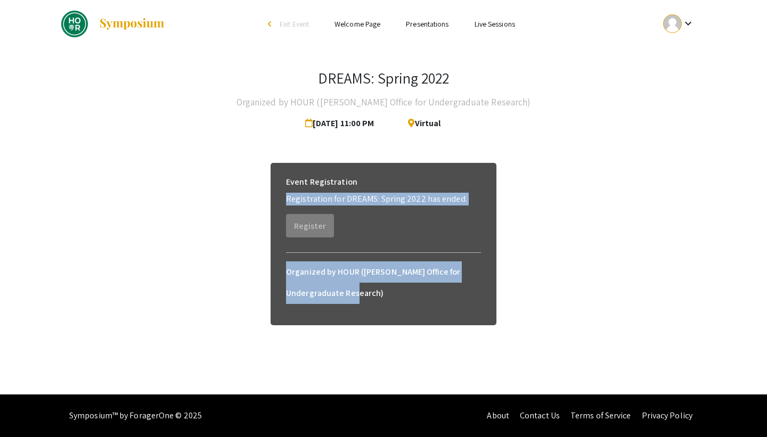
click at [408, 180] on div "Event Registration" at bounding box center [383, 182] width 195 height 21
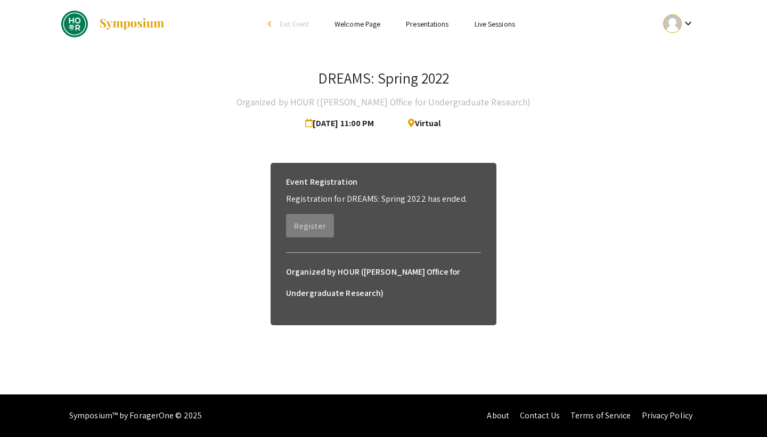
click at [434, 126] on span "Virtual" at bounding box center [420, 123] width 41 height 21
click at [429, 23] on link "Presentations" at bounding box center [427, 24] width 43 height 10
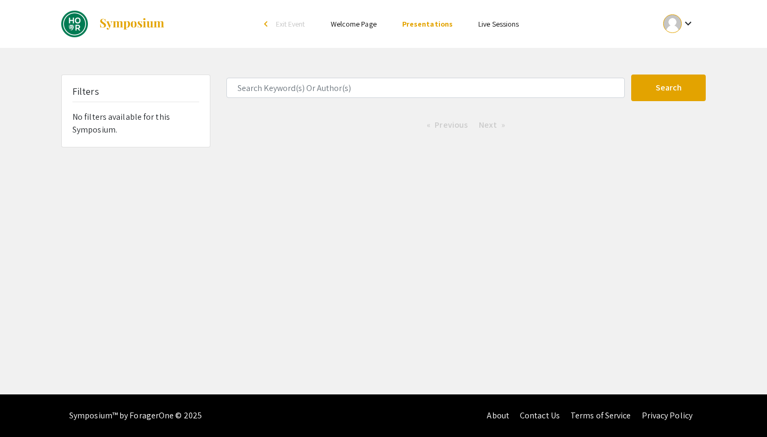
click at [138, 117] on div "Filters No filters available for this Symposium." at bounding box center [136, 111] width 148 height 72
click at [365, 98] on form "Search" at bounding box center [465, 88] width 495 height 27
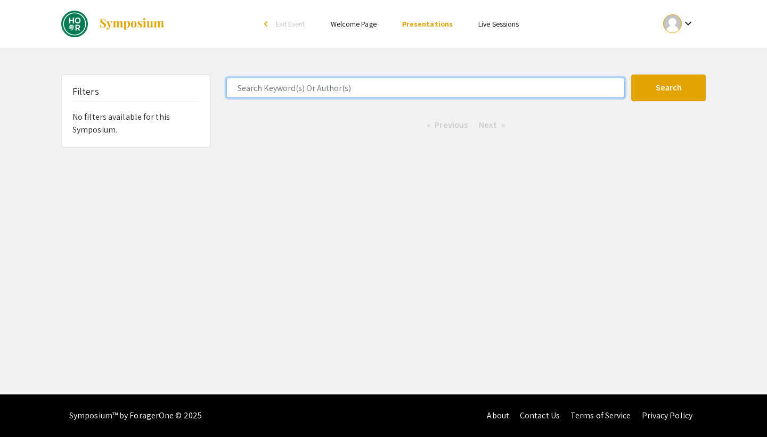
click at [362, 95] on input "Search Keyword(s) Or Author(s)" at bounding box center [425, 88] width 398 height 20
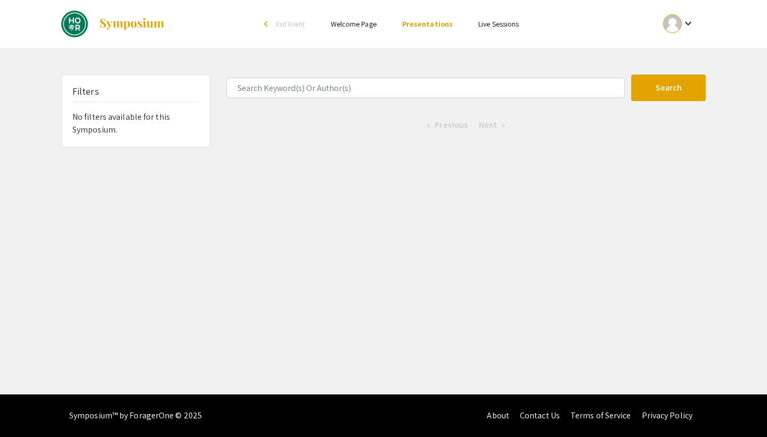
click at [423, 31] on ul "Skip navigation arrow_back_ios Exit Event Welcome Page Presentations Live Sessi…" at bounding box center [383, 24] width 213 height 48
click at [423, 26] on link "Presentations" at bounding box center [427, 24] width 51 height 10
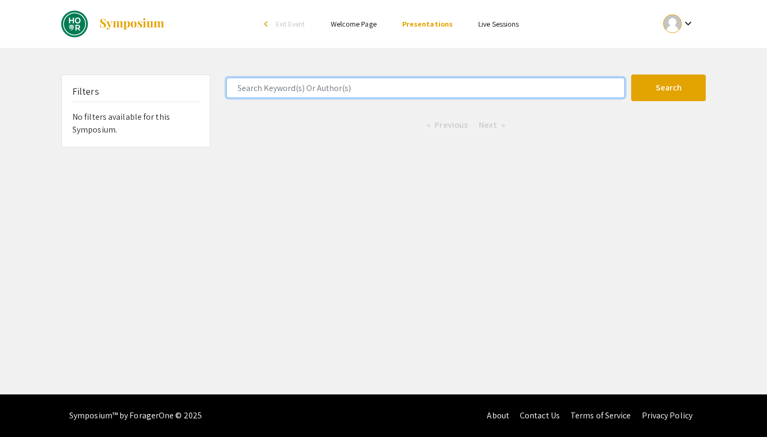
click at [387, 83] on input "Search Keyword(s) Or Author(s)" at bounding box center [425, 88] width 398 height 20
type input "d"
click at [631, 75] on button "Search" at bounding box center [668, 88] width 75 height 27
click at [521, 88] on input "d" at bounding box center [425, 88] width 398 height 20
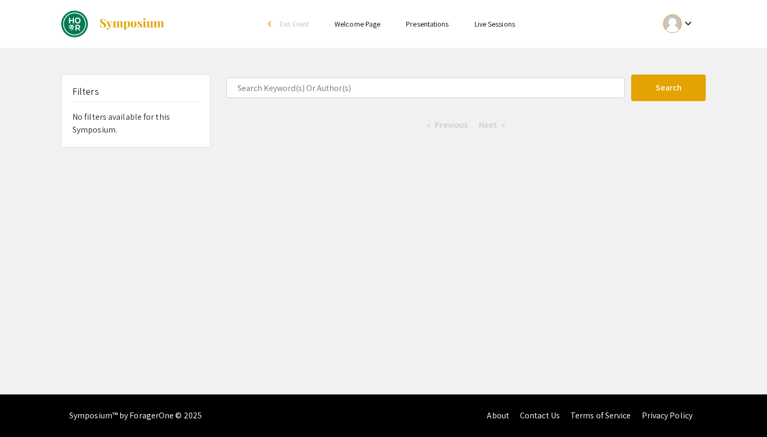
click at [446, 17] on ul "Skip navigation arrow_back_ios Exit Event Welcome Page Presentations Live Sessi…" at bounding box center [383, 24] width 213 height 48
click at [438, 22] on link "Presentations" at bounding box center [427, 24] width 43 height 10
click at [106, 107] on div "Filters No filters available for this Symposium." at bounding box center [136, 111] width 148 height 72
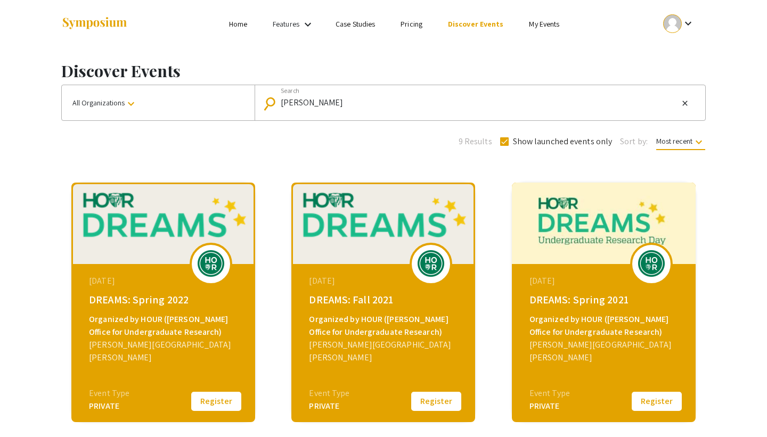
scroll to position [131, 0]
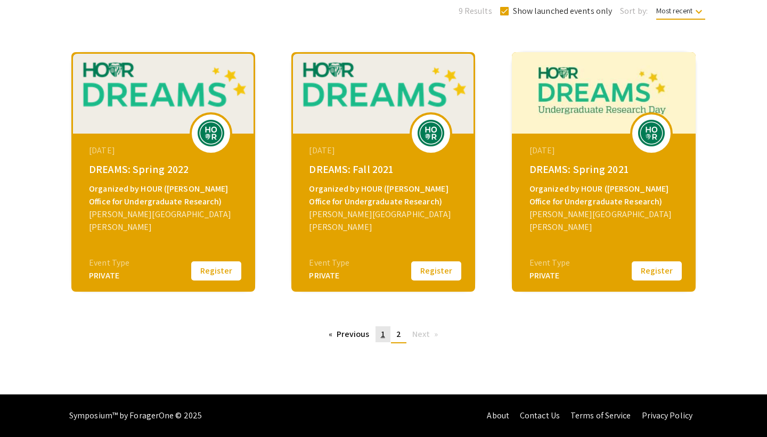
click at [383, 338] on span "1" at bounding box center [383, 334] width 4 height 11
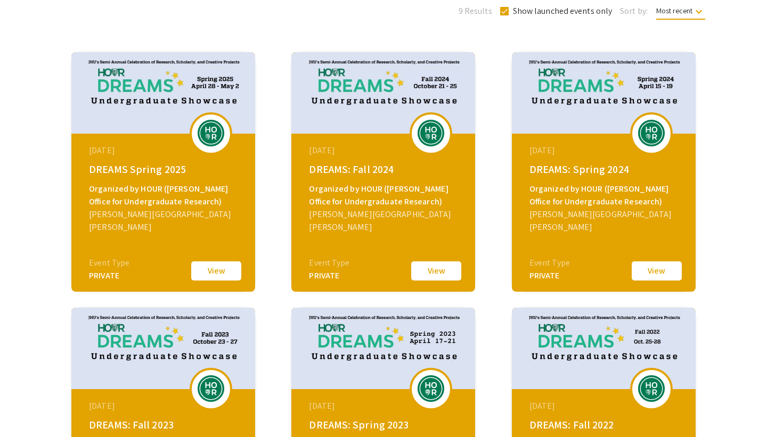
scroll to position [297, 0]
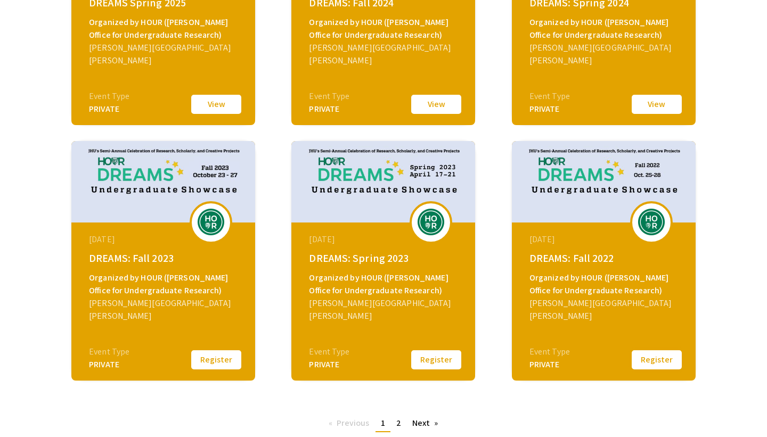
click at [658, 361] on button "Register" at bounding box center [656, 360] width 53 height 22
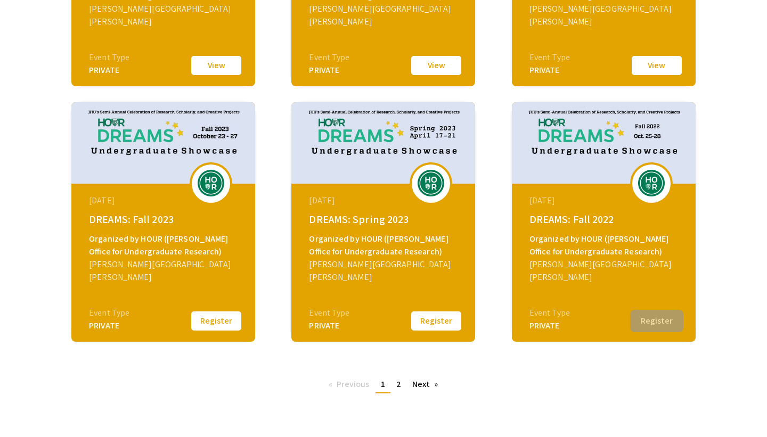
scroll to position [341, 0]
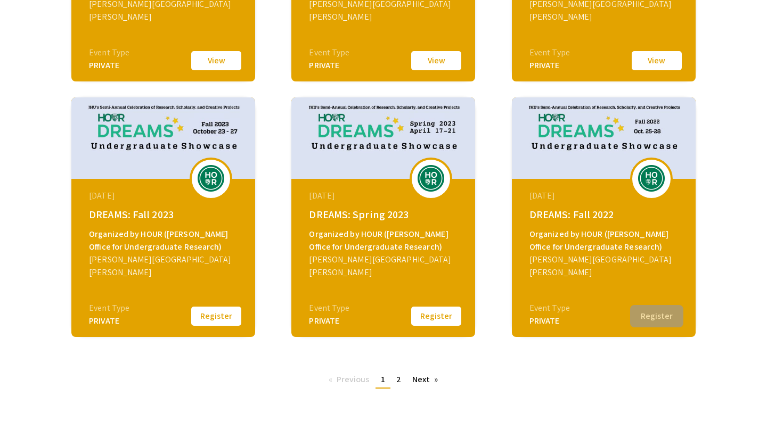
click at [569, 211] on div "DREAMS: Fall 2022" at bounding box center [604, 215] width 151 height 16
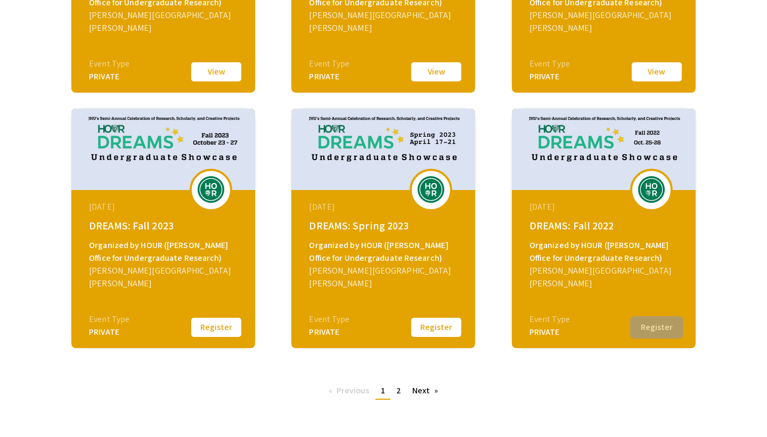
scroll to position [329, 0]
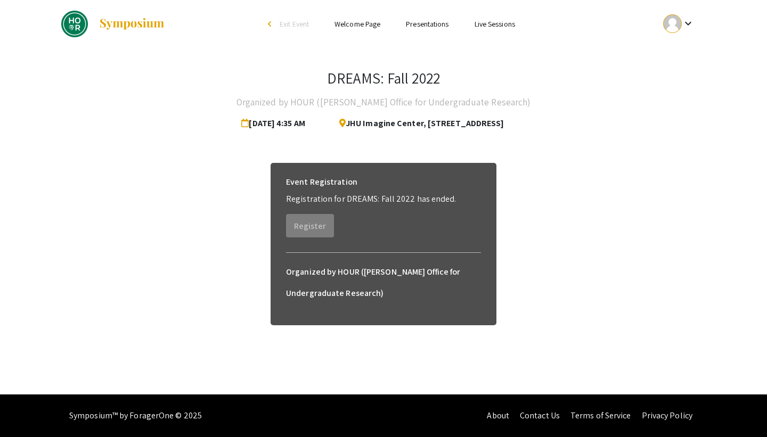
click at [412, 24] on link "Presentations" at bounding box center [427, 24] width 43 height 10
click at [417, 24] on link "Presentations" at bounding box center [427, 24] width 43 height 10
click at [501, 22] on link "Live Sessions" at bounding box center [495, 24] width 40 height 10
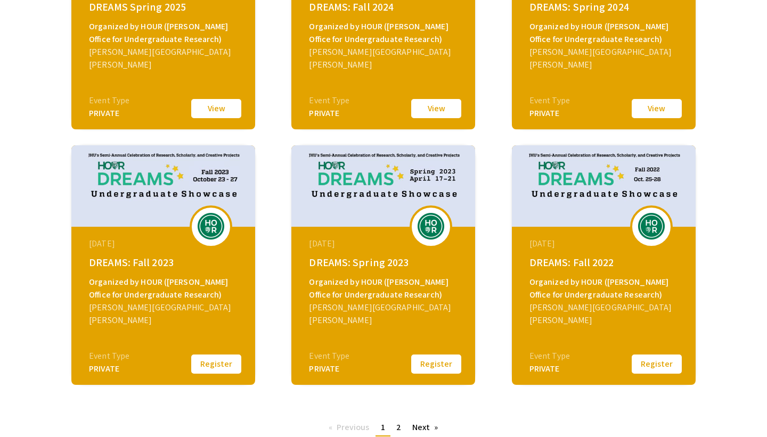
scroll to position [386, 0]
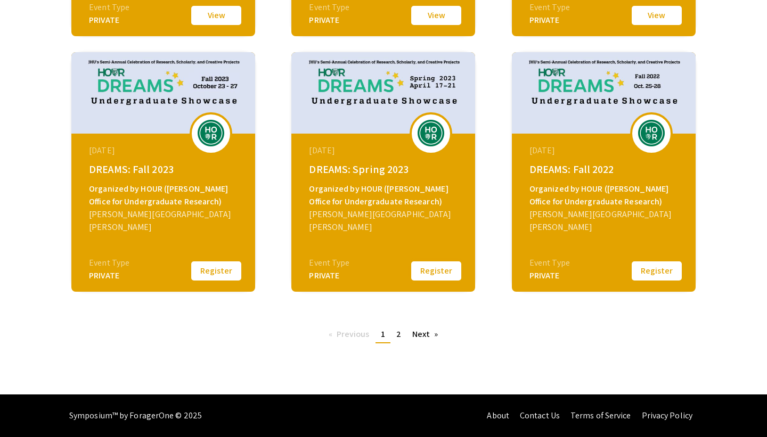
click at [423, 267] on button "Register" at bounding box center [436, 271] width 53 height 22
click at [367, 173] on div "DREAMS: Spring 2023" at bounding box center [384, 169] width 151 height 16
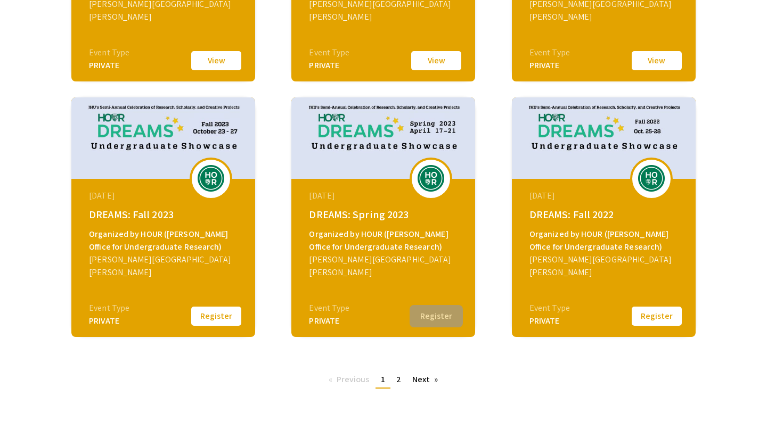
scroll to position [322, 0]
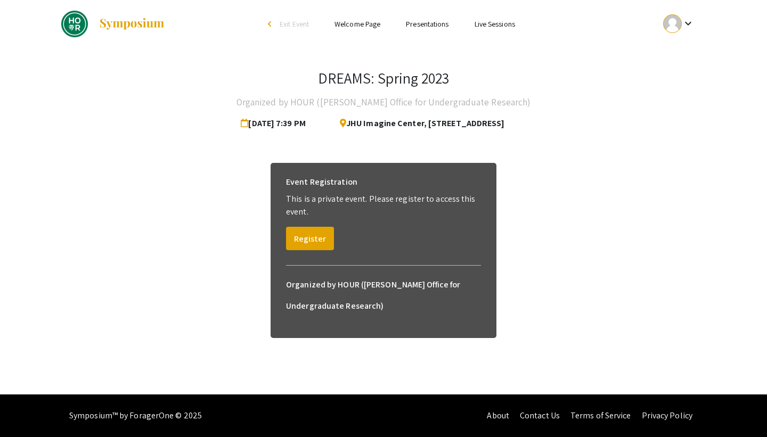
click at [395, 230] on div "Event Registration This is a private event. Please register to access this even…" at bounding box center [384, 211] width 212 height 96
click at [421, 19] on li "Presentations" at bounding box center [427, 24] width 68 height 13
click at [417, 25] on link "Presentations" at bounding box center [427, 24] width 43 height 10
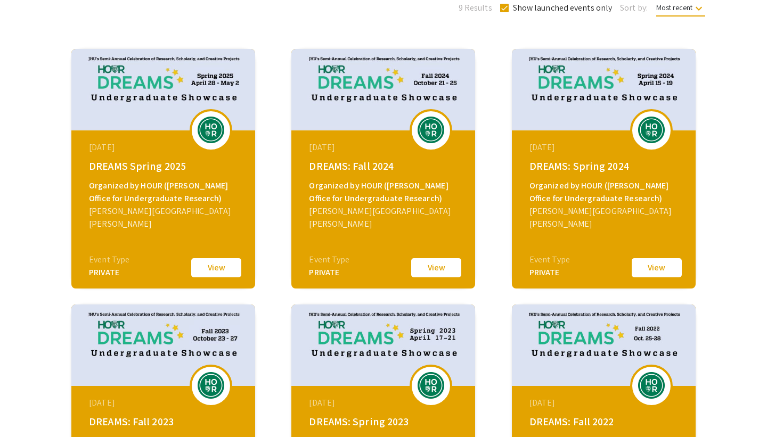
scroll to position [386, 0]
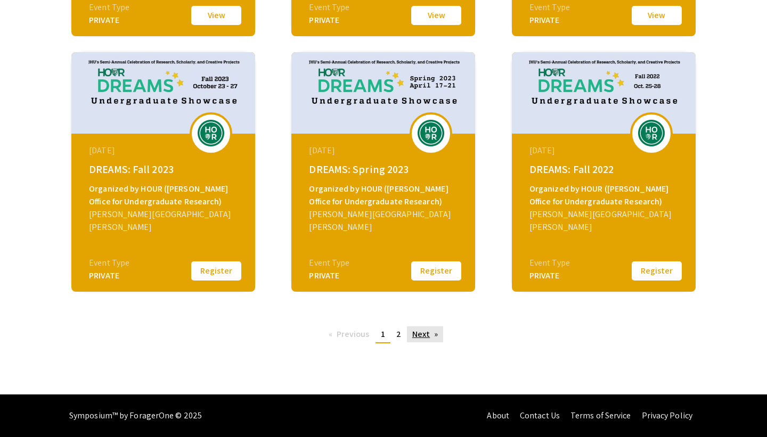
click at [407, 332] on link "Next page" at bounding box center [425, 335] width 37 height 16
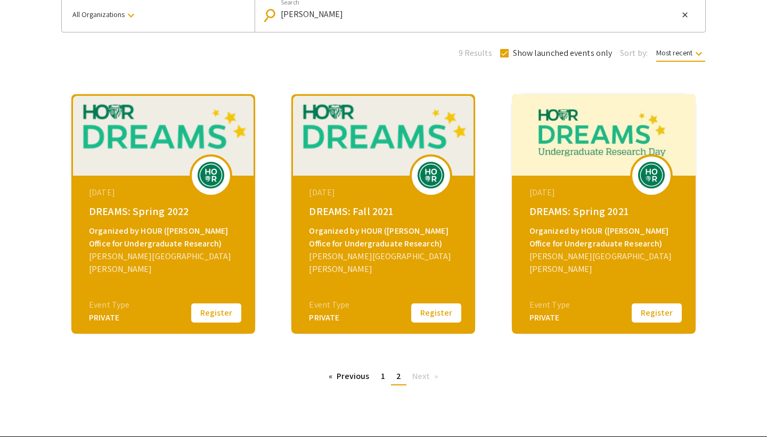
scroll to position [96, 0]
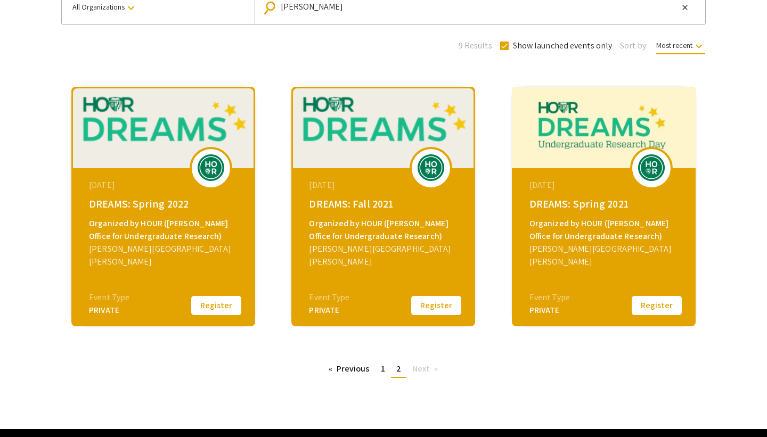
click at [588, 198] on div "DREAMS: Spring 2021" at bounding box center [604, 204] width 151 height 16
click at [642, 303] on button "Register" at bounding box center [656, 306] width 53 height 22
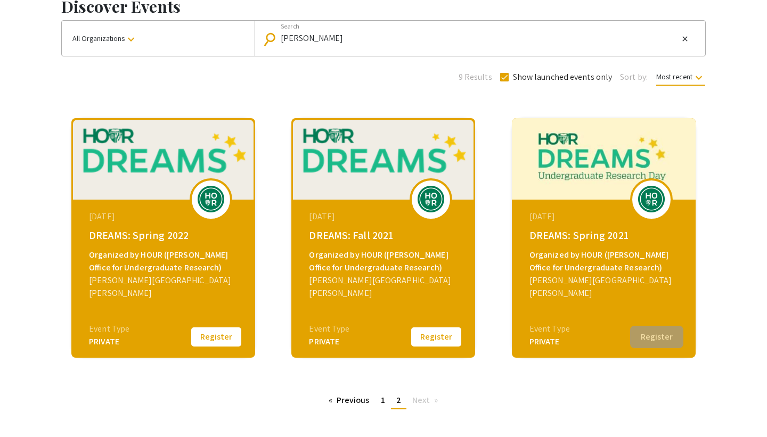
scroll to position [62, 0]
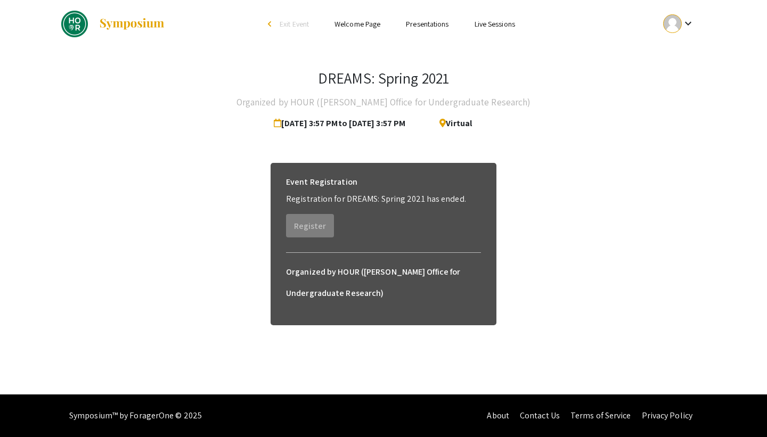
click at [360, 25] on link "Welcome Page" at bounding box center [358, 24] width 46 height 10
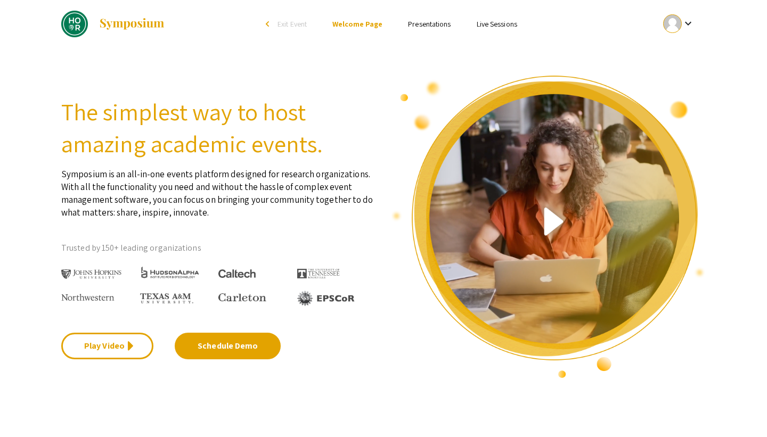
click at [412, 20] on link "Presentations" at bounding box center [429, 24] width 43 height 10
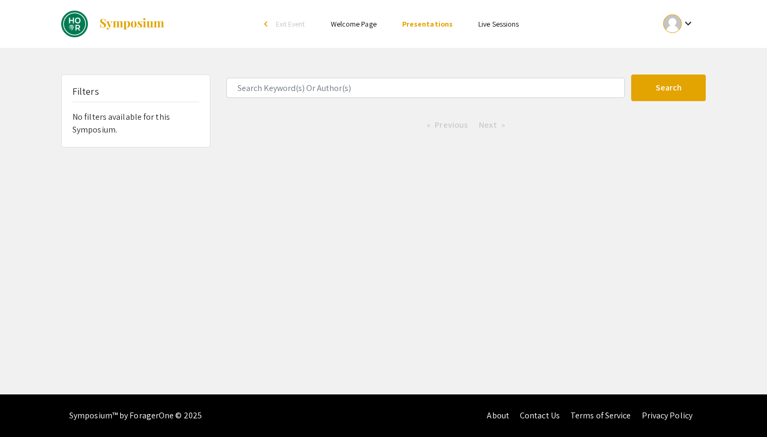
click at [181, 112] on div "Filters No filters available for this Symposium." at bounding box center [136, 111] width 148 height 72
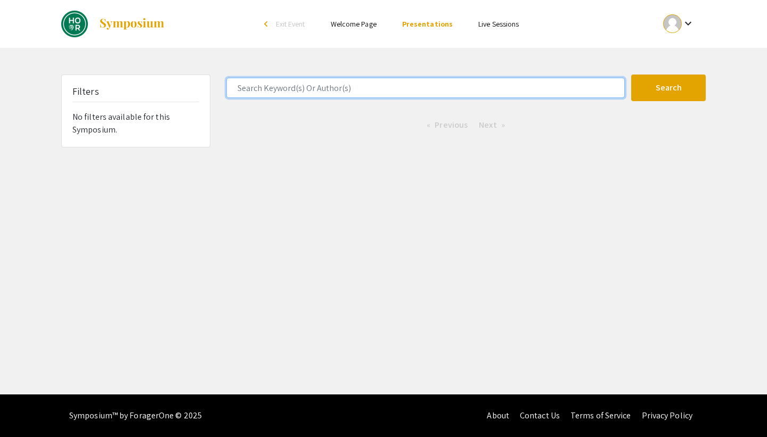
click at [461, 87] on input "Search Keyword(s) Or Author(s)" at bounding box center [425, 88] width 398 height 20
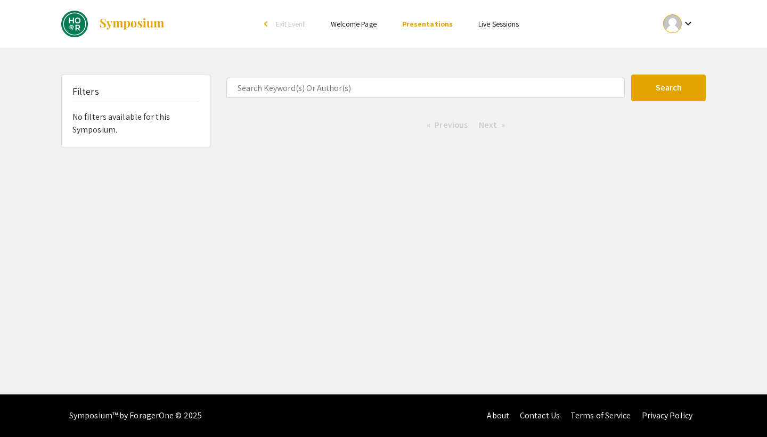
click at [689, 25] on mat-icon "keyboard_arrow_down" at bounding box center [688, 23] width 13 height 13
click at [680, 51] on button "My Account" at bounding box center [685, 53] width 66 height 26
